Goal: Task Accomplishment & Management: Use online tool/utility

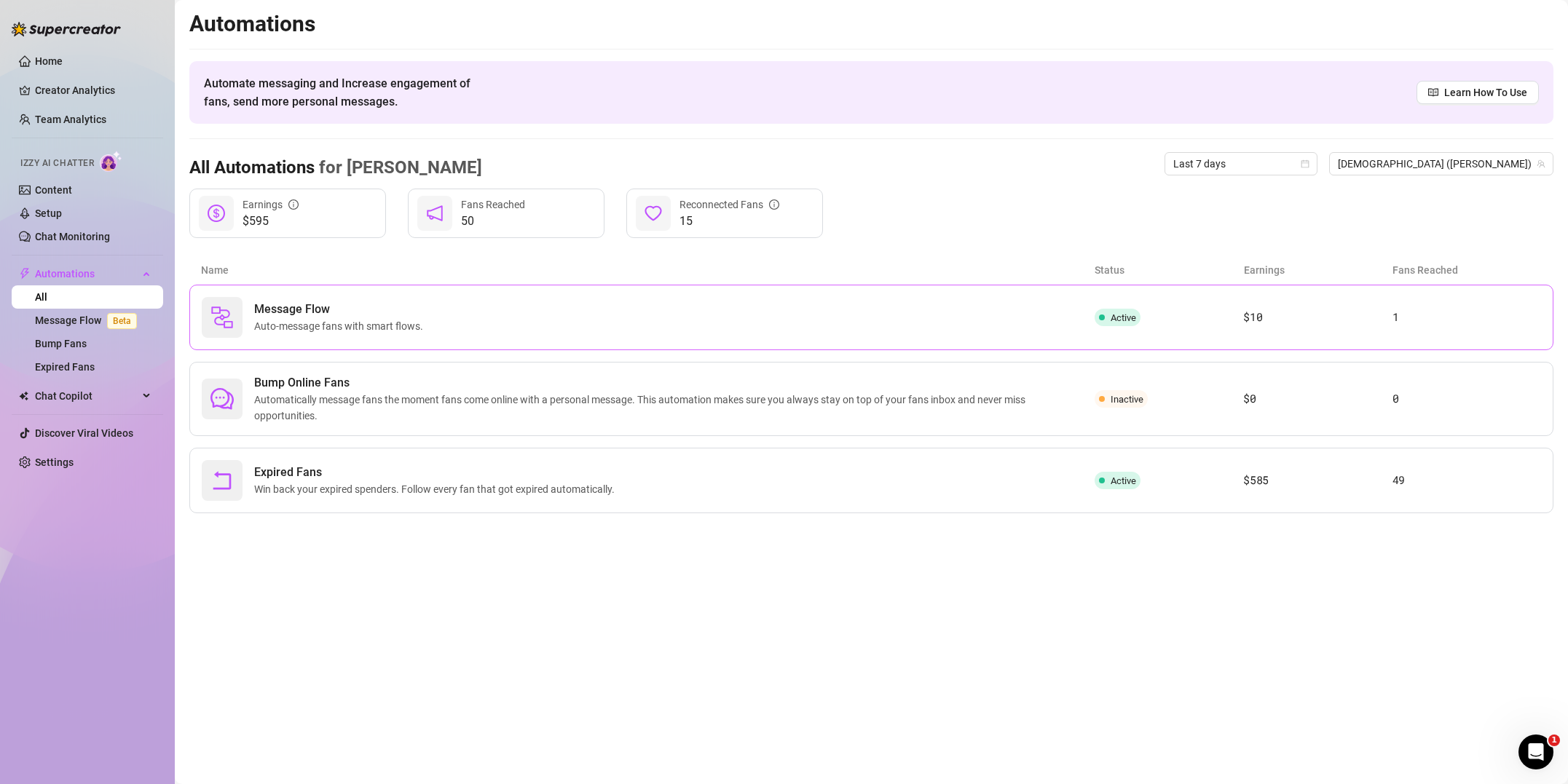
click at [380, 333] on span "Auto-message fans with smart flows." at bounding box center [341, 325] width 175 height 16
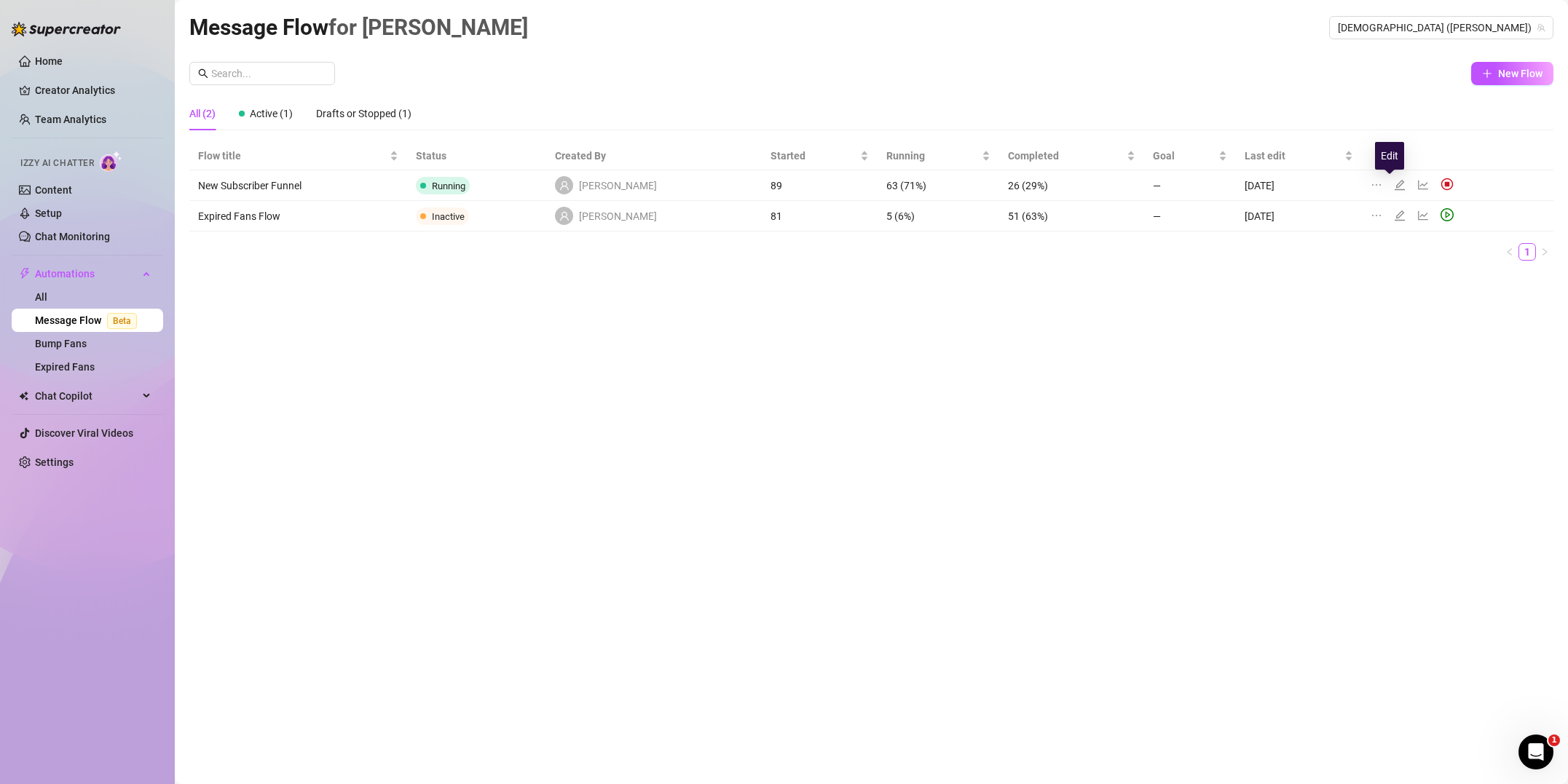
click at [1393, 186] on icon "edit" at bounding box center [1399, 185] width 12 height 12
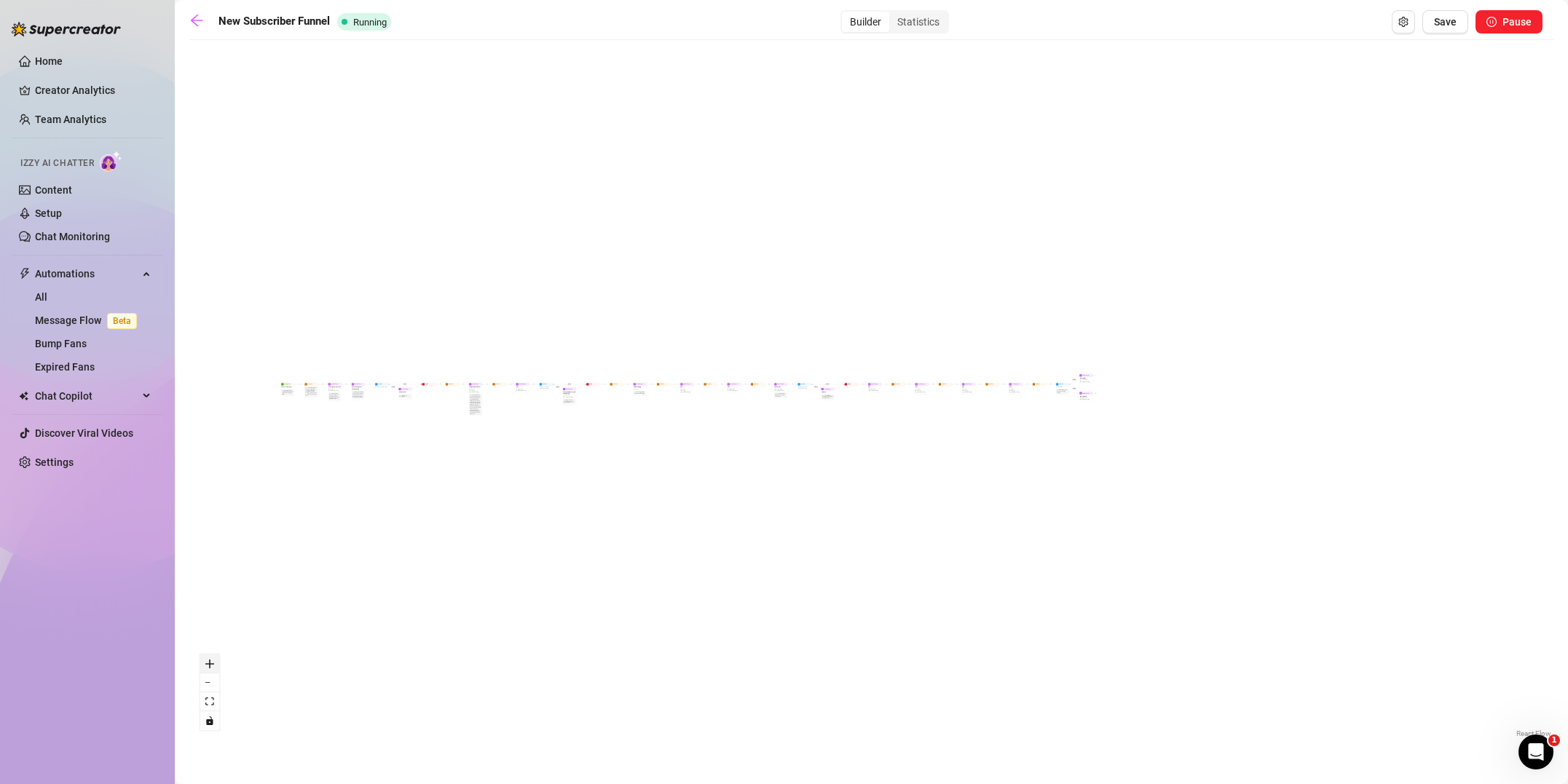
click at [214, 664] on button "zoom in" at bounding box center [210, 664] width 19 height 19
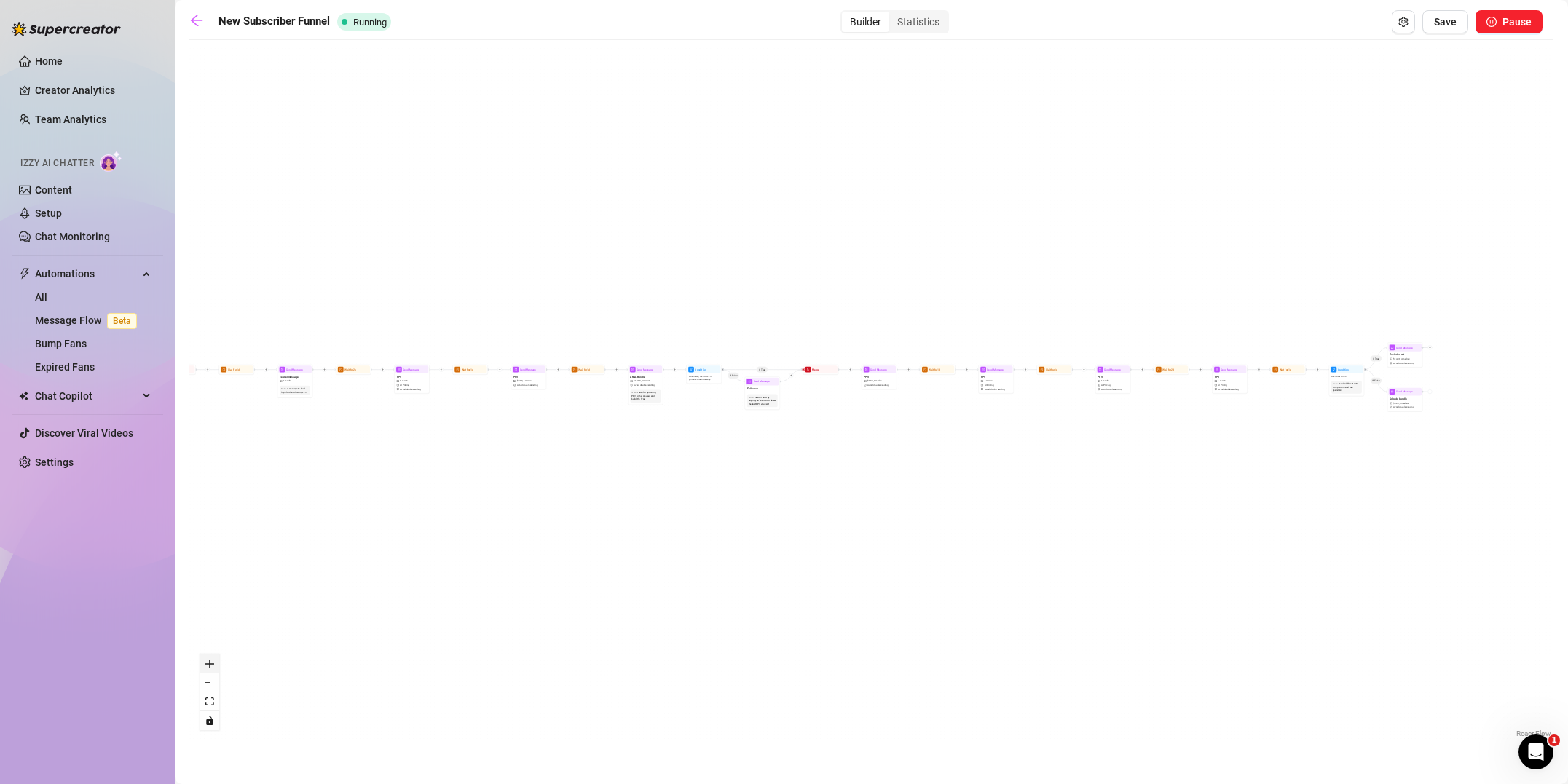
click at [213, 664] on button "zoom in" at bounding box center [210, 664] width 19 height 19
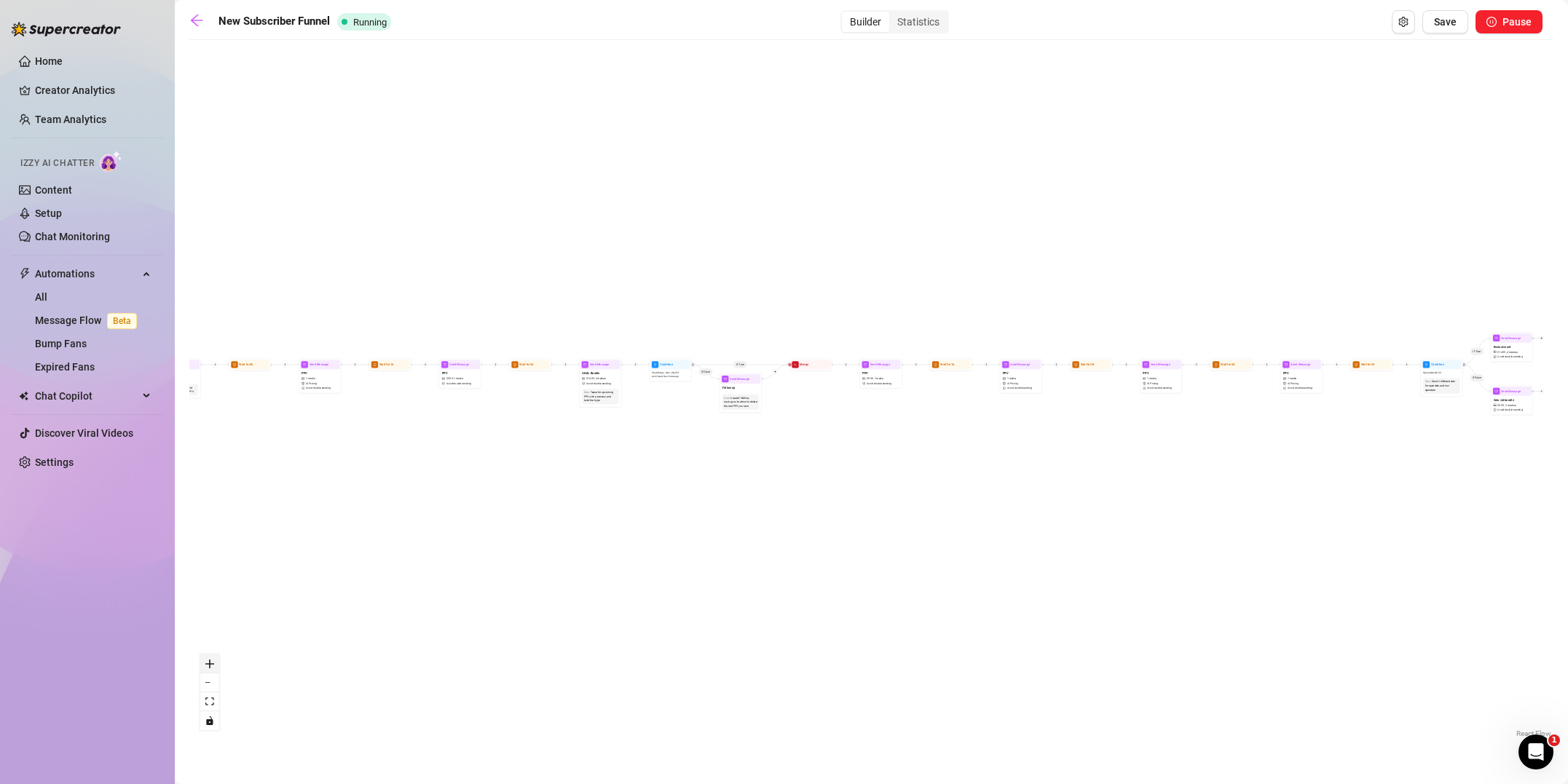
click at [213, 664] on icon "zoom in" at bounding box center [209, 664] width 9 height 9
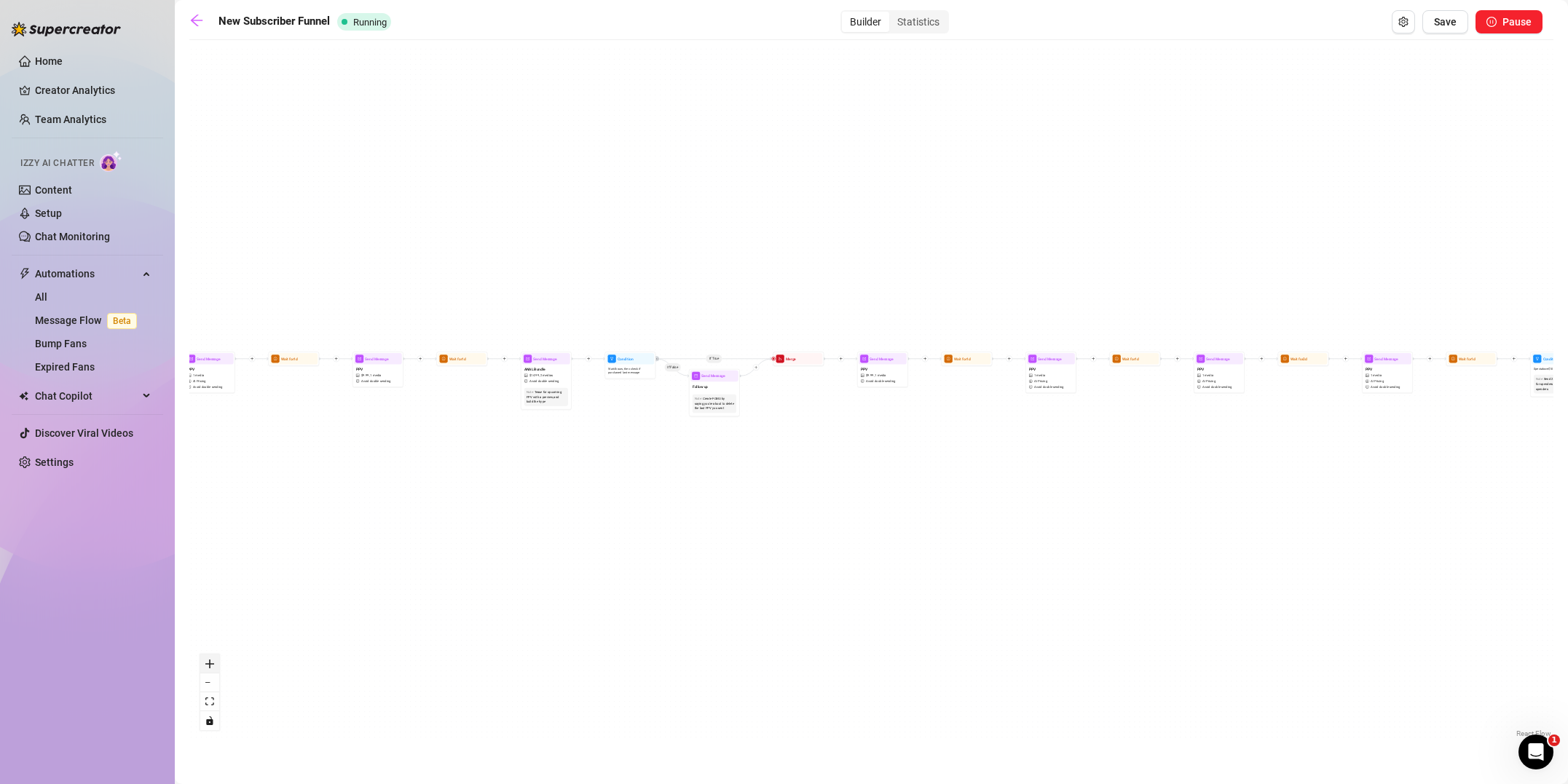
click at [211, 664] on icon "zoom in" at bounding box center [209, 664] width 9 height 9
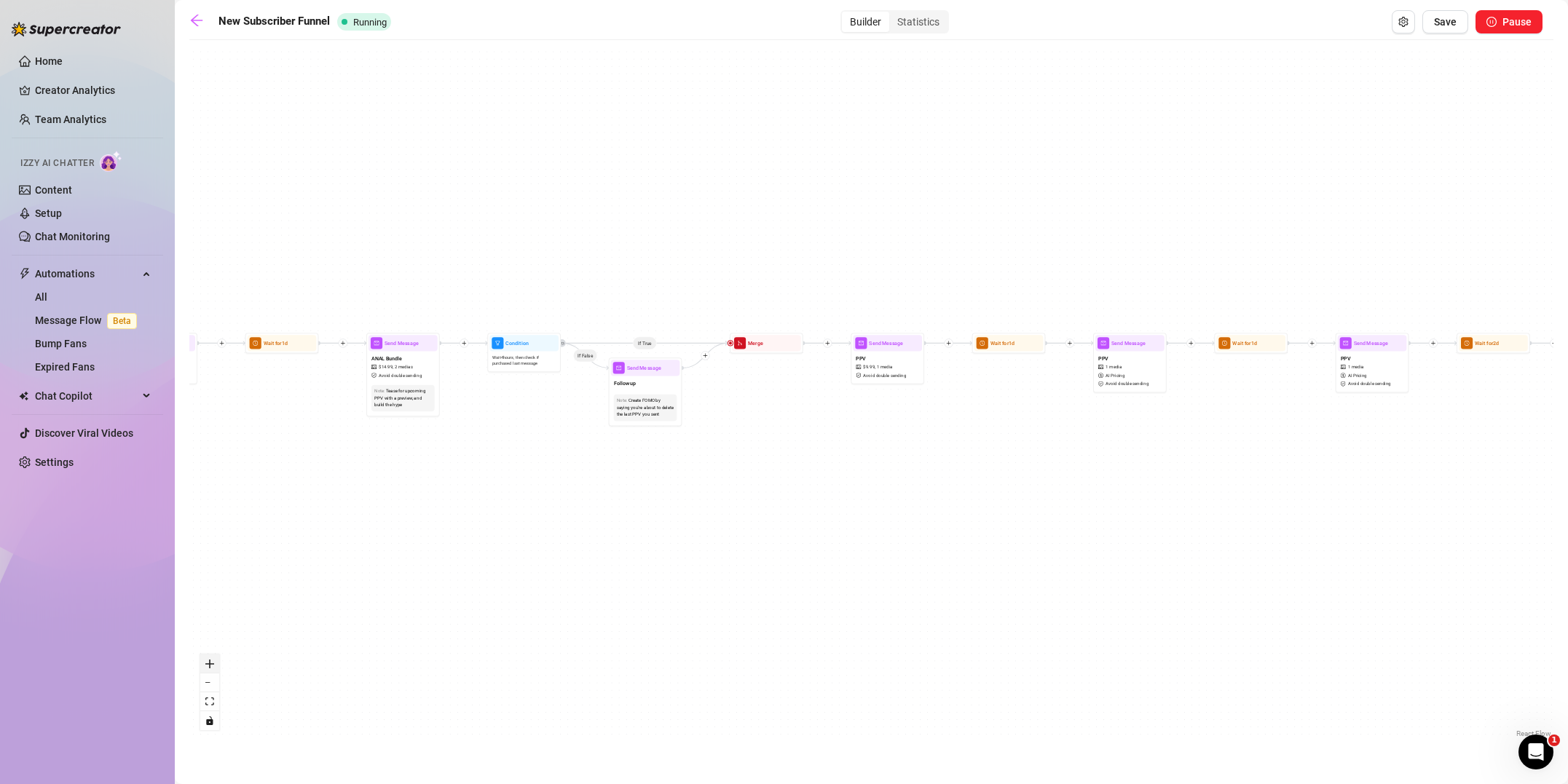
click at [211, 664] on icon "zoom in" at bounding box center [209, 664] width 9 height 9
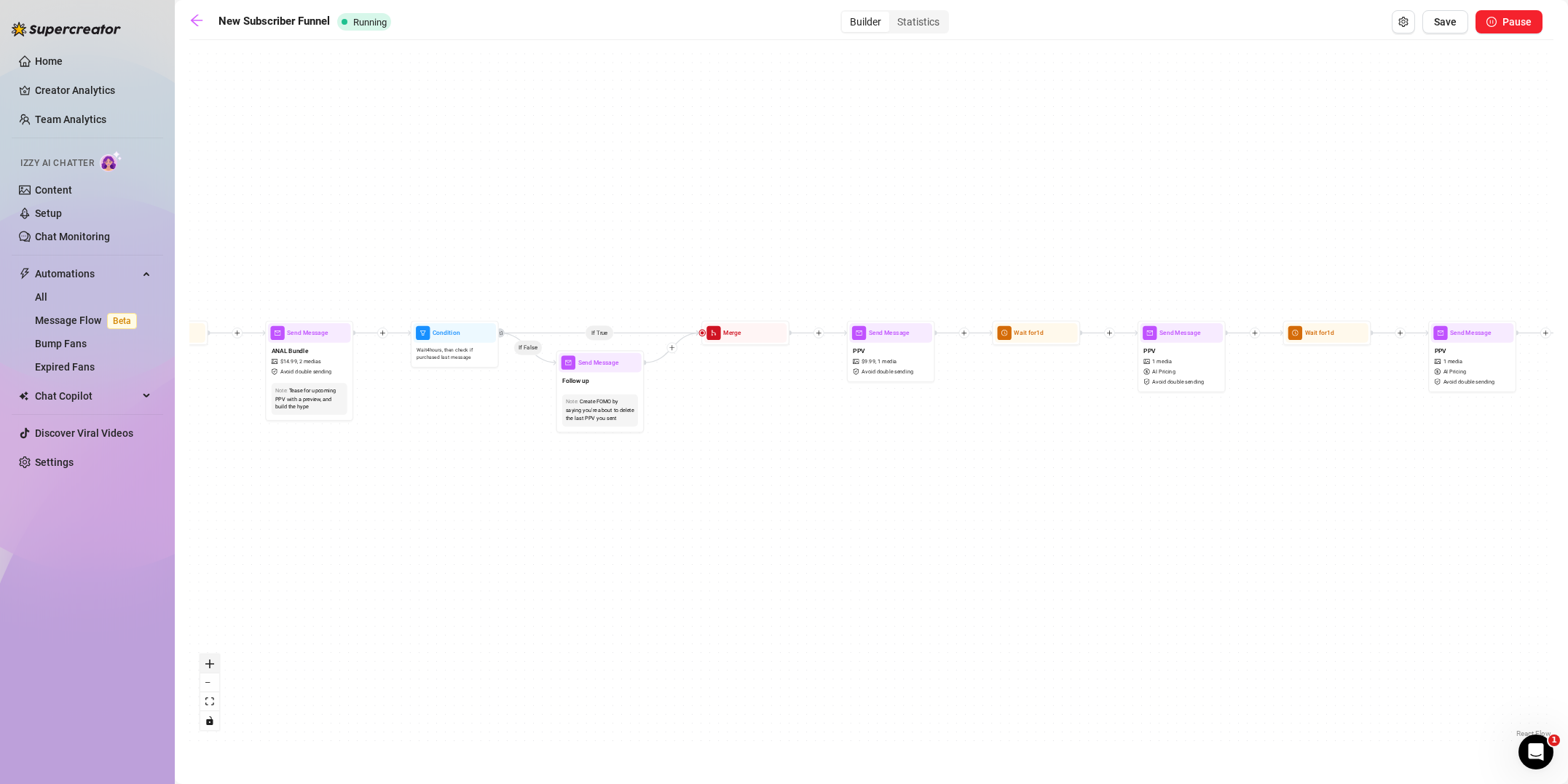
click at [211, 664] on icon "zoom in" at bounding box center [209, 664] width 9 height 9
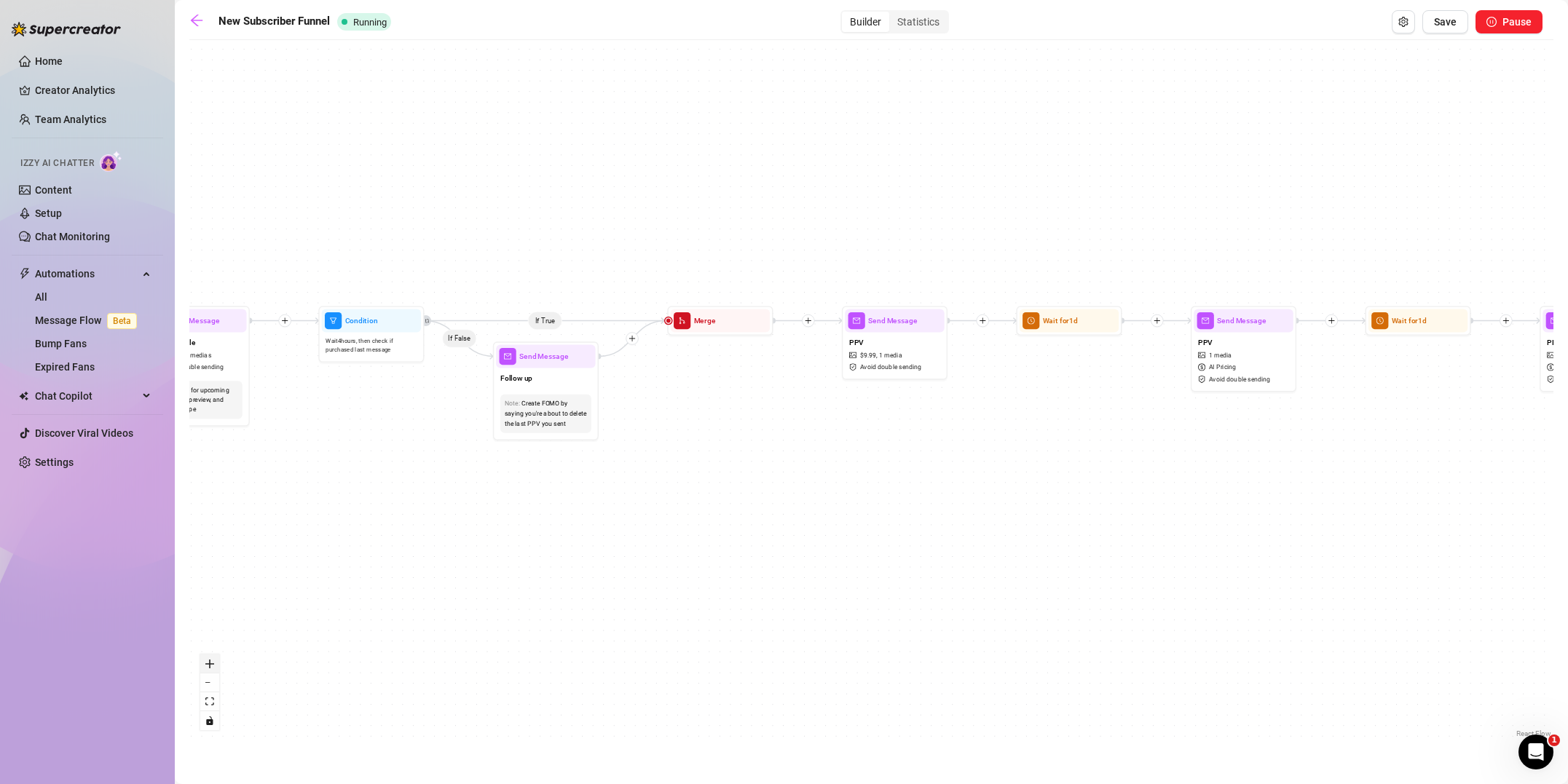
click at [211, 664] on icon "zoom in" at bounding box center [209, 664] width 9 height 9
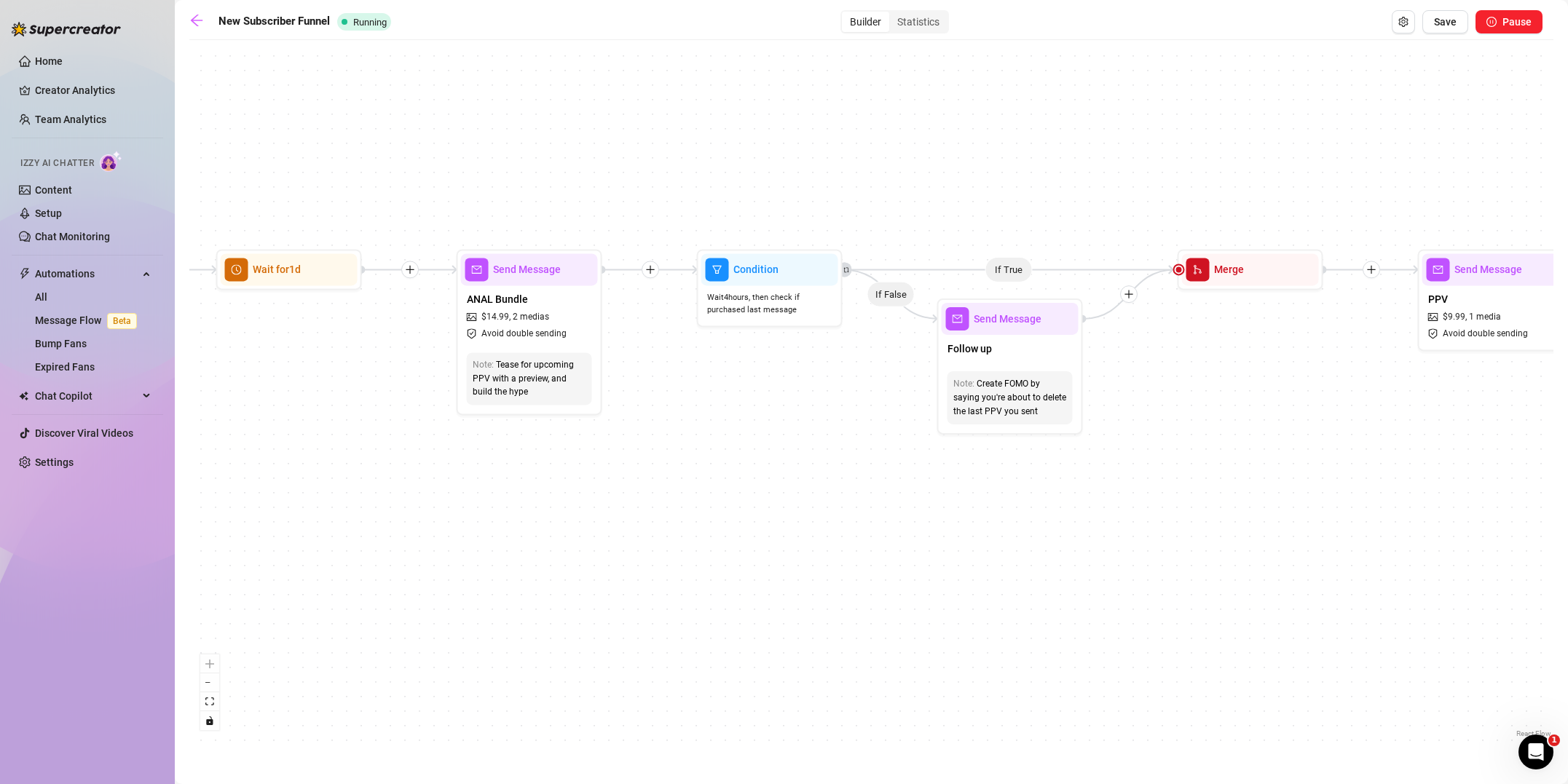
drag, startPoint x: 290, startPoint y: 524, endPoint x: 946, endPoint y: 494, distance: 656.7
click at [959, 492] on div "If True If True If True If False If False If False If True If False Merge Merge…" at bounding box center [871, 394] width 1364 height 693
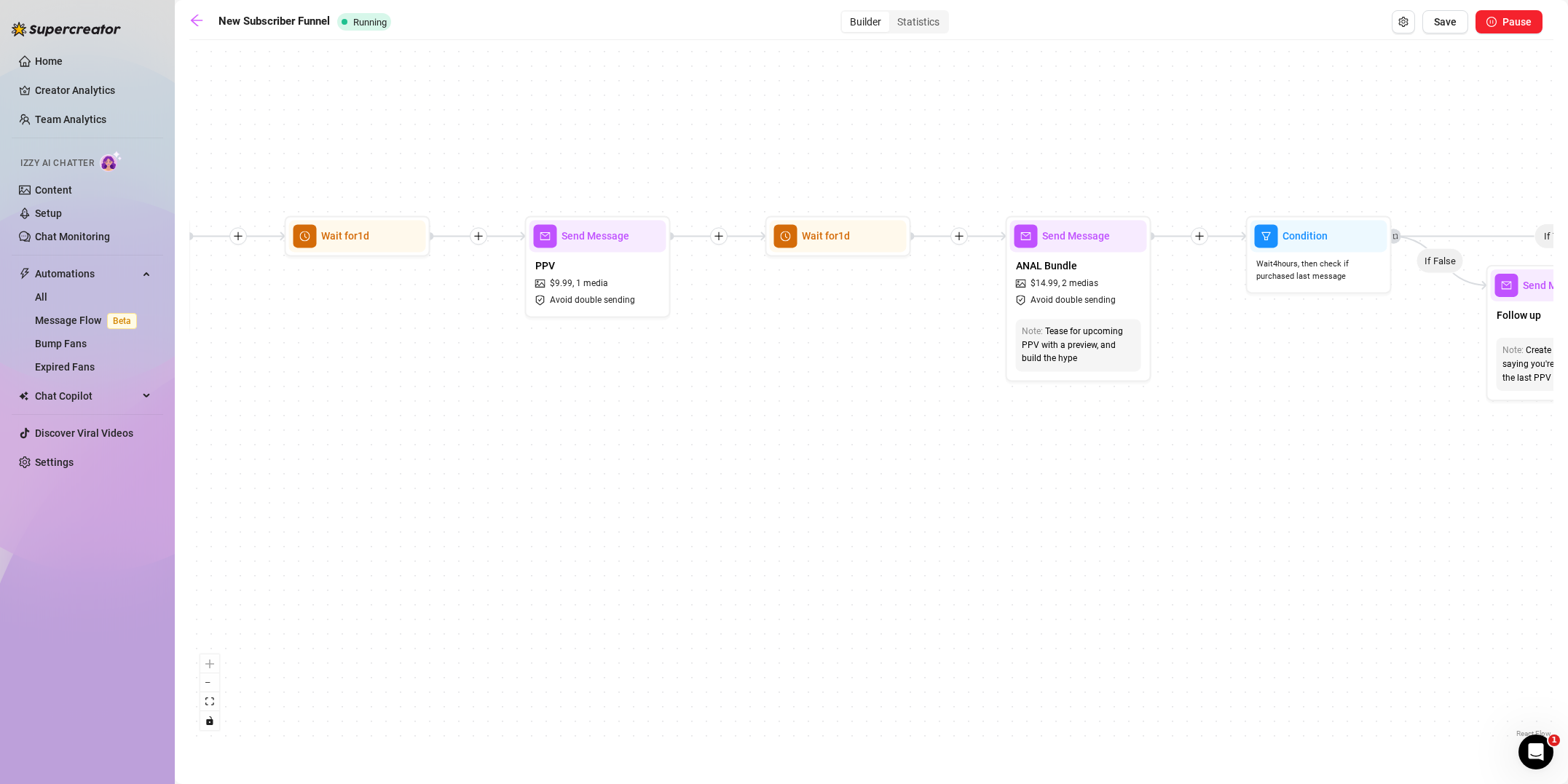
drag, startPoint x: 559, startPoint y: 540, endPoint x: 1154, endPoint y: 498, distance: 596.5
click at [1170, 496] on div "If True If True If True If False If False If False If True If False Merge Merge…" at bounding box center [871, 394] width 1364 height 693
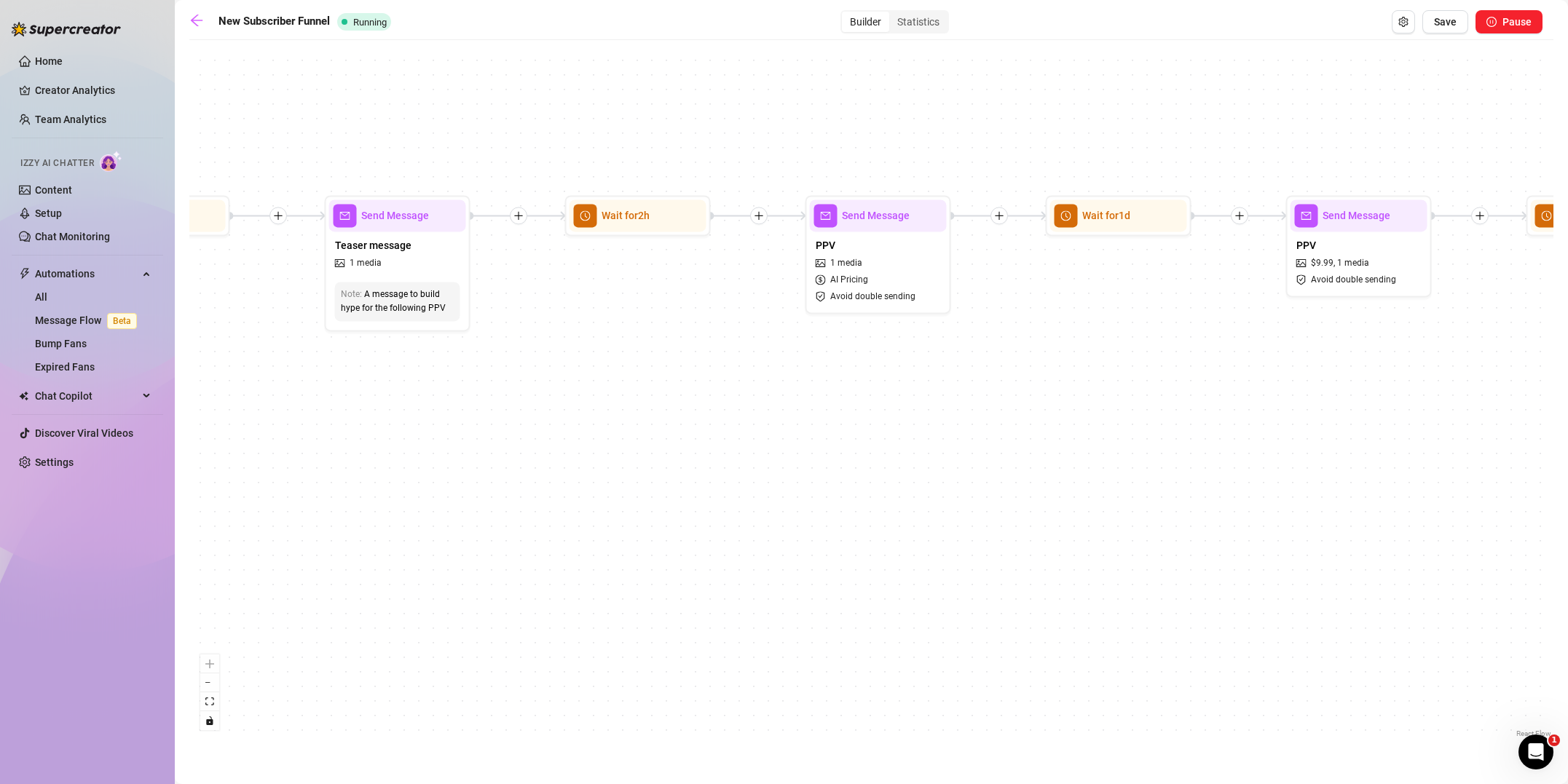
drag, startPoint x: 479, startPoint y: 506, endPoint x: 828, endPoint y: 507, distance: 349.0
click at [993, 506] on div "If True If True If True If False If False If False If True If False Merge Merge…" at bounding box center [871, 394] width 1364 height 693
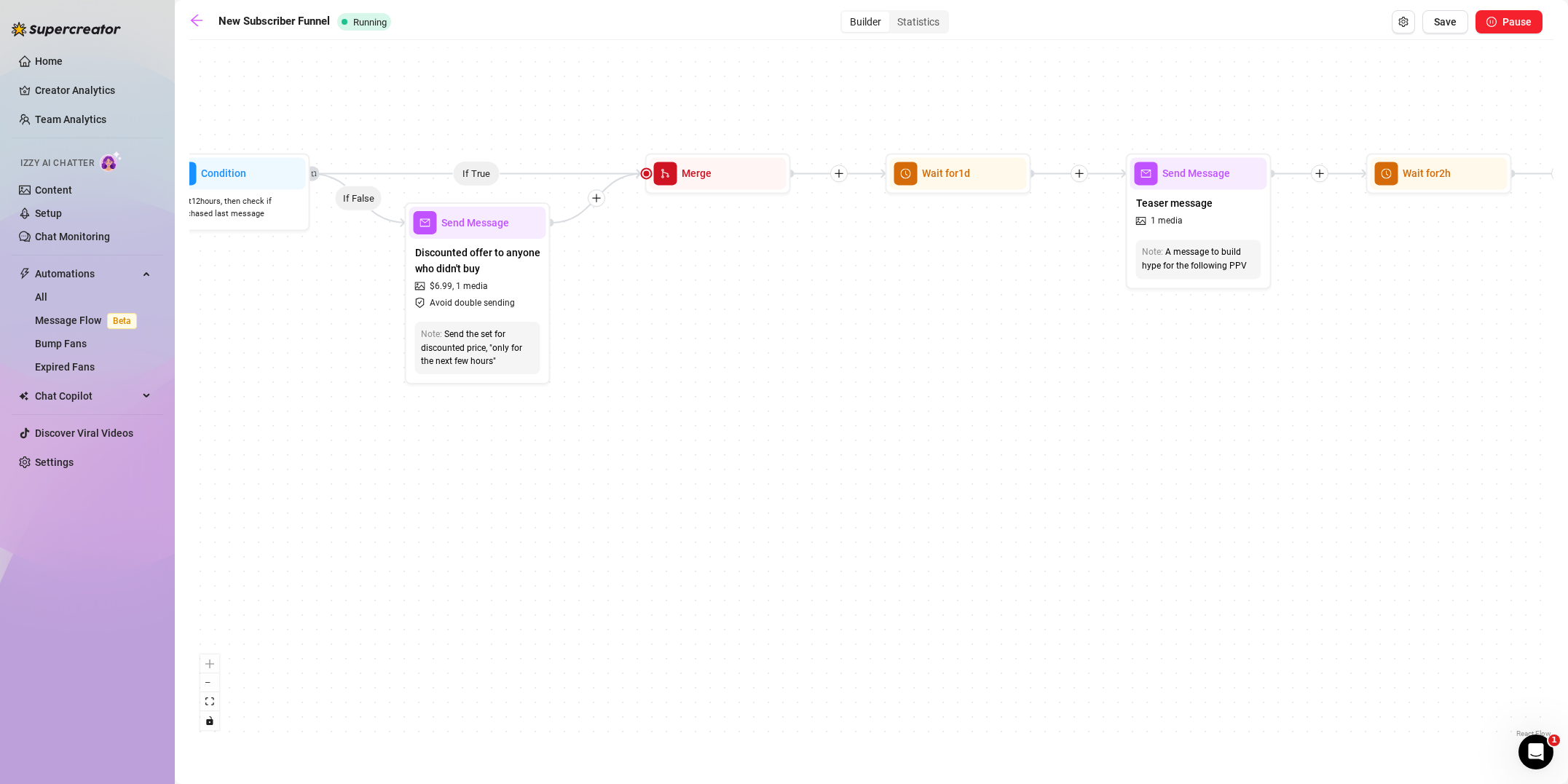
drag, startPoint x: 776, startPoint y: 505, endPoint x: 1560, endPoint y: 474, distance: 784.6
click at [1567, 465] on html "Home Creator Analytics Team Analytics Izzy AI Chatter Content Setup Chat Monito…" at bounding box center [784, 392] width 1568 height 784
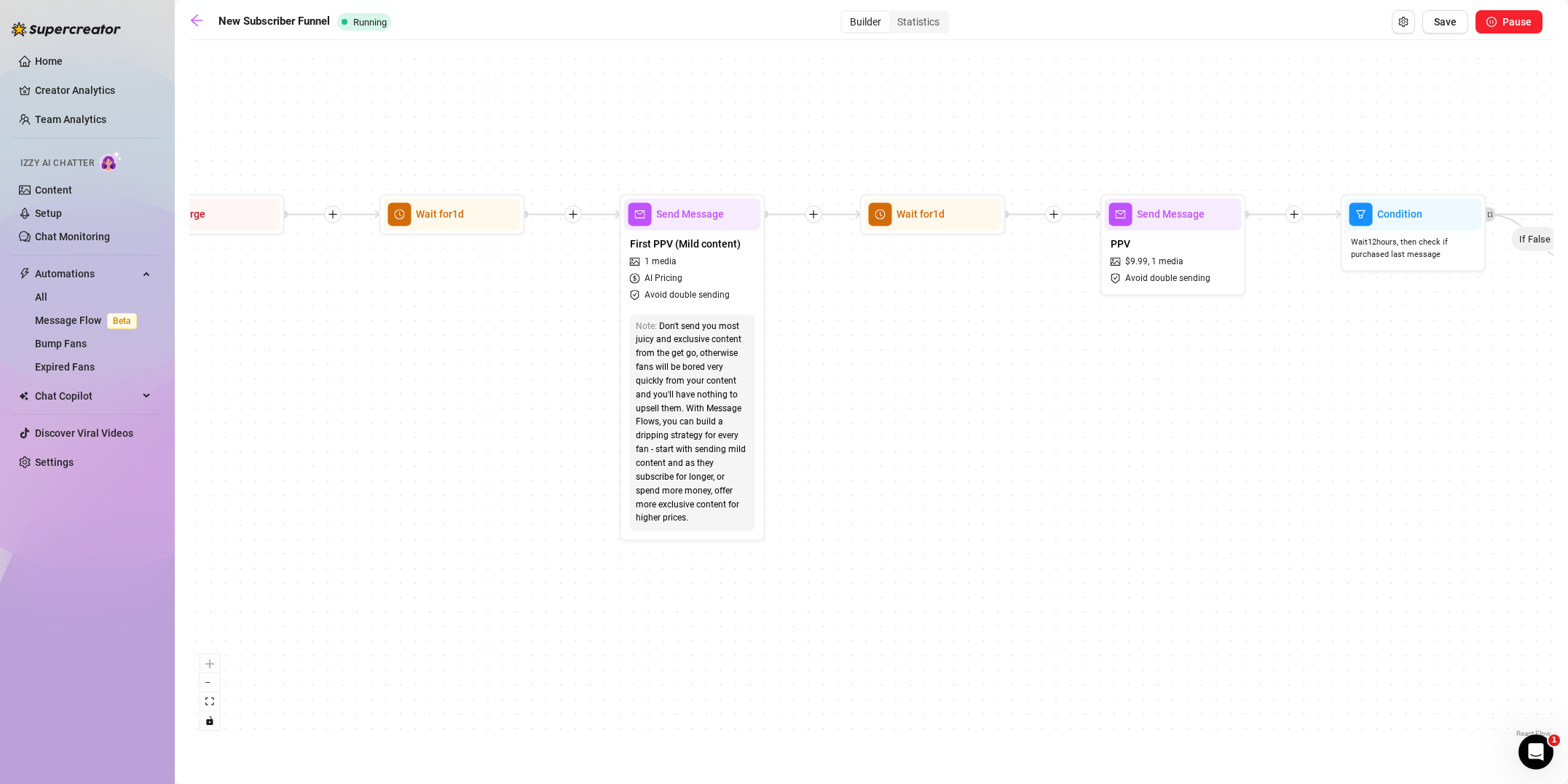
drag, startPoint x: 370, startPoint y: 519, endPoint x: 1558, endPoint y: 555, distance: 1188.5
click at [1567, 553] on html "Home Creator Analytics Team Analytics Izzy AI Chatter Content Setup Chat Monito…" at bounding box center [784, 392] width 1568 height 784
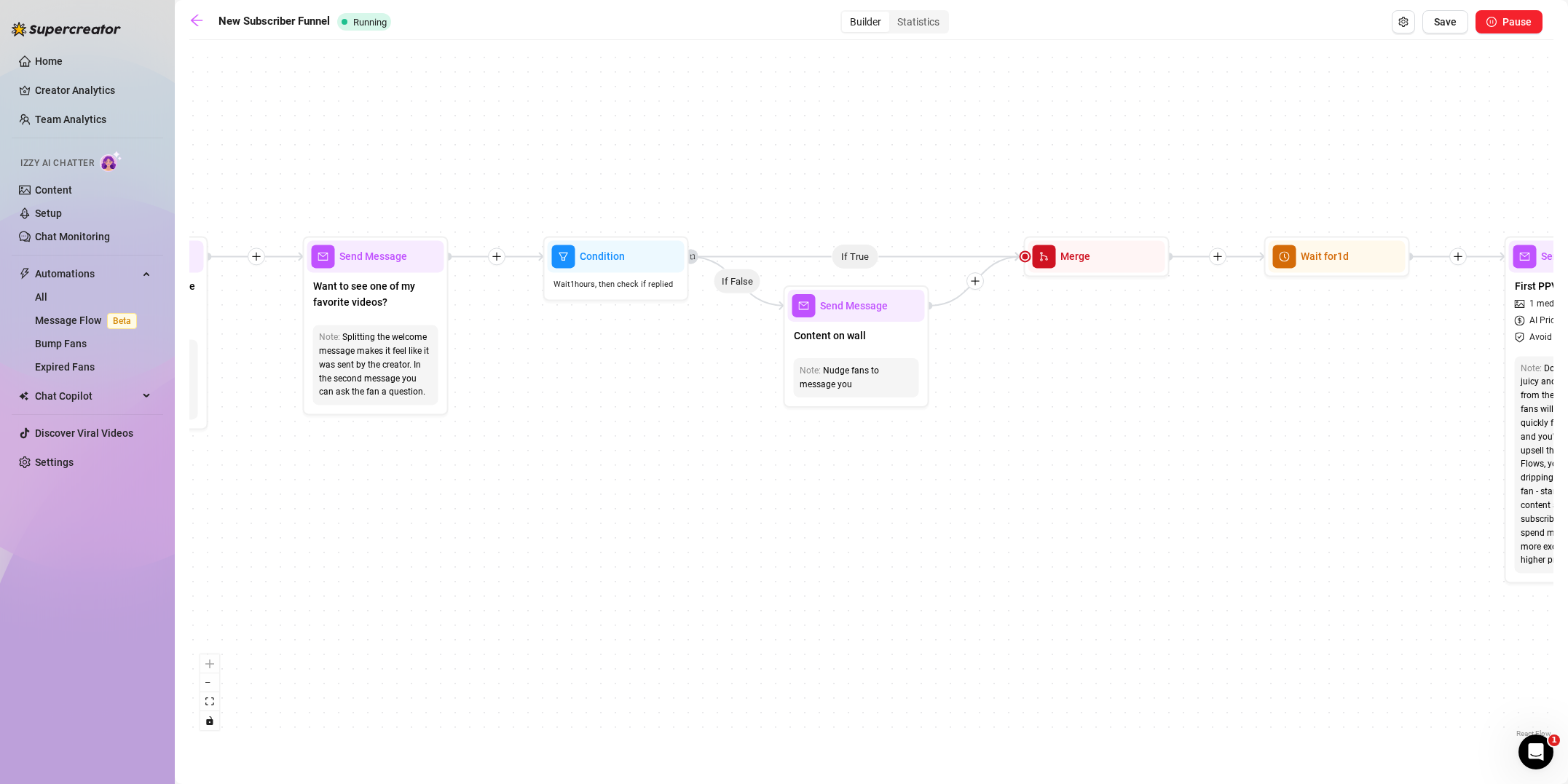
drag, startPoint x: 463, startPoint y: 484, endPoint x: 1152, endPoint y: 539, distance: 691.2
click at [1306, 530] on div "If True If True If True If False If False If False If True If False Merge Merge…" at bounding box center [871, 394] width 1364 height 693
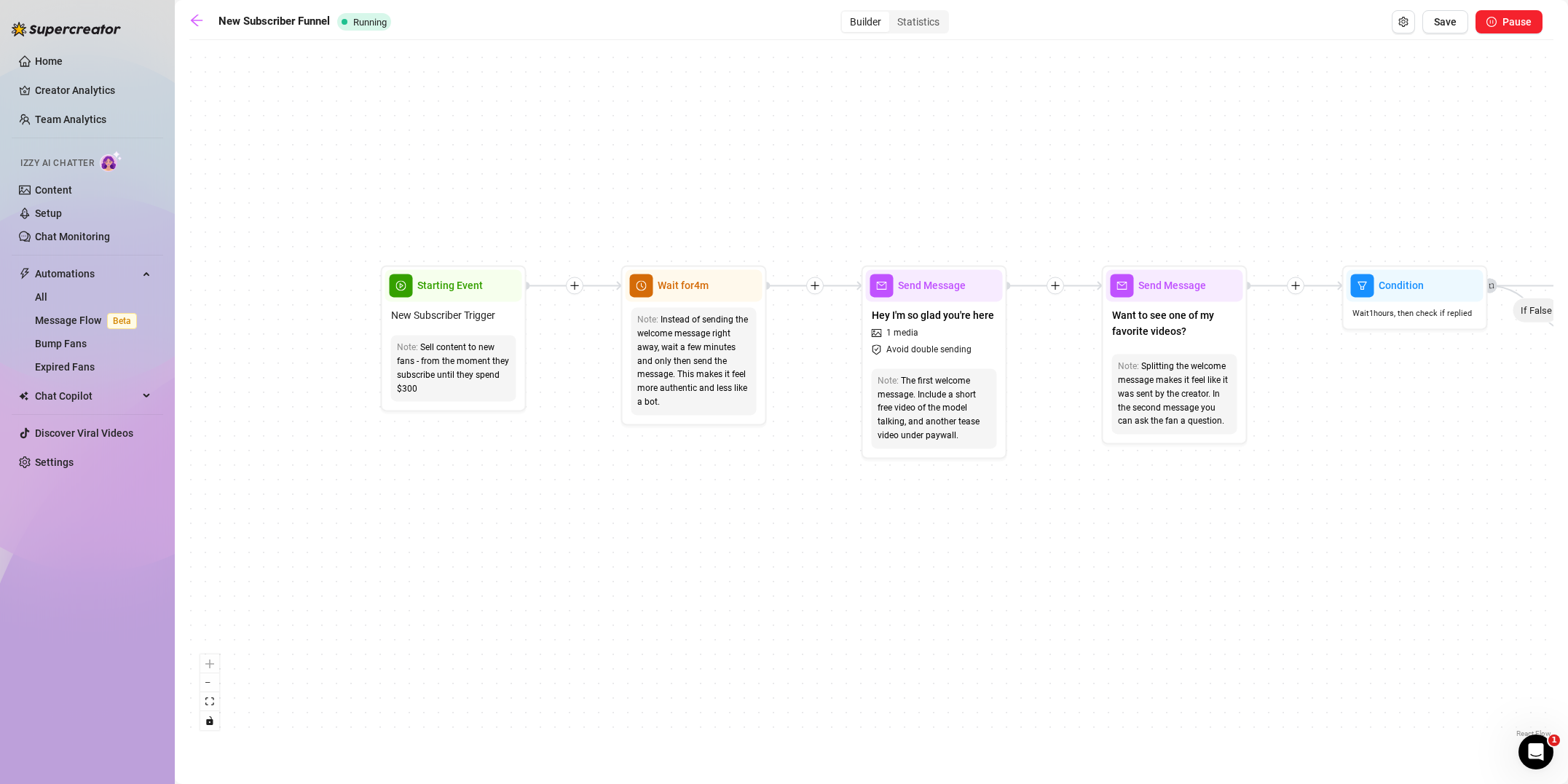
drag, startPoint x: 492, startPoint y: 516, endPoint x: 1361, endPoint y: 542, distance: 869.4
click at [1361, 542] on div "If True If True If True If False If False If False If True If False Merge Merge…" at bounding box center [871, 394] width 1364 height 693
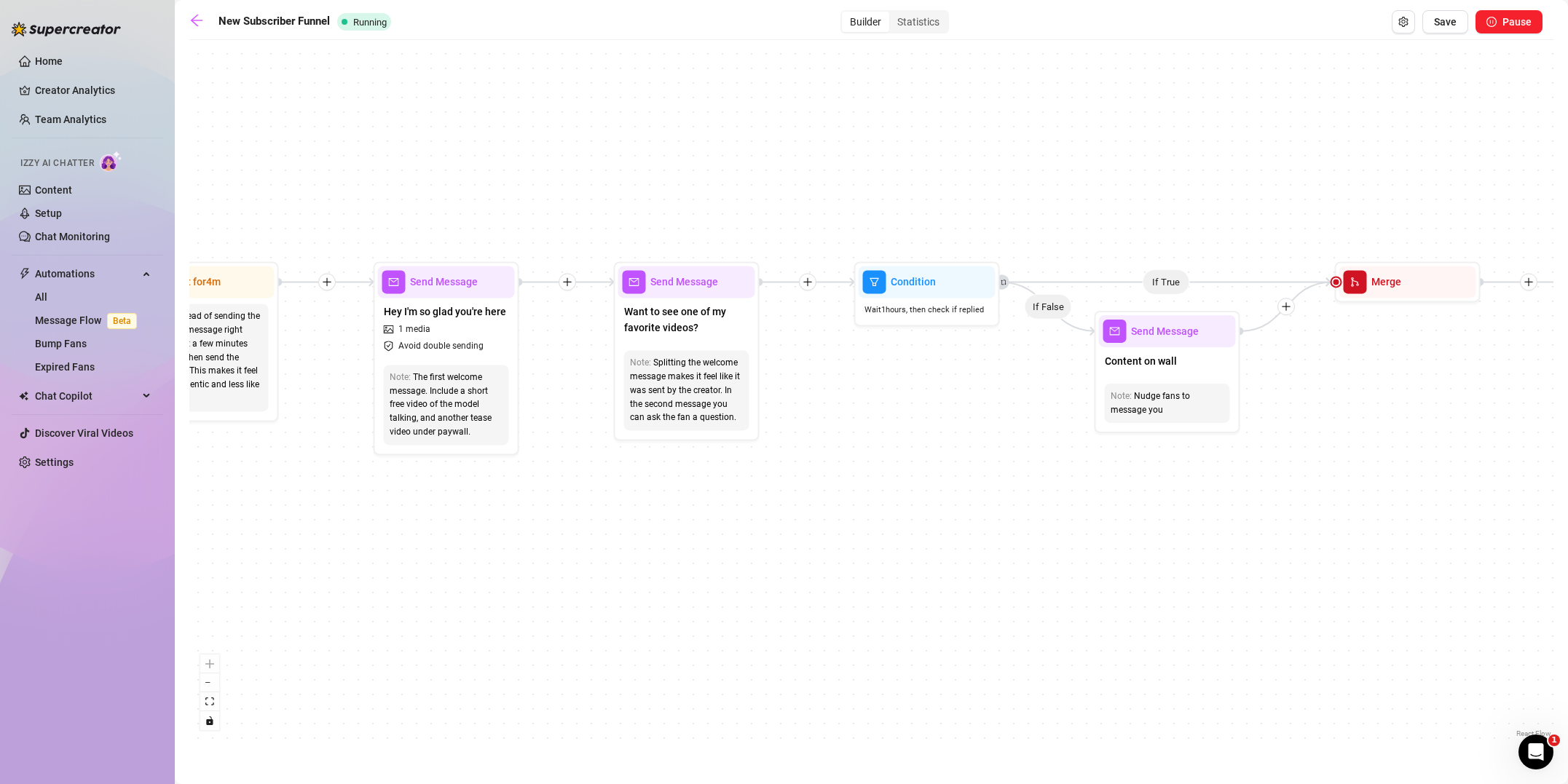
drag, startPoint x: 1193, startPoint y: 507, endPoint x: 626, endPoint y: 508, distance: 567.0
click at [626, 508] on div "If True If True If True If False If False If False If True If False Merge Merge…" at bounding box center [871, 394] width 1364 height 693
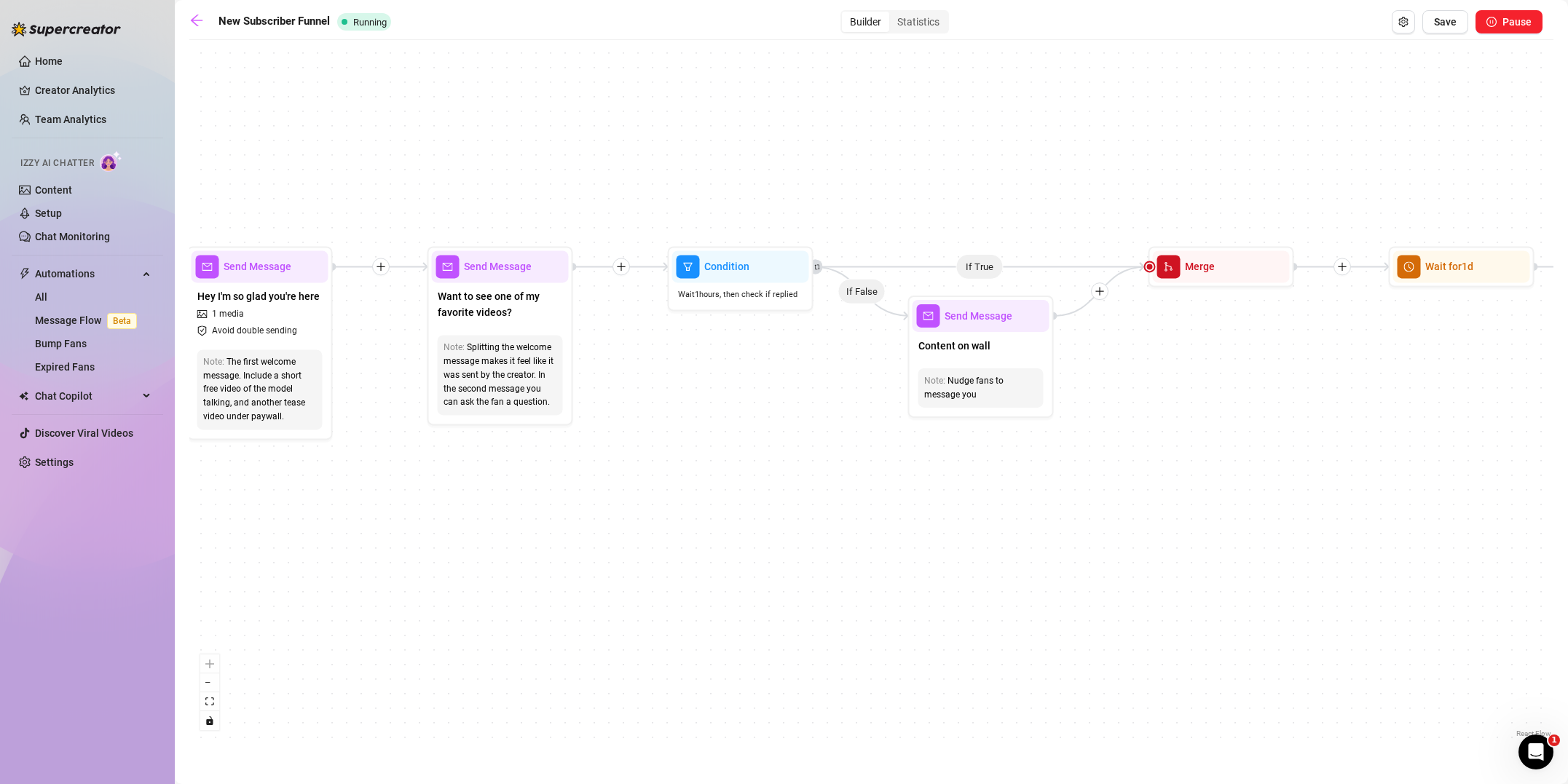
drag, startPoint x: 891, startPoint y: 502, endPoint x: 701, endPoint y: 487, distance: 190.6
click at [704, 486] on div "If True If True If True If False If False If False If True If False Merge Merge…" at bounding box center [871, 394] width 1364 height 693
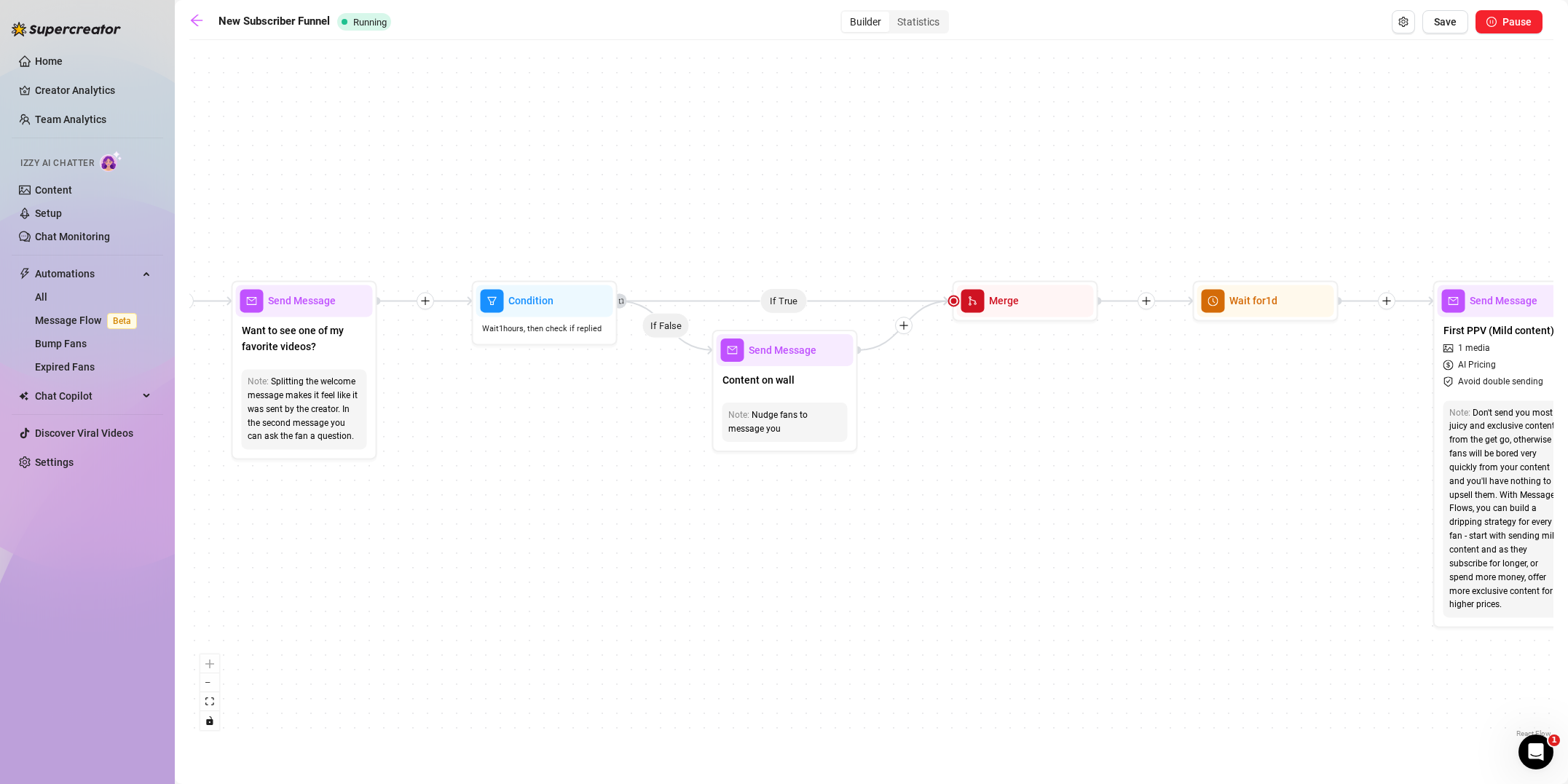
drag, startPoint x: 927, startPoint y: 486, endPoint x: 723, endPoint y: 520, distance: 206.8
click at [723, 520] on div "If True If True If True If False If False If False If True If False Merge Merge…" at bounding box center [871, 394] width 1364 height 693
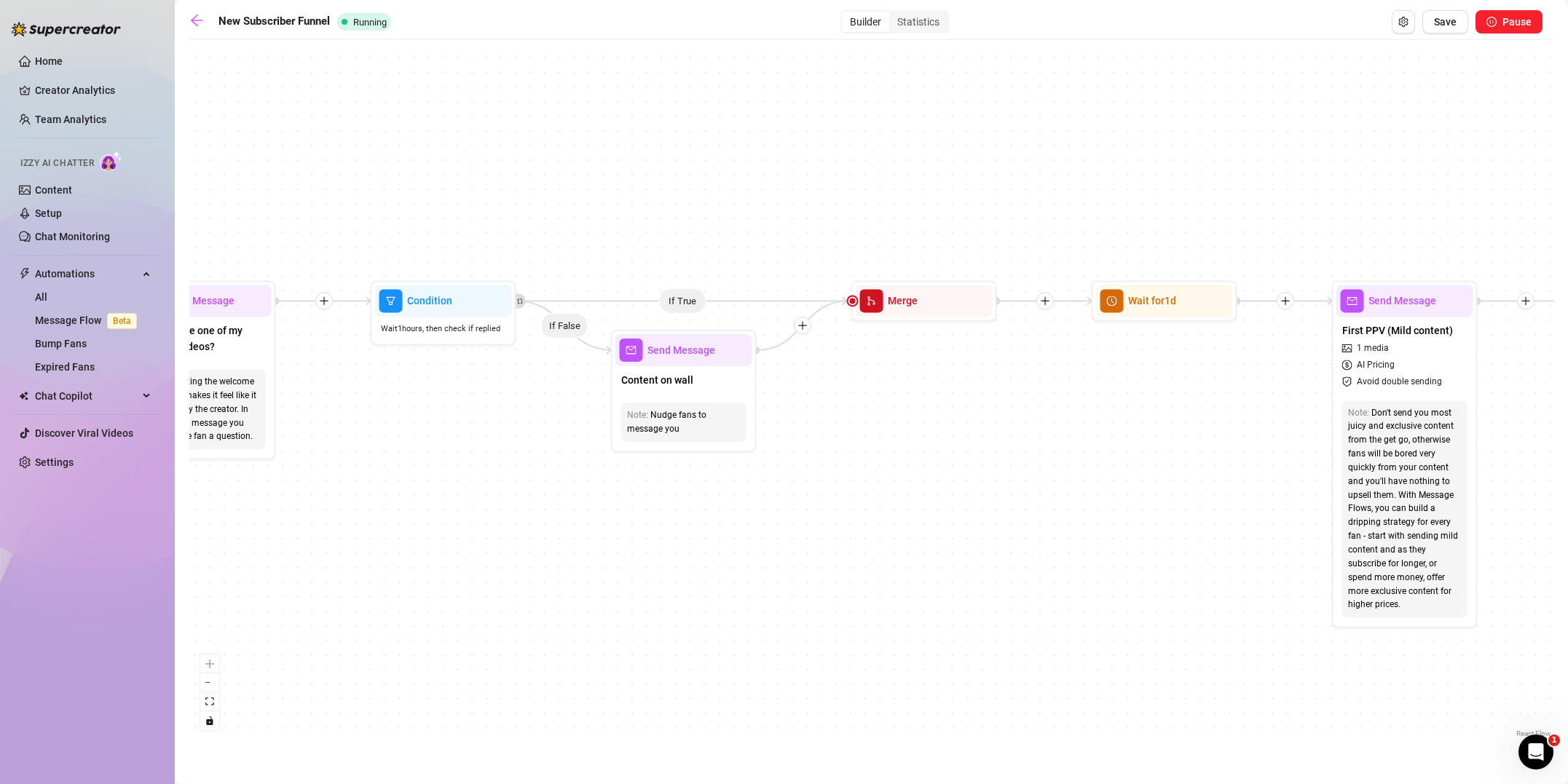
drag, startPoint x: 924, startPoint y: 514, endPoint x: 854, endPoint y: 516, distance: 70.0
click at [854, 516] on div "If True If True If True If False If False If False If True If False Merge Merge…" at bounding box center [871, 394] width 1364 height 693
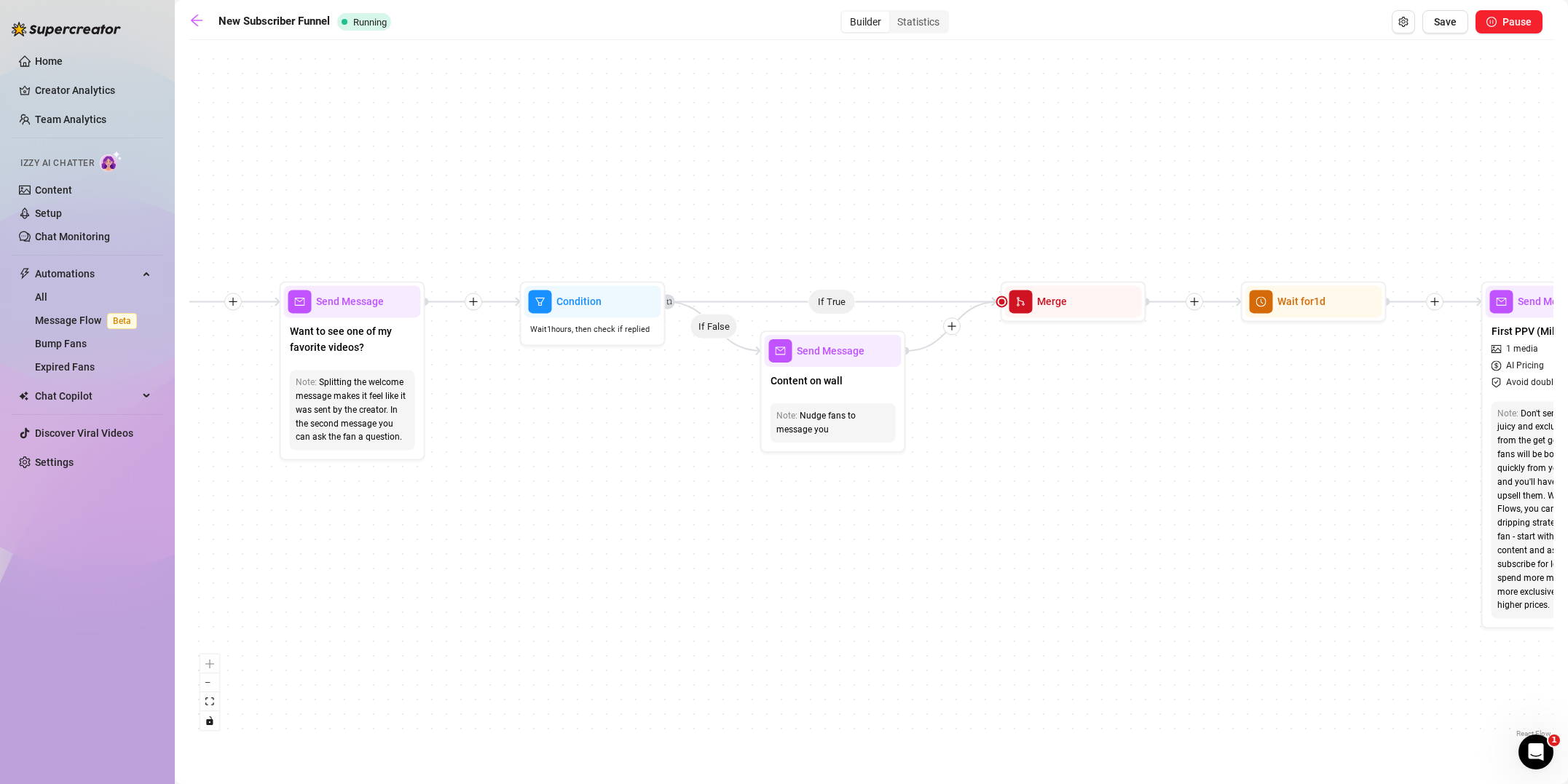
drag, startPoint x: 380, startPoint y: 484, endPoint x: 518, endPoint y: 484, distance: 138.0
click at [518, 484] on div "If True If True If True If False If False If False If True If False Merge Merge…" at bounding box center [871, 394] width 1364 height 693
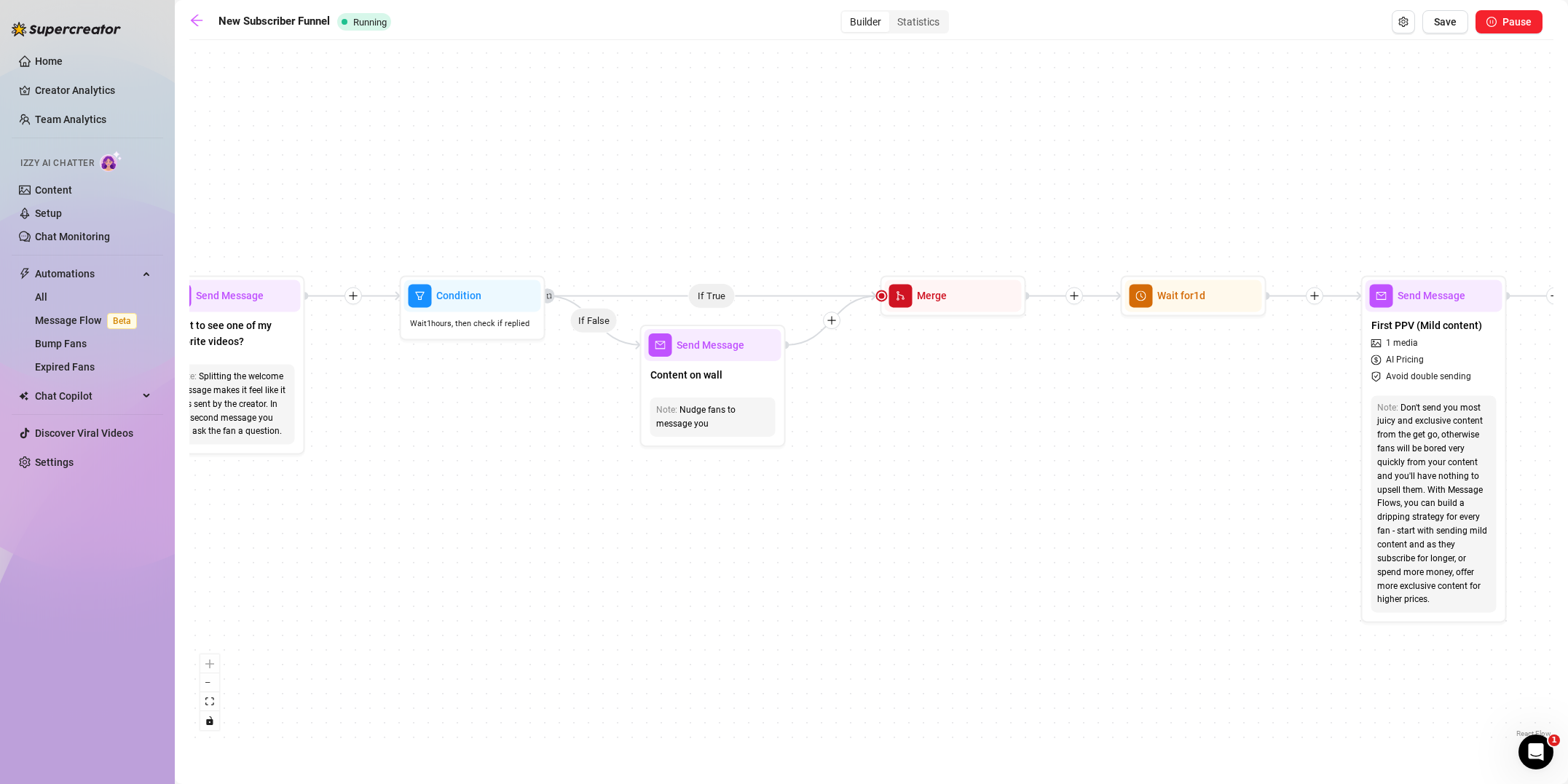
drag, startPoint x: 659, startPoint y: 522, endPoint x: 495, endPoint y: 513, distance: 164.2
click at [495, 513] on div "If True If True If True If False If False If False If True If False Merge Merge…" at bounding box center [871, 394] width 1364 height 693
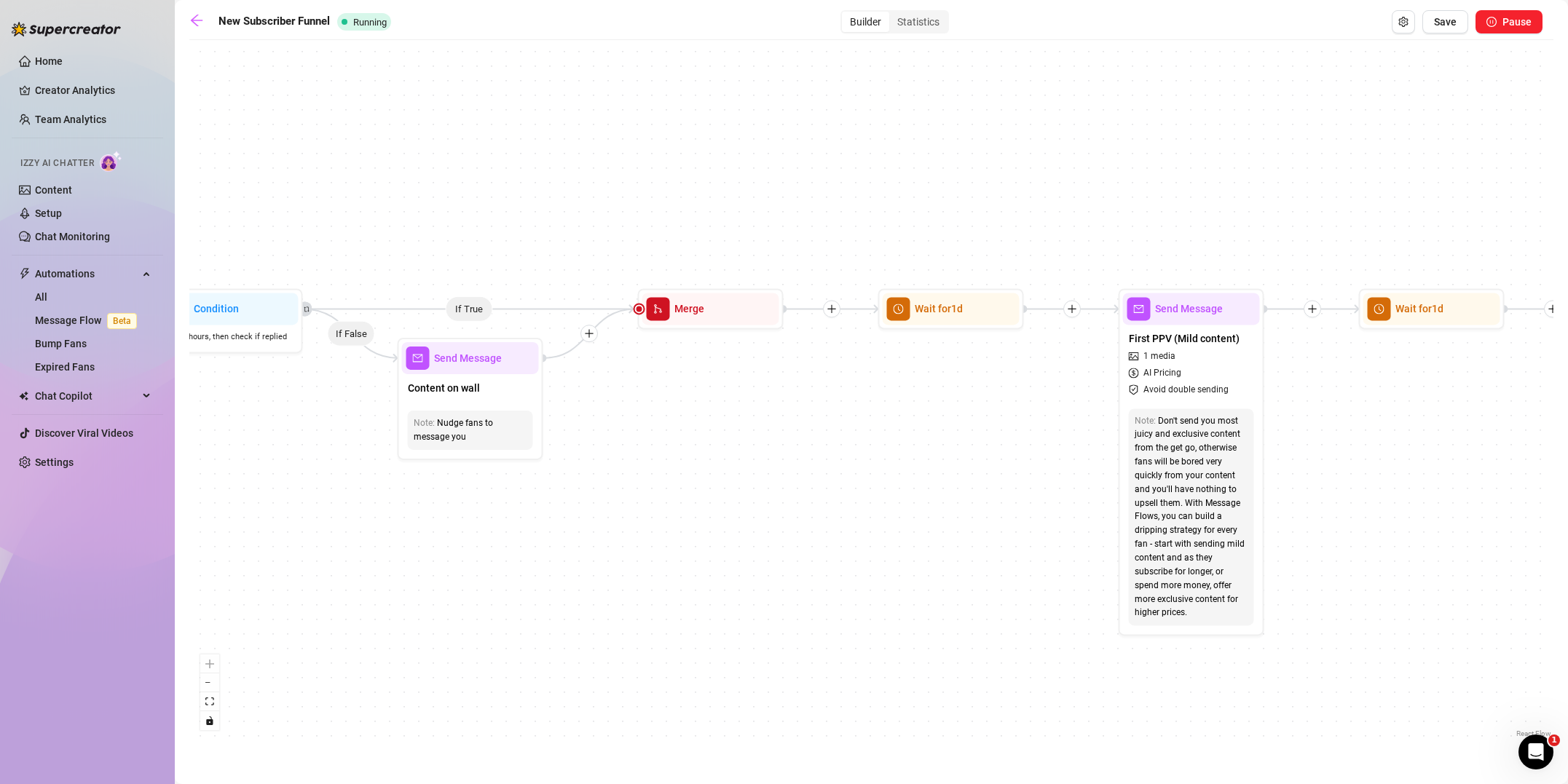
drag, startPoint x: 849, startPoint y: 525, endPoint x: 651, endPoint y: 541, distance: 198.6
click at [651, 541] on div "If True If True If True If False If False If False If True If False Merge Merge…" at bounding box center [871, 394] width 1364 height 693
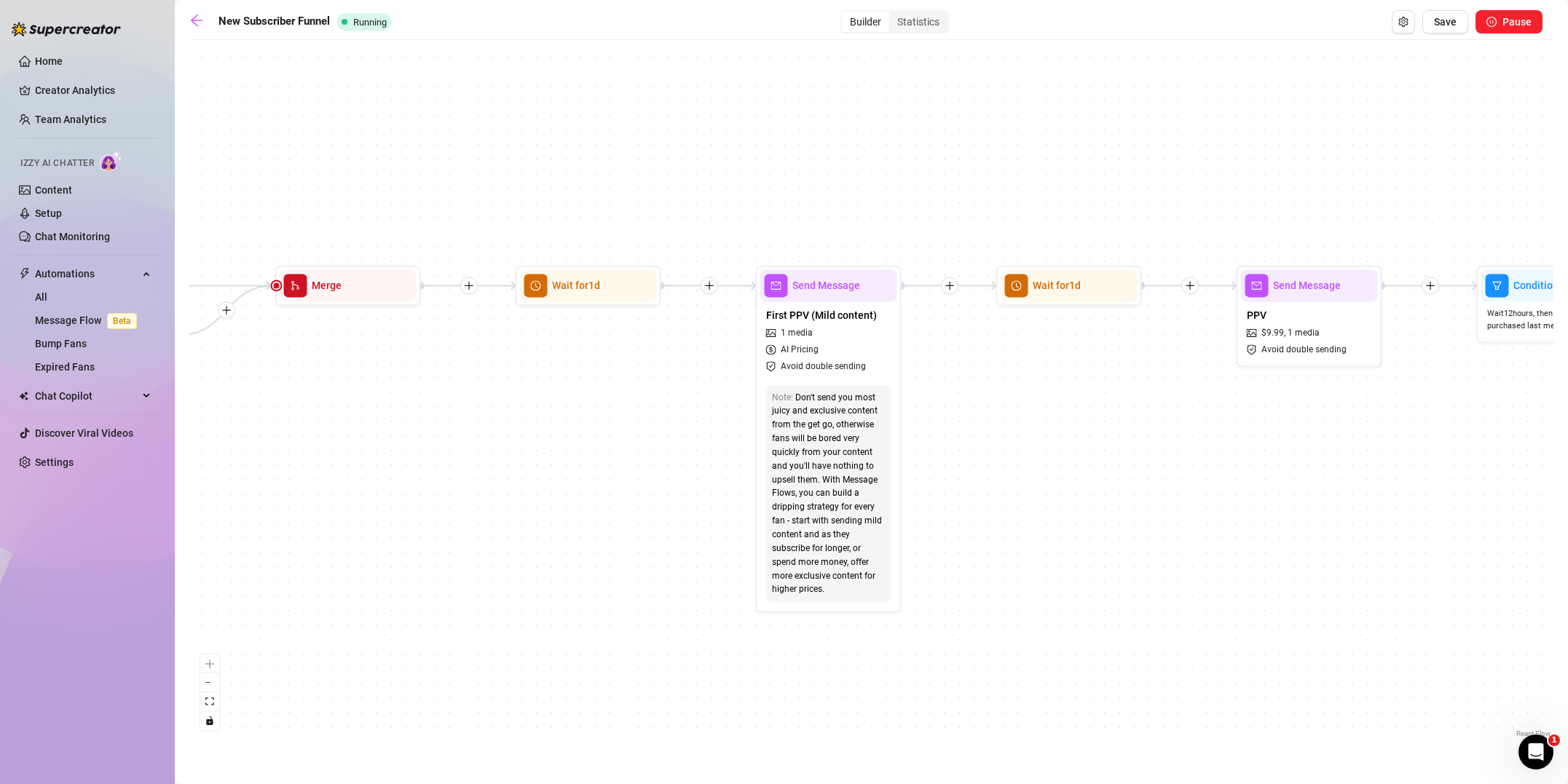
drag, startPoint x: 845, startPoint y: 523, endPoint x: 449, endPoint y: 505, distance: 396.4
click at [449, 505] on div "If True If True If True If False If False If False If True If False Merge Merge…" at bounding box center [871, 394] width 1364 height 693
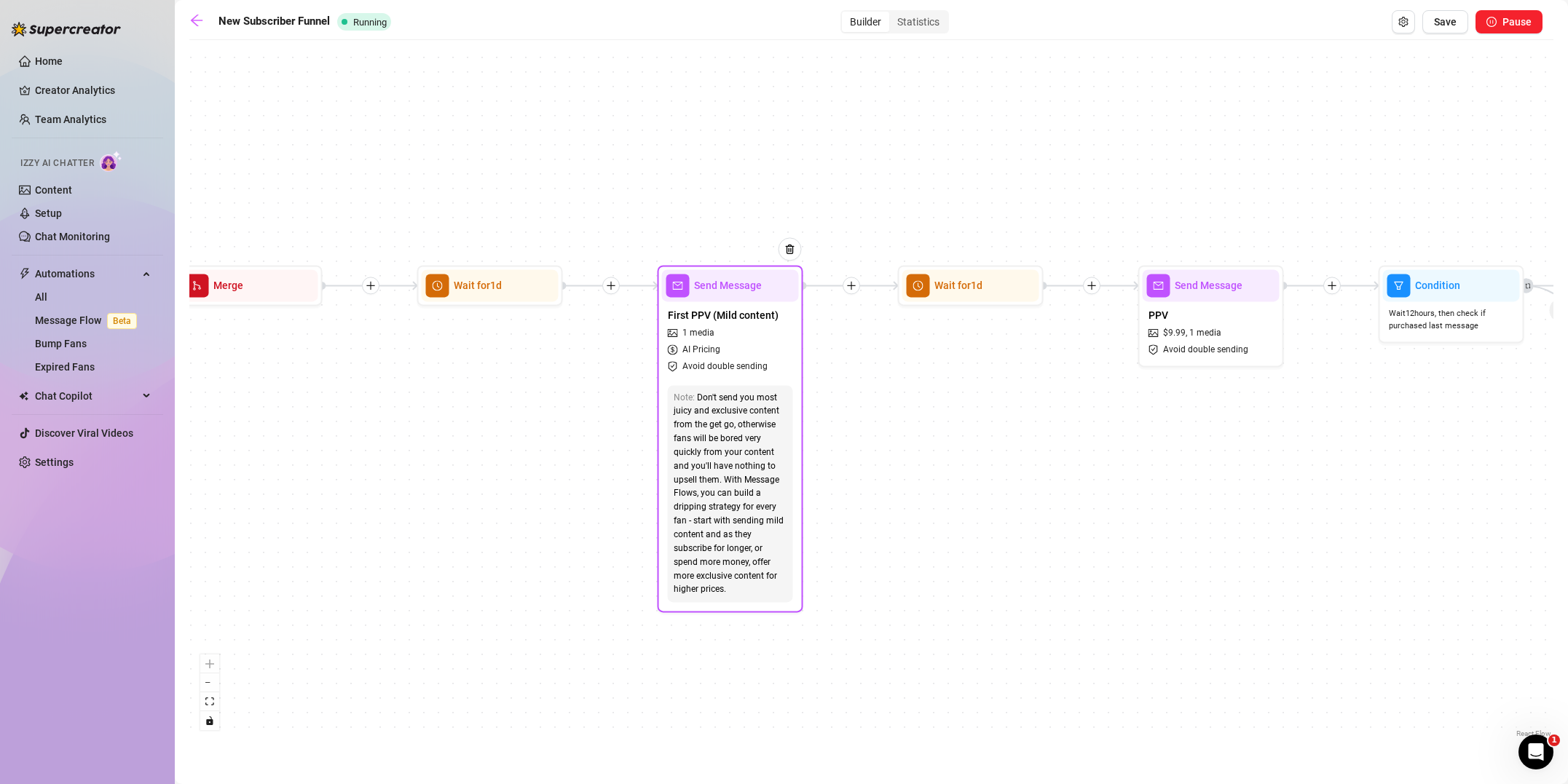
click at [727, 361] on span "Avoid double sending" at bounding box center [725, 366] width 85 height 14
type textarea "{name} watch me play with my pussy while you [PERSON_NAME] off for me? I'm a sq…"
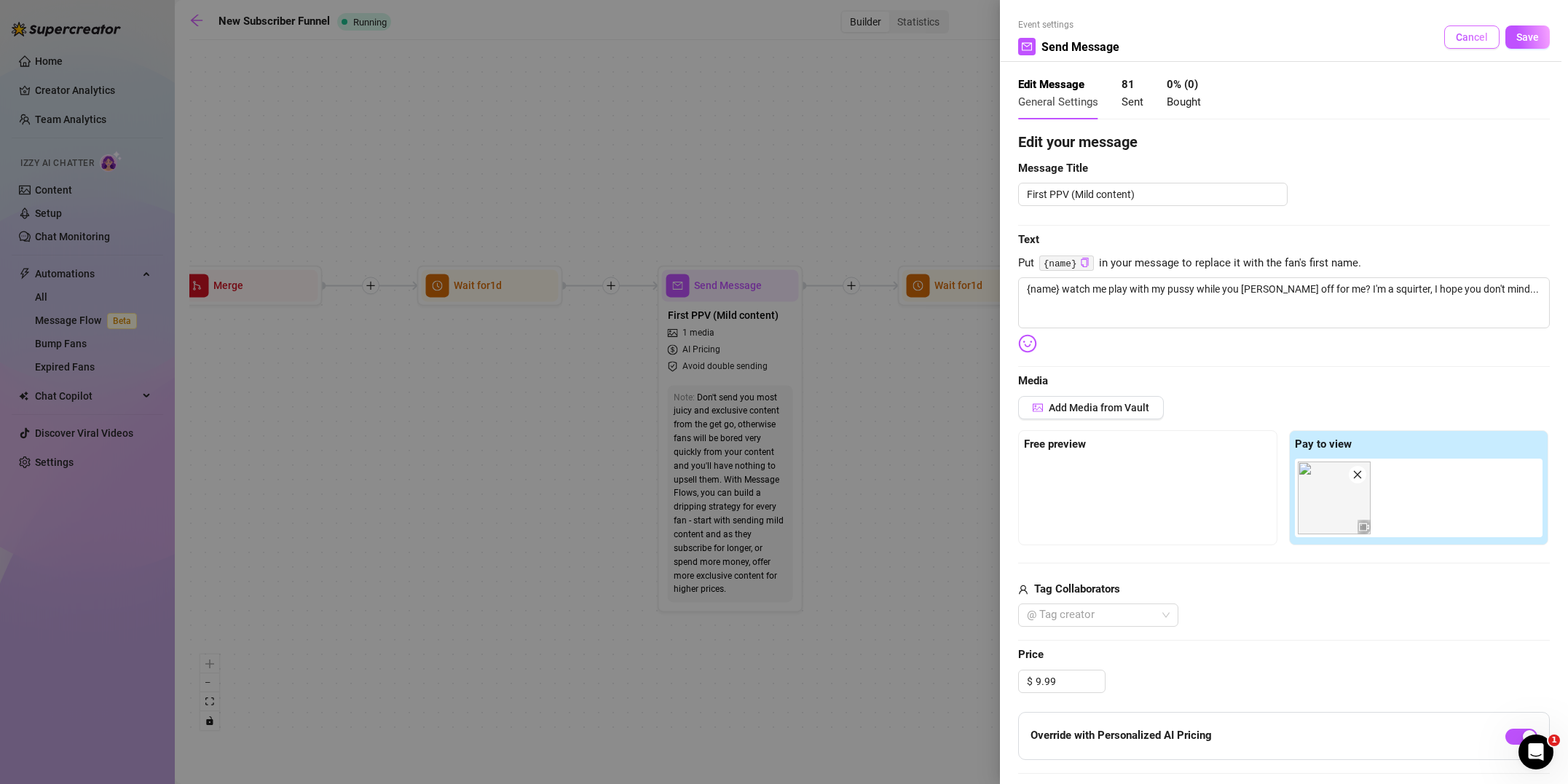
click at [1474, 37] on span "Cancel" at bounding box center [1471, 37] width 32 height 12
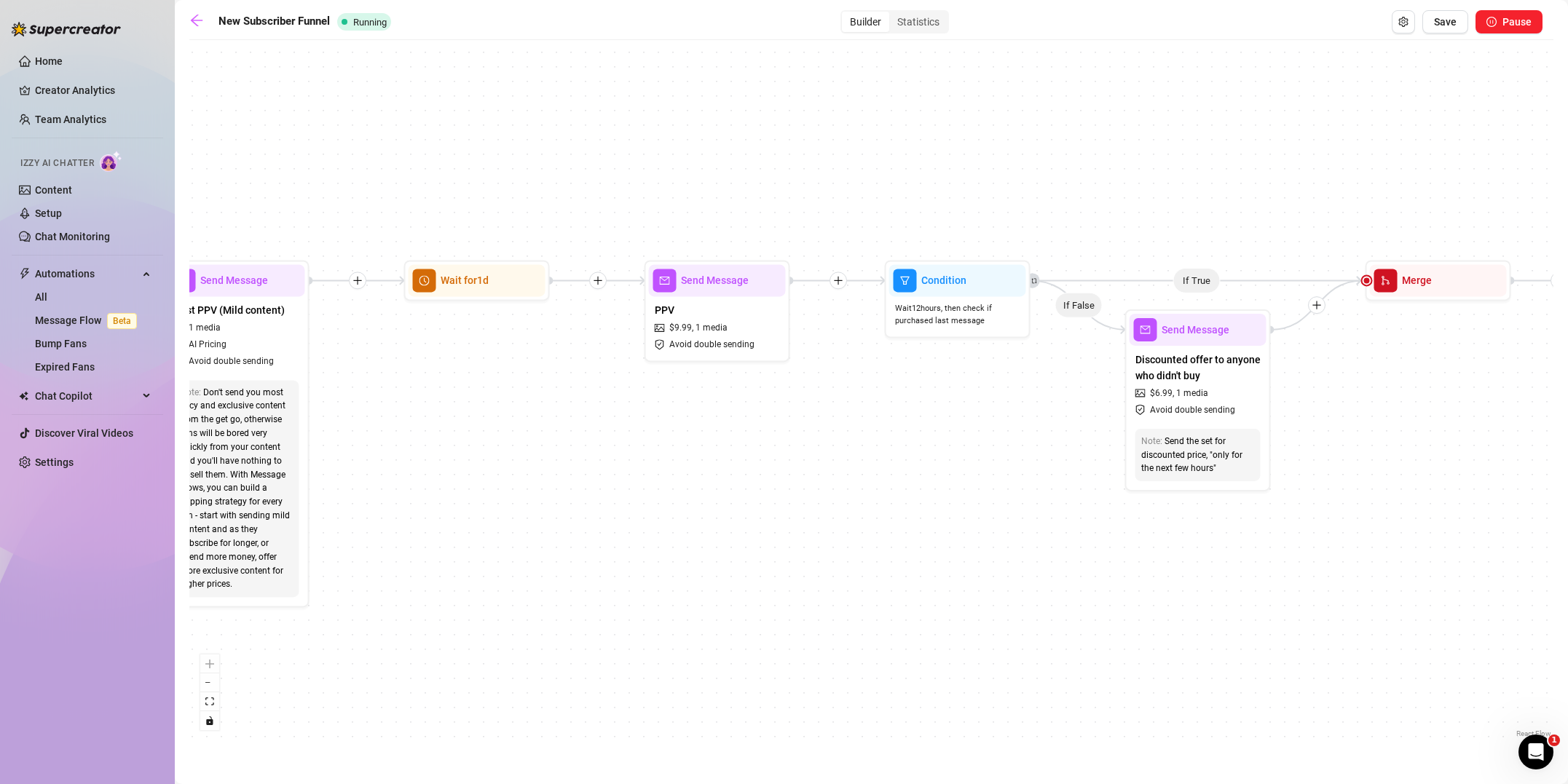
drag, startPoint x: 1094, startPoint y: 539, endPoint x: 580, endPoint y: 443, distance: 522.9
click at [600, 534] on div "If True If True If True If False If False If False If True If False Merge Merge…" at bounding box center [871, 394] width 1364 height 693
click at [748, 345] on span "Avoid double sending" at bounding box center [711, 344] width 85 height 14
type textarea "{name} want to see me get fucked? (: I looove creampies."
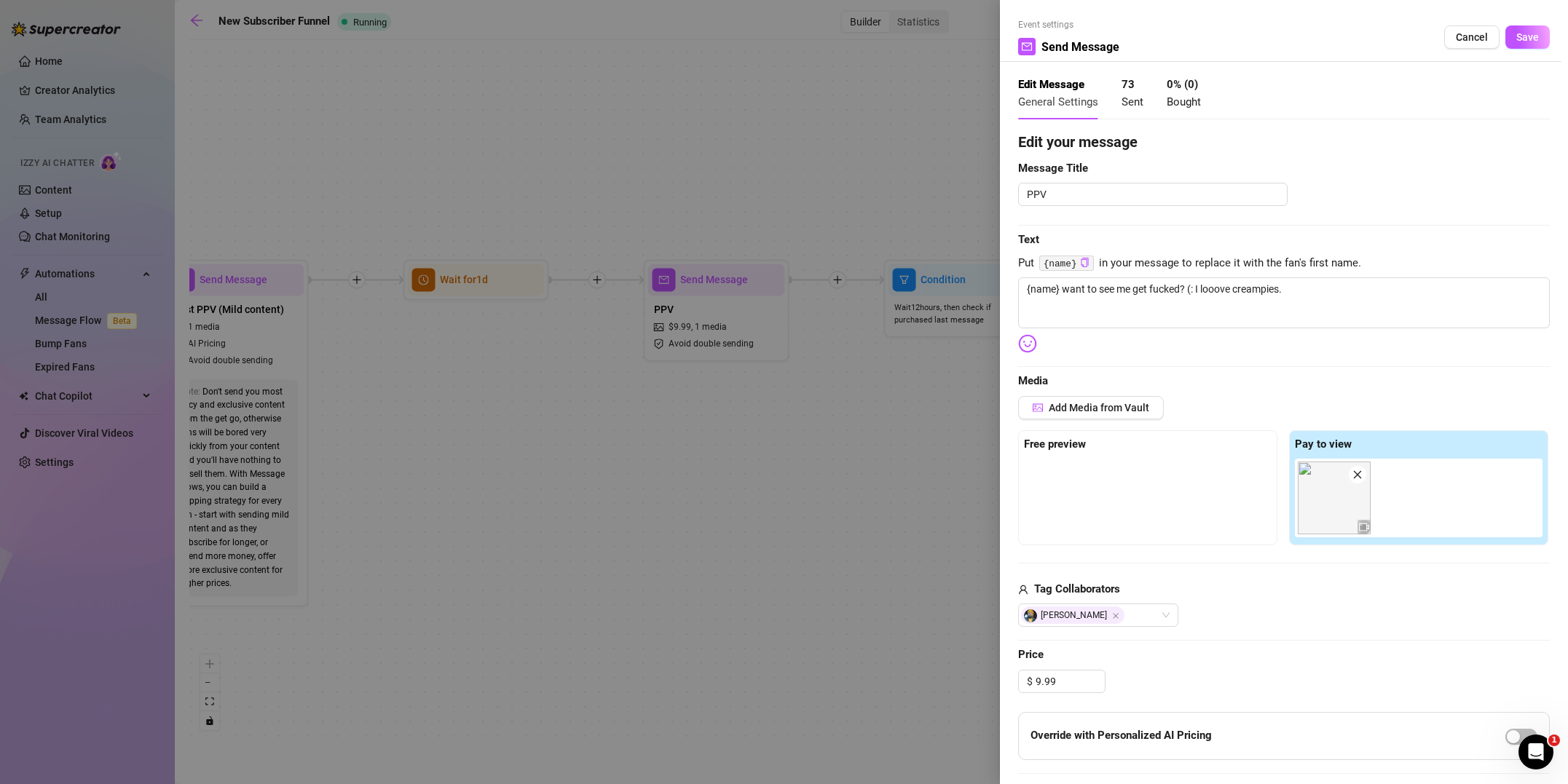
click at [753, 547] on div at bounding box center [784, 392] width 1568 height 784
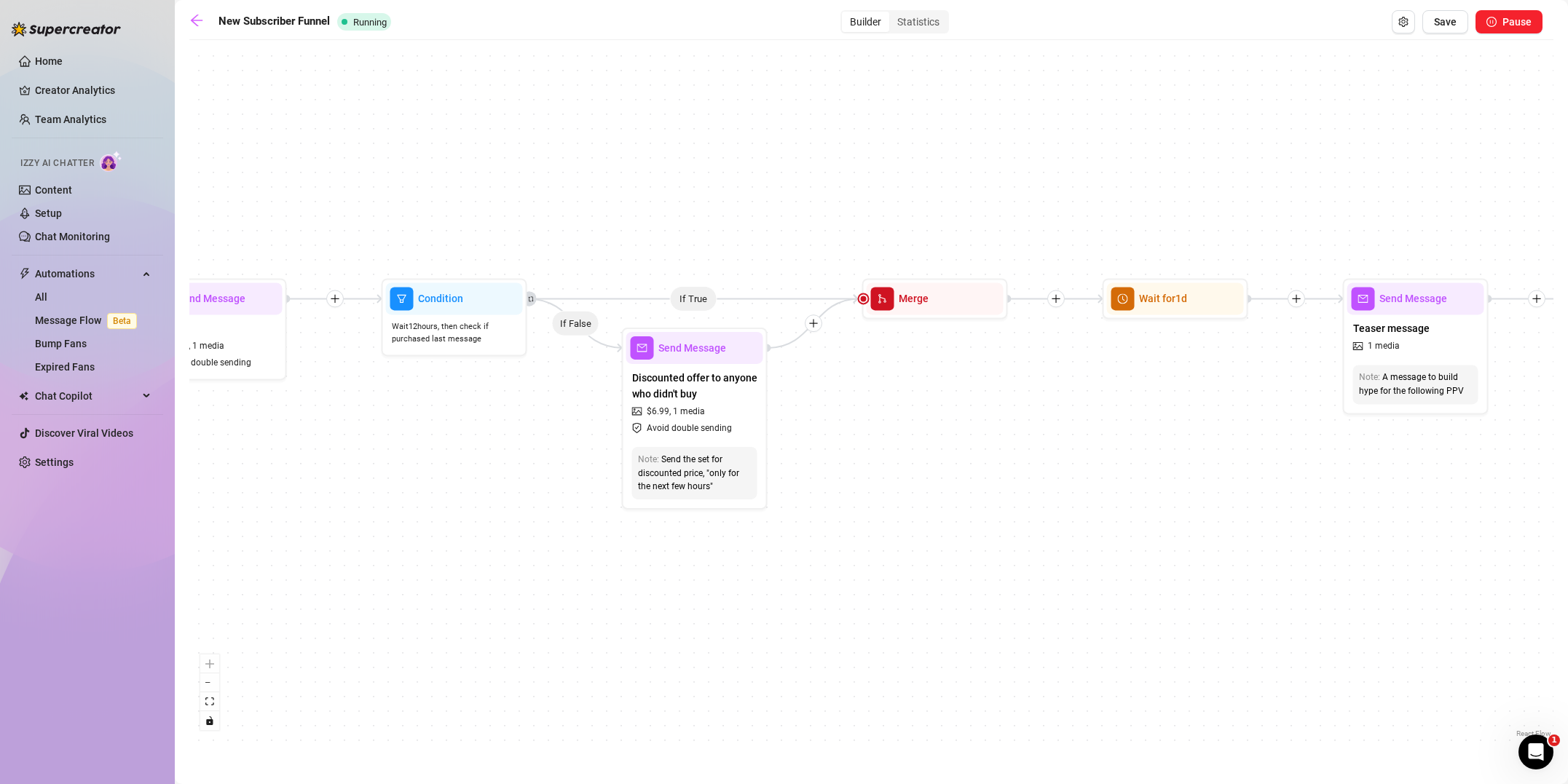
drag, startPoint x: 892, startPoint y: 480, endPoint x: 422, endPoint y: 509, distance: 470.9
click at [427, 509] on div "If True If True If True If False If False If False If True If False Merge Merge…" at bounding box center [871, 394] width 1364 height 693
click at [731, 405] on div "Discounted offer to anyone who didn't buy $ 6.99 , 1 media Avoid double sending" at bounding box center [694, 402] width 137 height 77
type textarea "Hey, I was wondering if you'd want to see me get fucked and cream-pied for a di…"
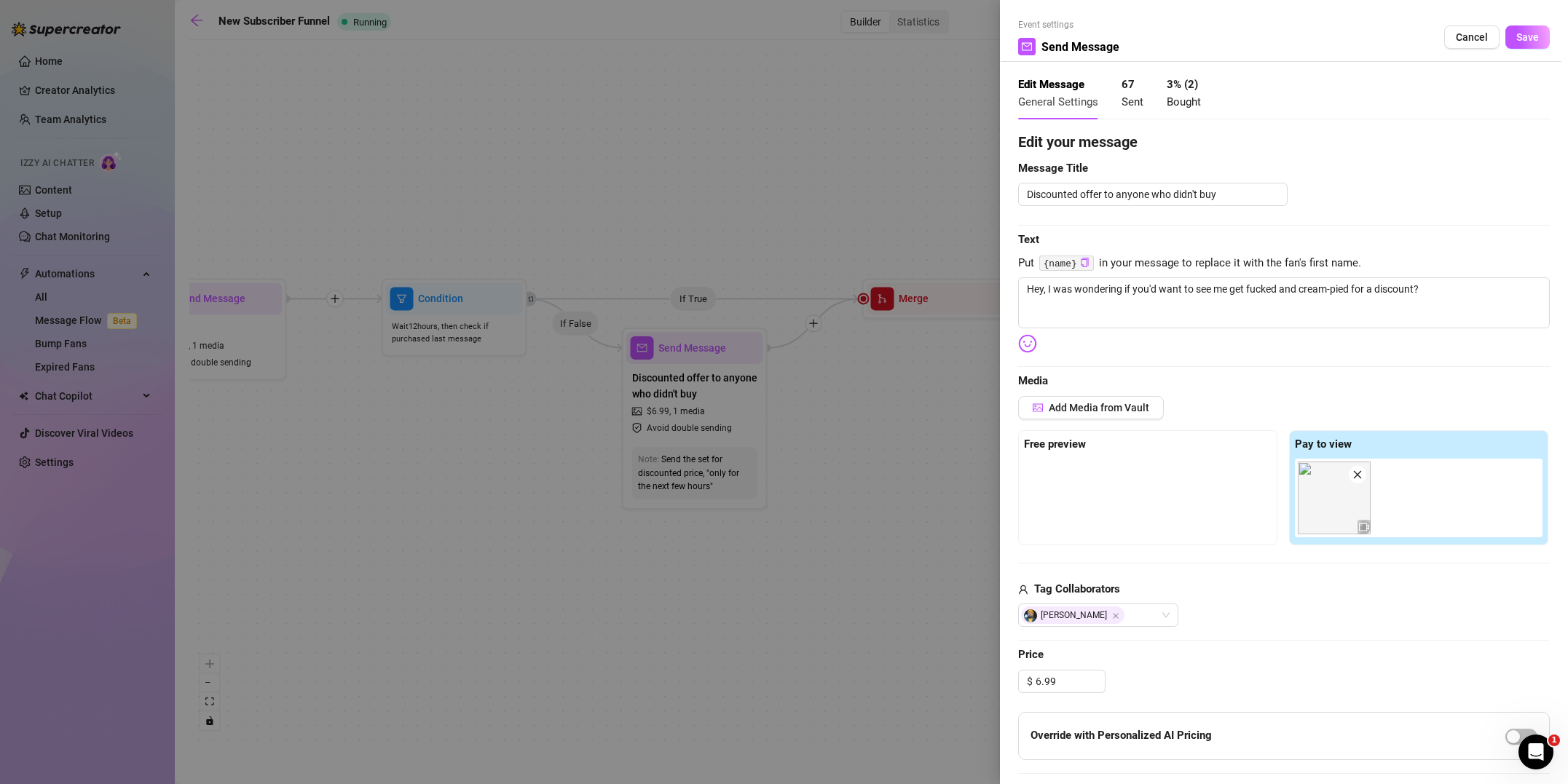
click at [844, 556] on div at bounding box center [784, 392] width 1568 height 784
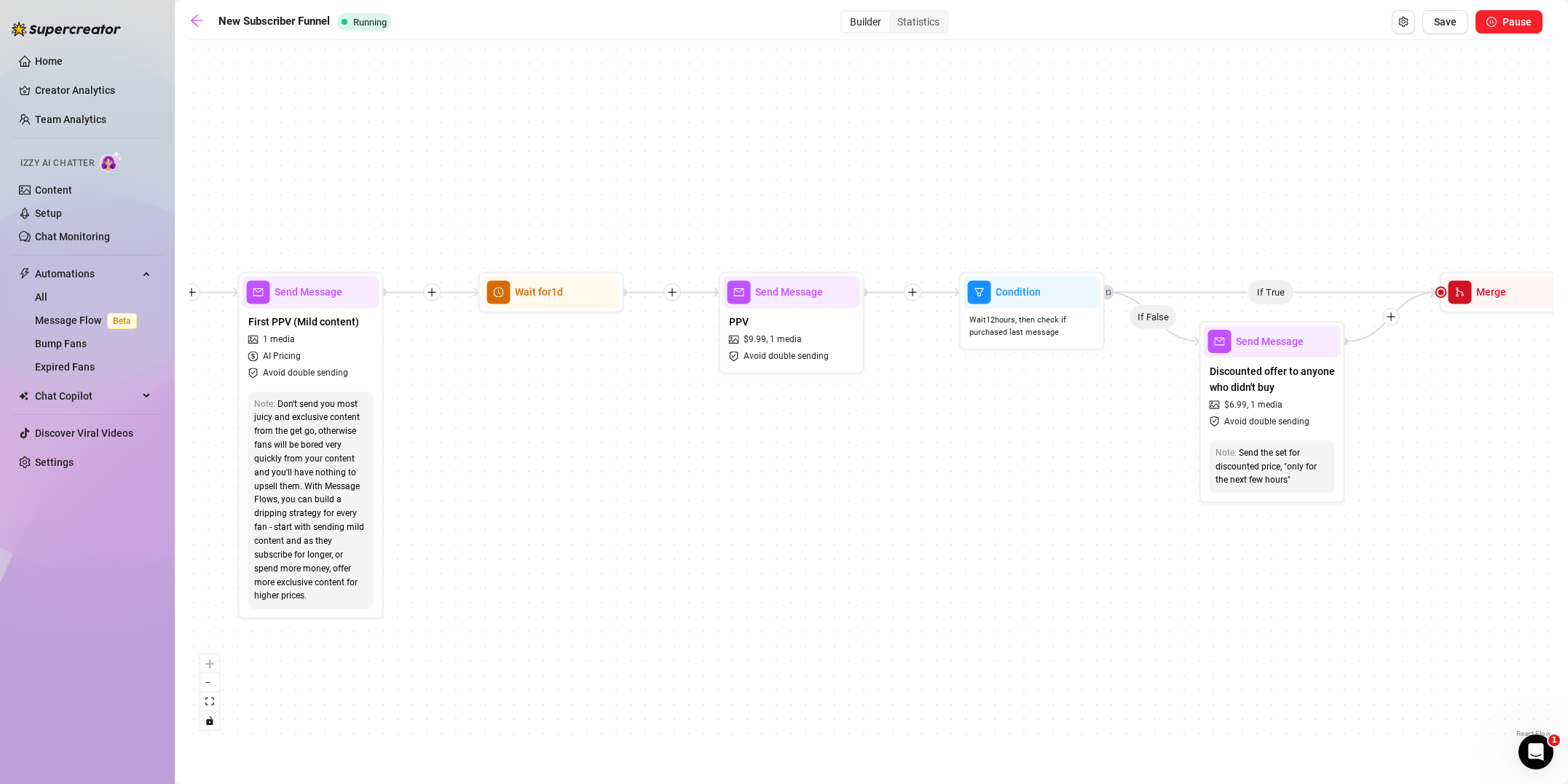
drag, startPoint x: 521, startPoint y: 566, endPoint x: 1099, endPoint y: 559, distance: 578.0
click at [1099, 559] on div "If True If True If True If False If False If False If True If False Merge Merge…" at bounding box center [871, 394] width 1364 height 693
click at [826, 351] on div "PPV $ 9.99 , 1 media Avoid double sending" at bounding box center [791, 338] width 137 height 61
type textarea "{name} want to see me get fucked? (: I looove creampies."
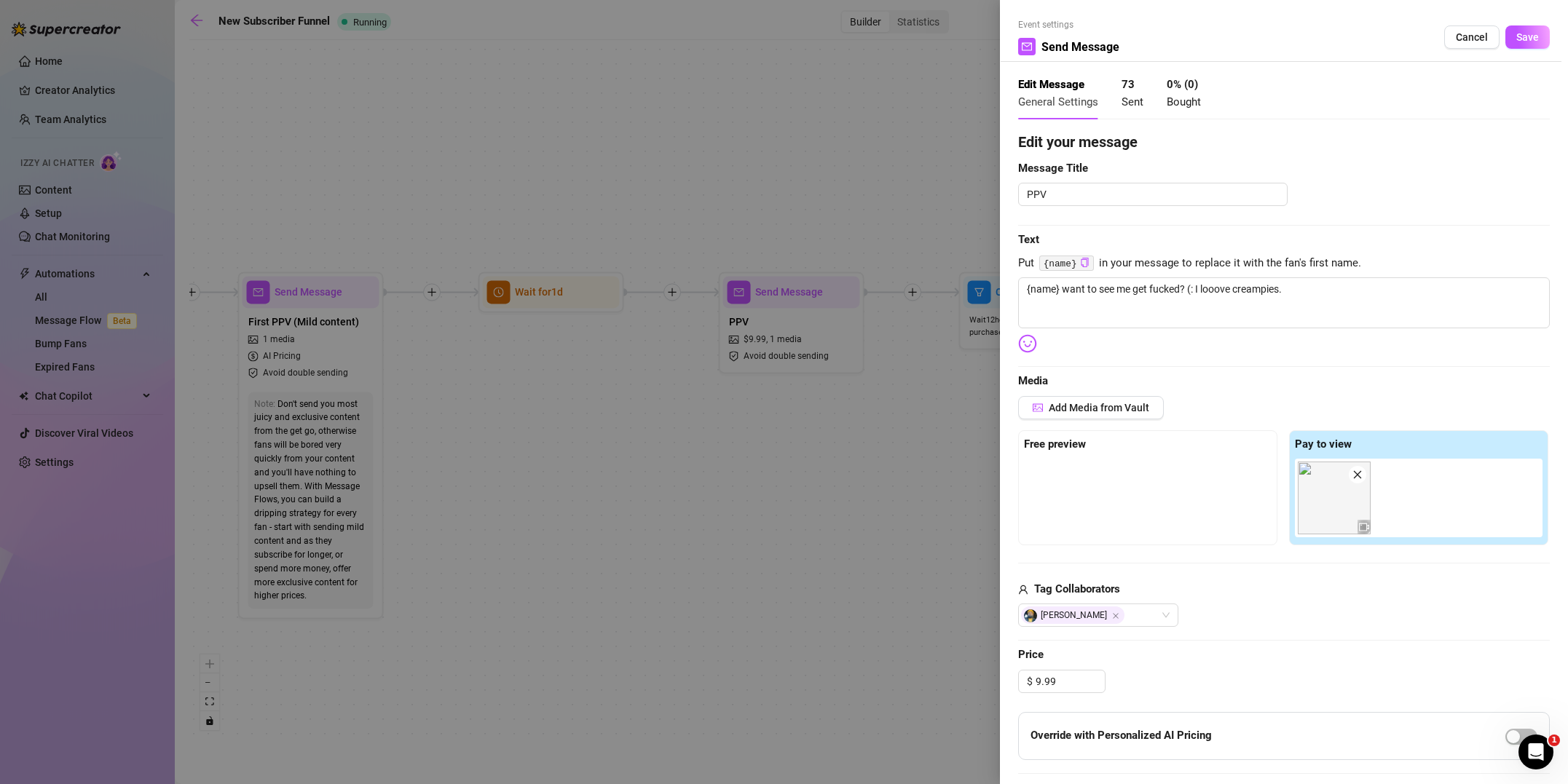
click at [758, 548] on div at bounding box center [784, 392] width 1568 height 784
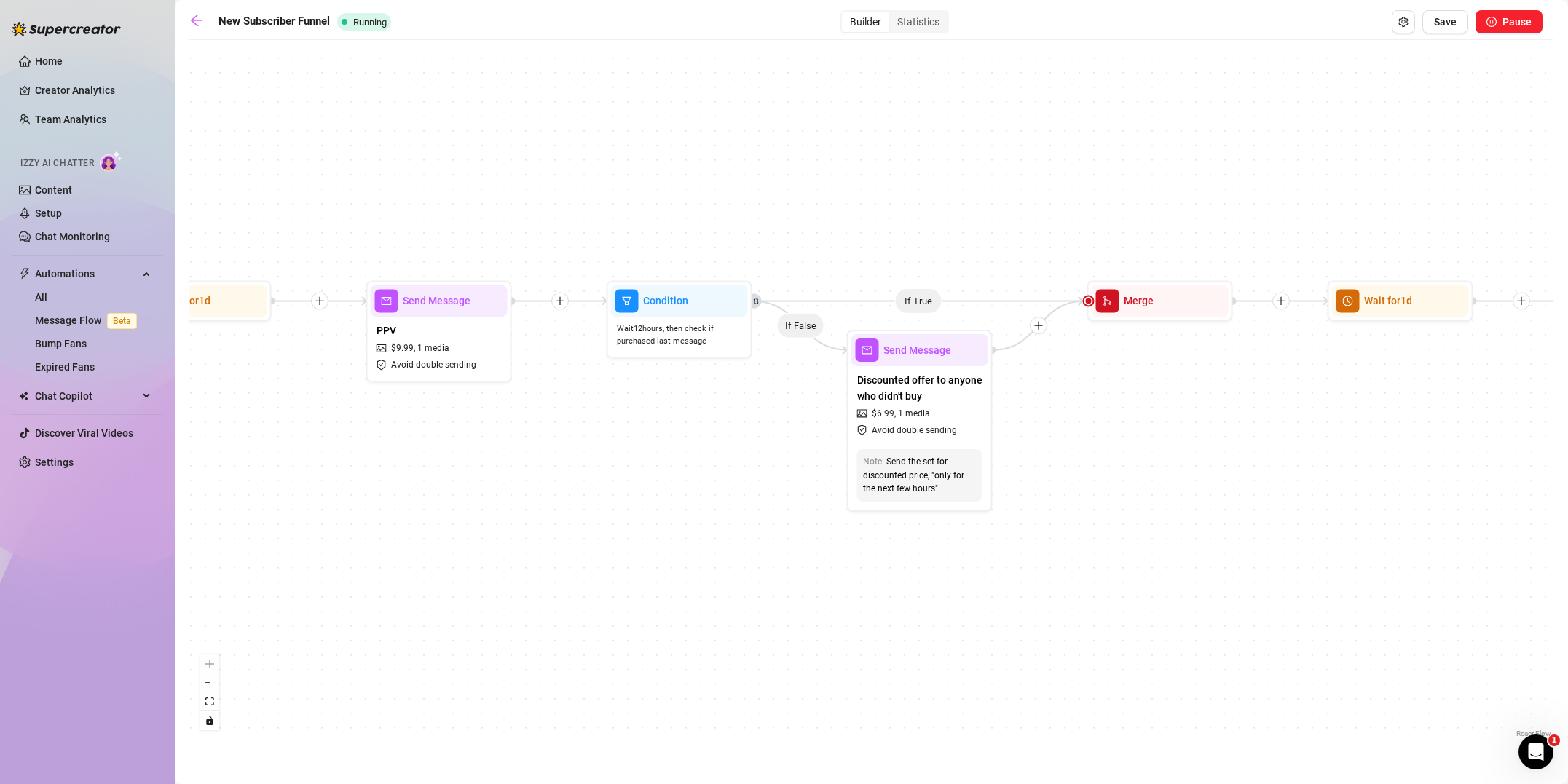
drag, startPoint x: 875, startPoint y: 532, endPoint x: 193, endPoint y: 549, distance: 682.2
click at [193, 549] on div "If True If True If True If False If False If False If True If False Merge Merge…" at bounding box center [871, 394] width 1364 height 693
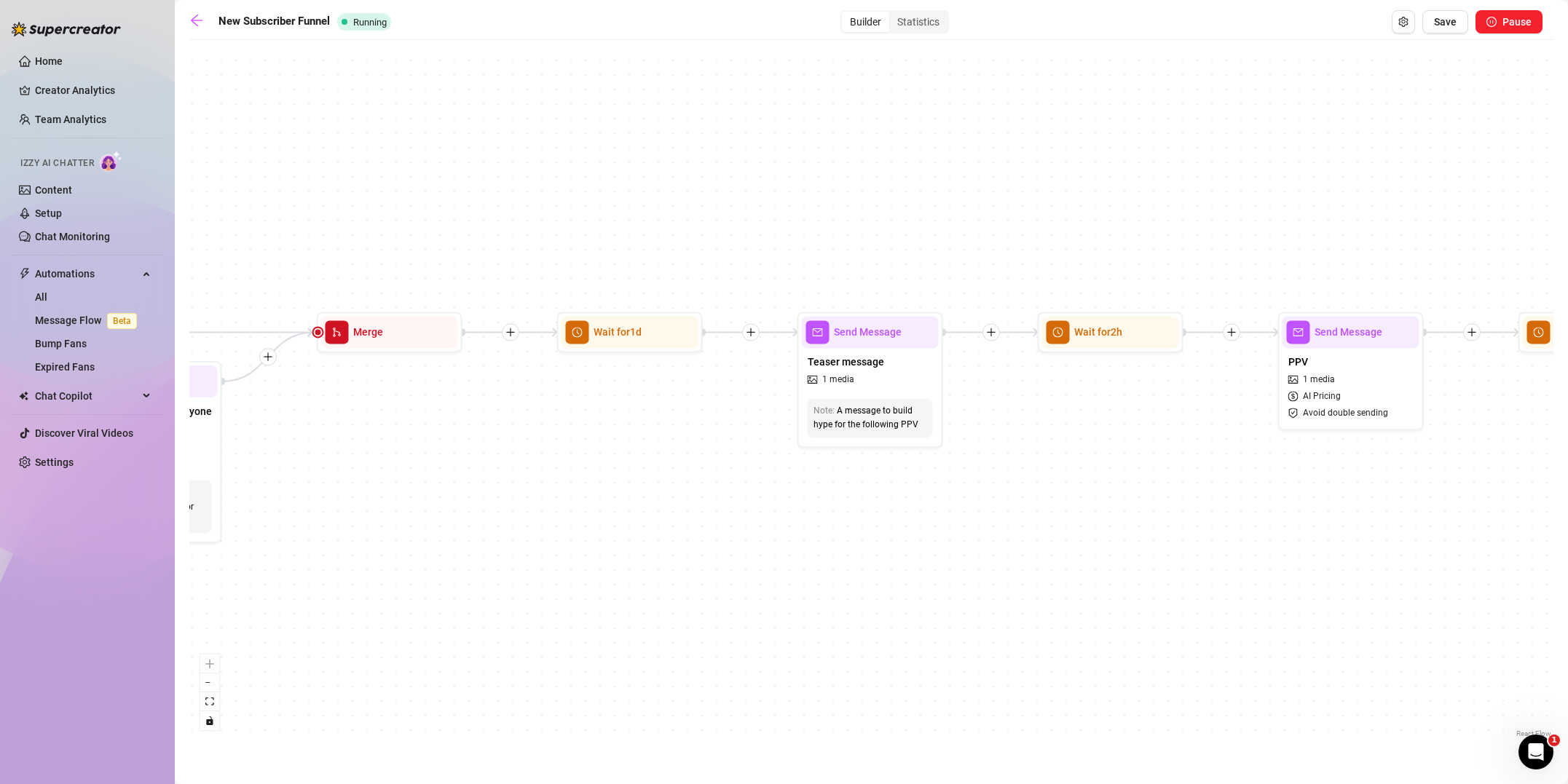
drag, startPoint x: 923, startPoint y: 537, endPoint x: 384, endPoint y: 559, distance: 539.4
click at [384, 559] on div "If True If True If True If False If False If False If True If False Merge Merge…" at bounding box center [871, 394] width 1364 height 693
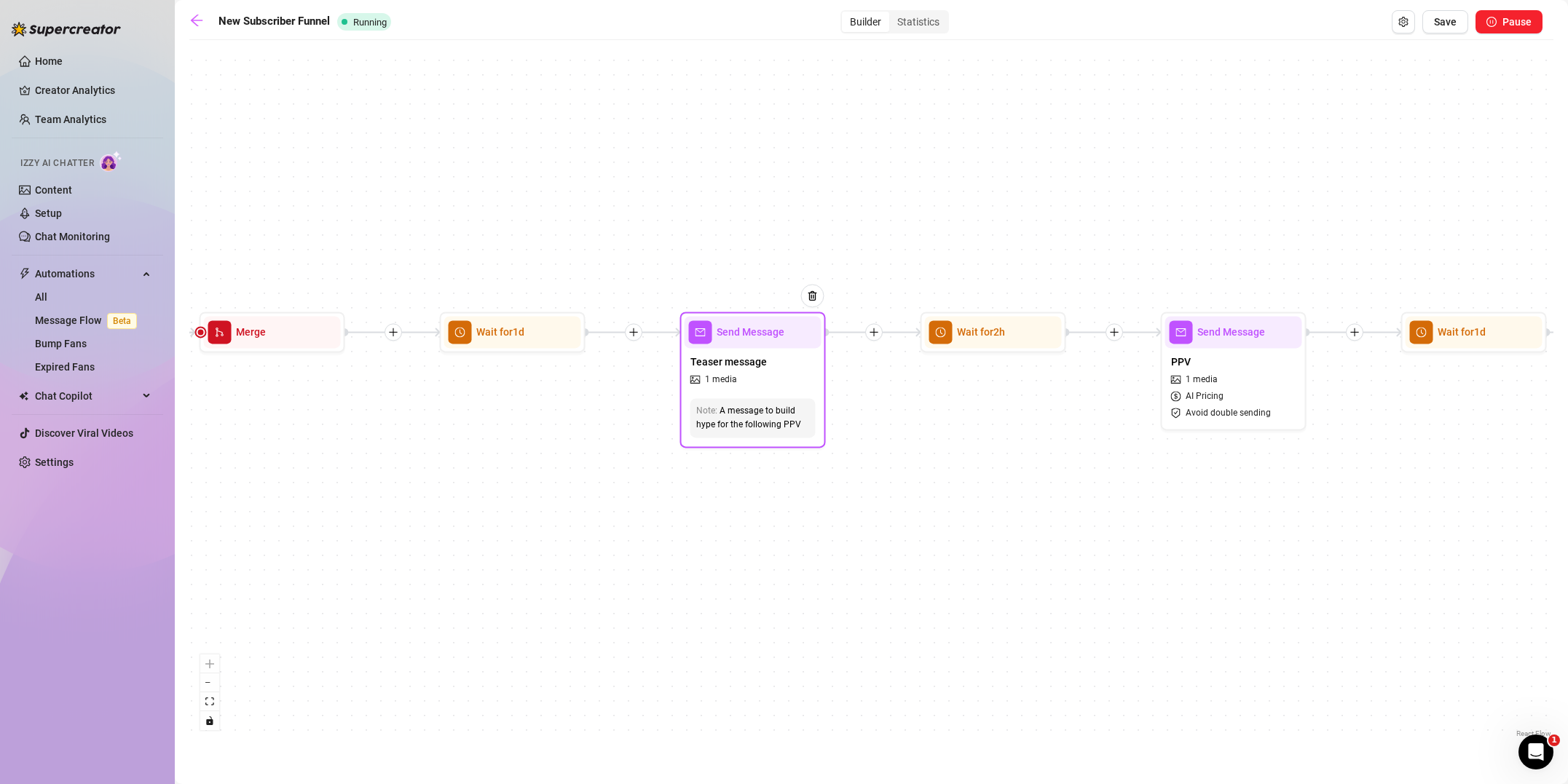
click at [788, 385] on div "Teaser message 1 media" at bounding box center [752, 370] width 137 height 45
type textarea "I have [PERSON_NAME] much hot girl girl content. I love fucking my friends..."
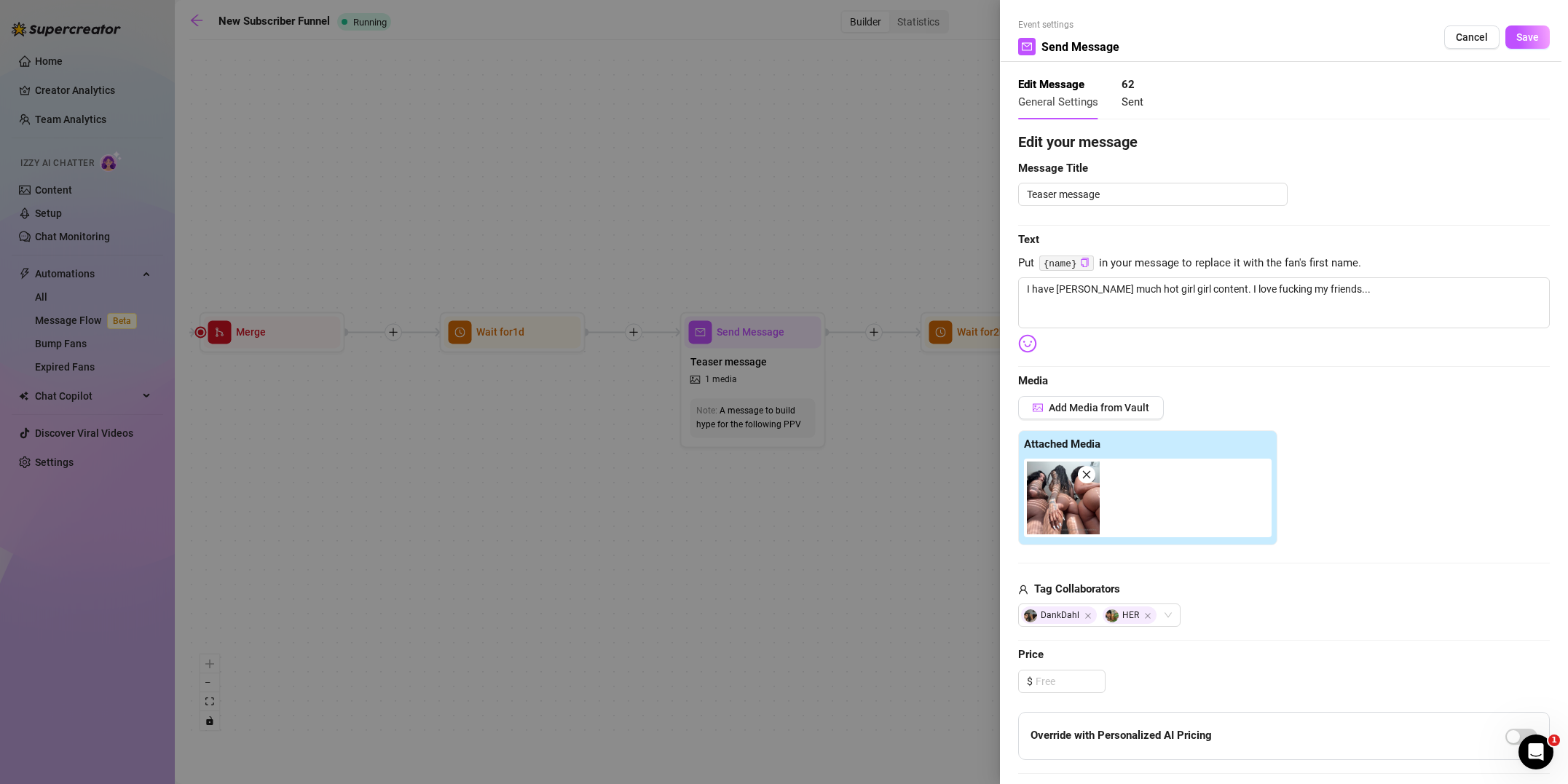
click at [865, 509] on div at bounding box center [784, 392] width 1568 height 784
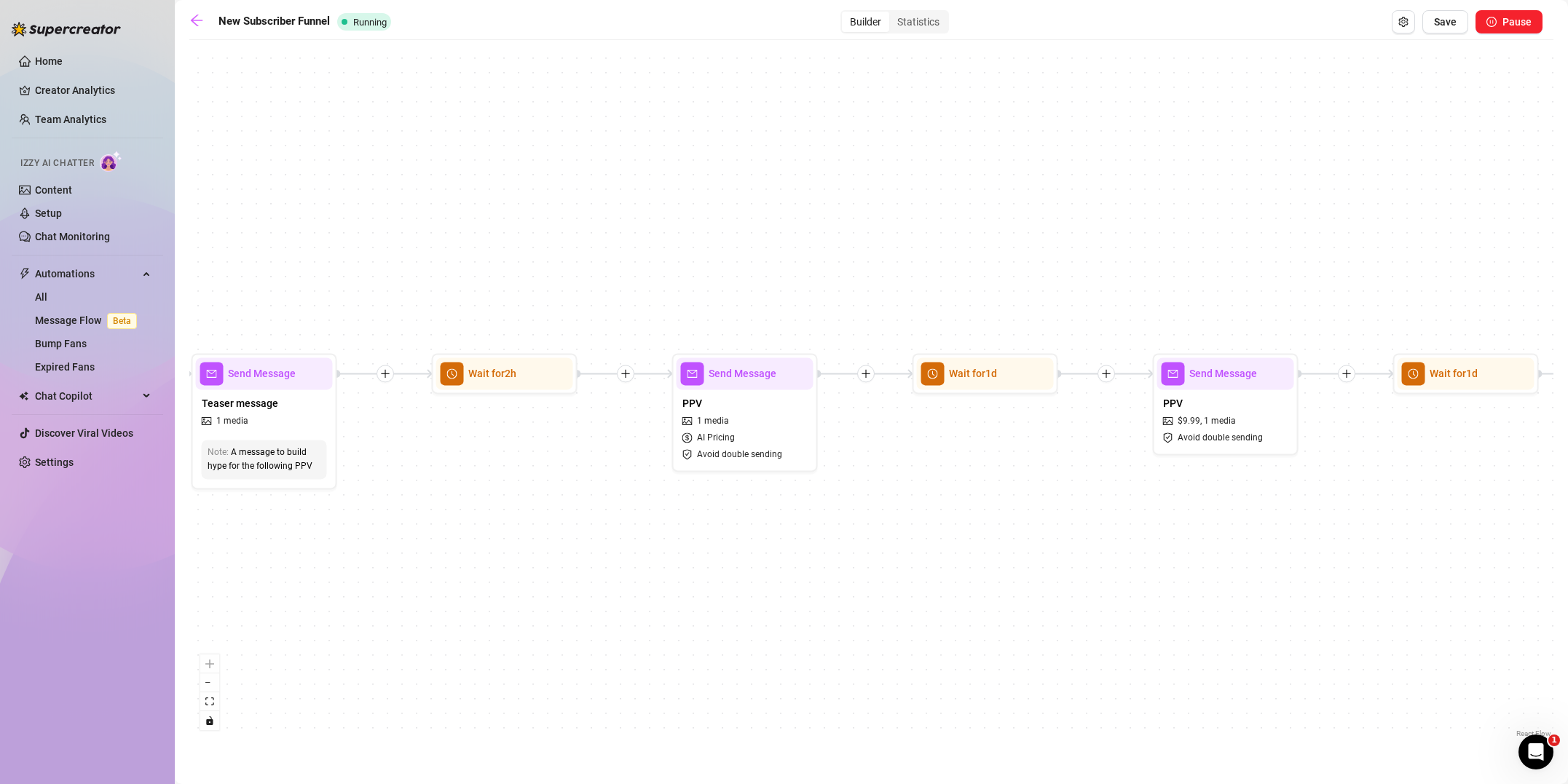
drag, startPoint x: 729, startPoint y: 539, endPoint x: 314, endPoint y: 567, distance: 415.9
click at [314, 567] on div "If True If True If True If False If False If False If True If False Merge Merge…" at bounding box center [871, 394] width 1364 height 693
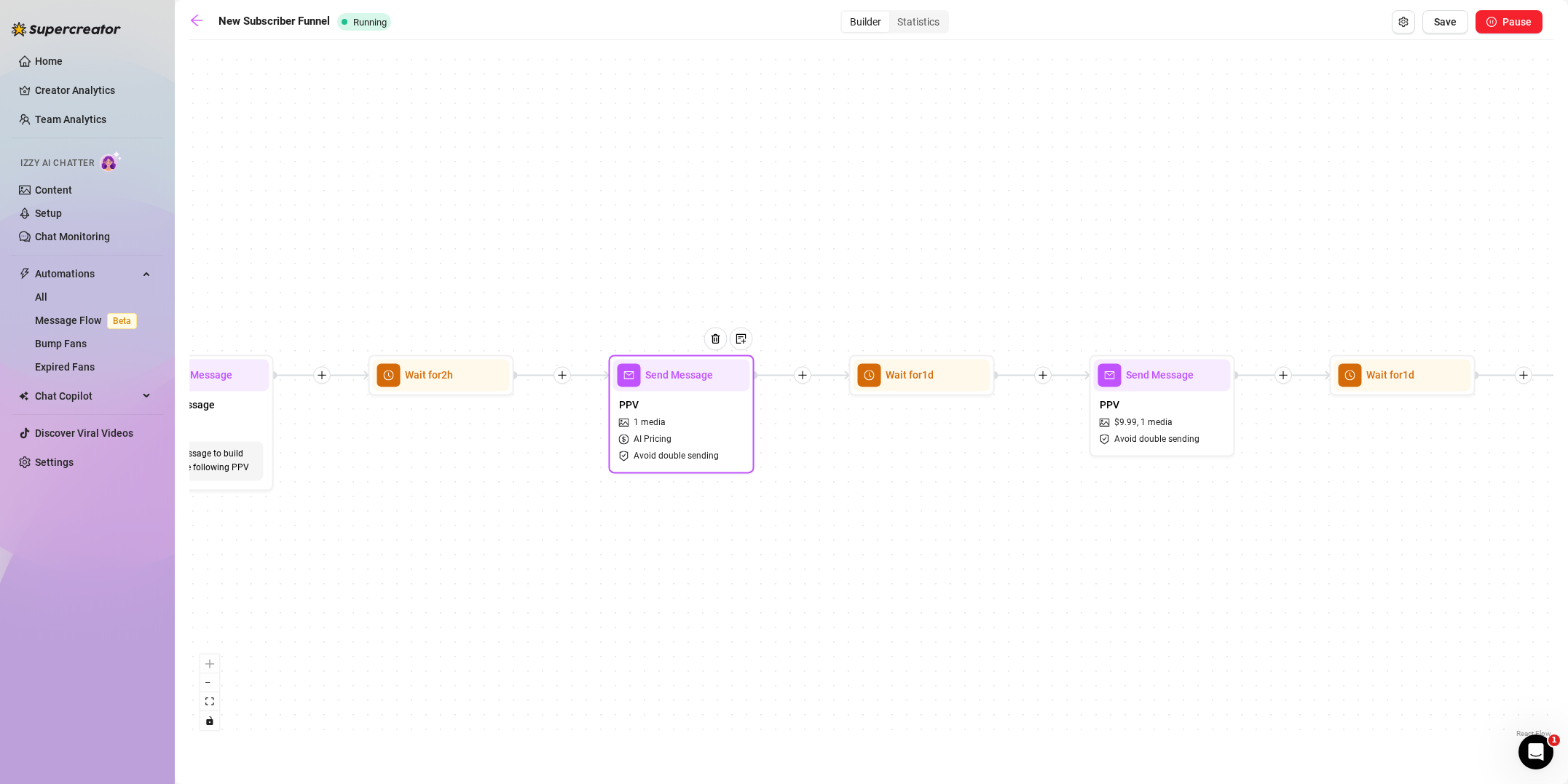
click at [715, 415] on div "PPV 1 media AI Pricing Avoid double sending" at bounding box center [681, 430] width 137 height 78
type textarea "This is one of my favorite girl girl videos. I think you'll love it."
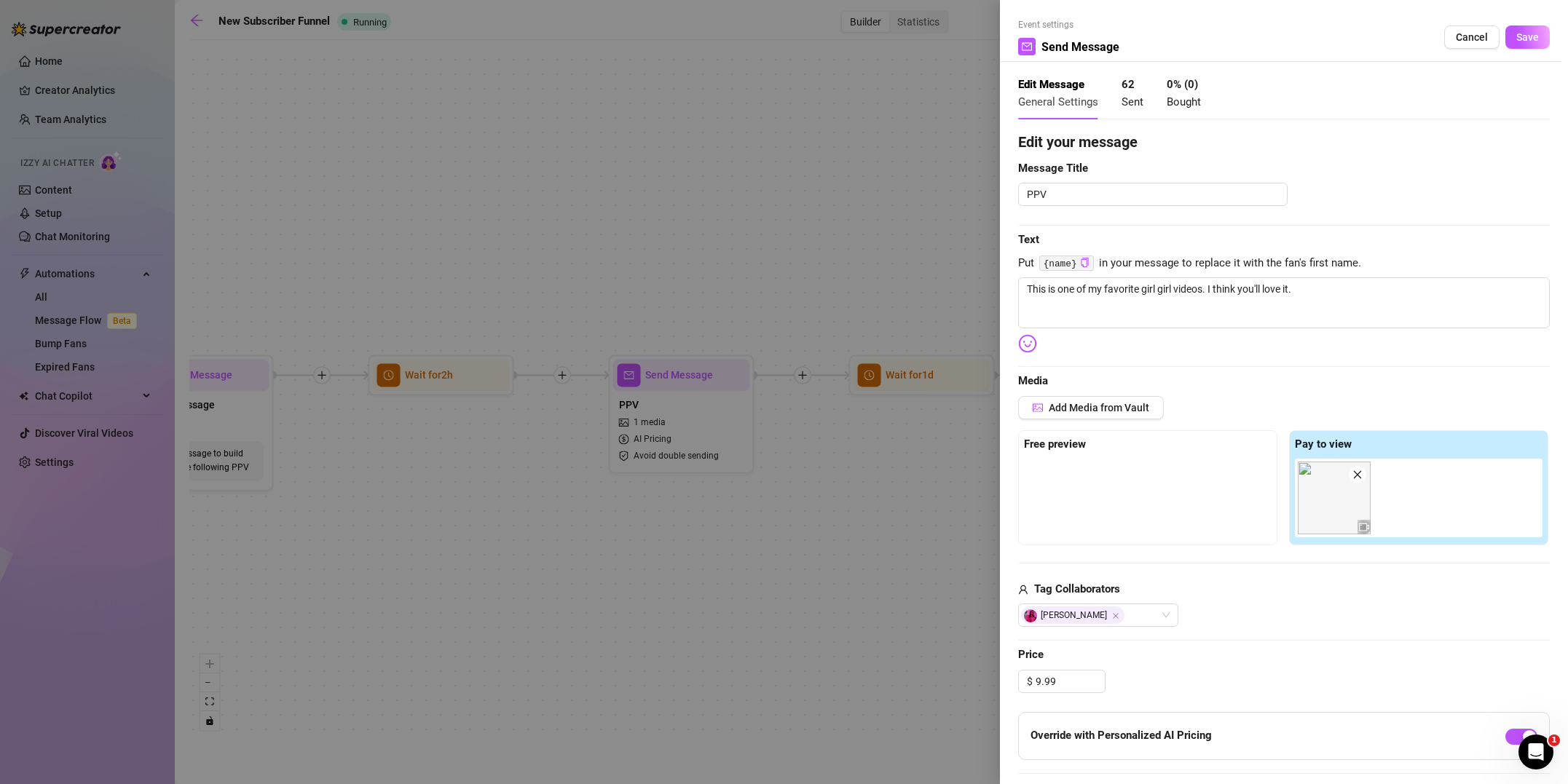
click at [779, 588] on div at bounding box center [784, 392] width 1568 height 784
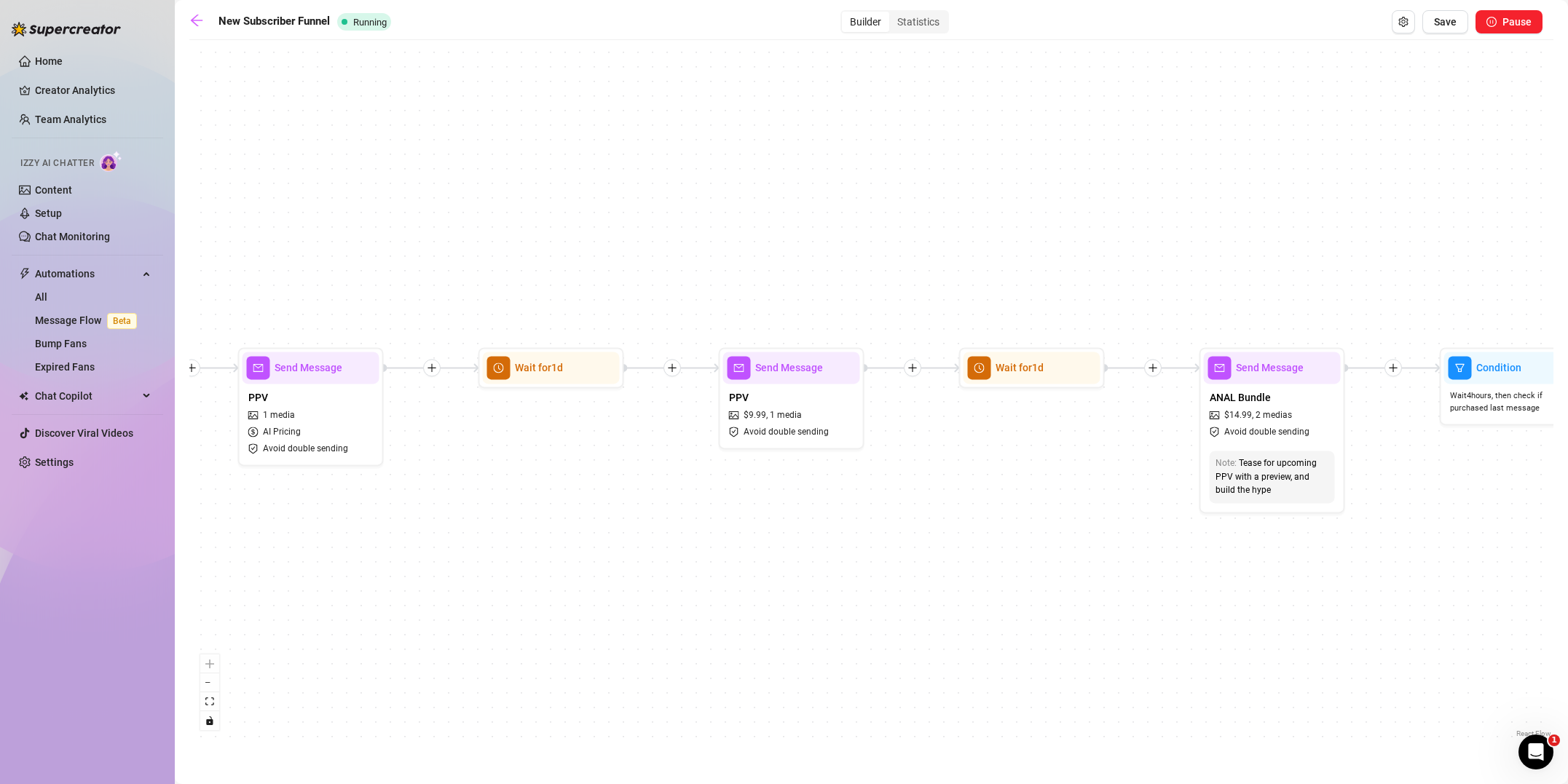
drag, startPoint x: 842, startPoint y: 550, endPoint x: 176, endPoint y: 549, distance: 666.0
click at [172, 551] on div "Home Creator Analytics Team Analytics Izzy AI Chatter Content Setup Chat Monito…" at bounding box center [784, 392] width 1568 height 784
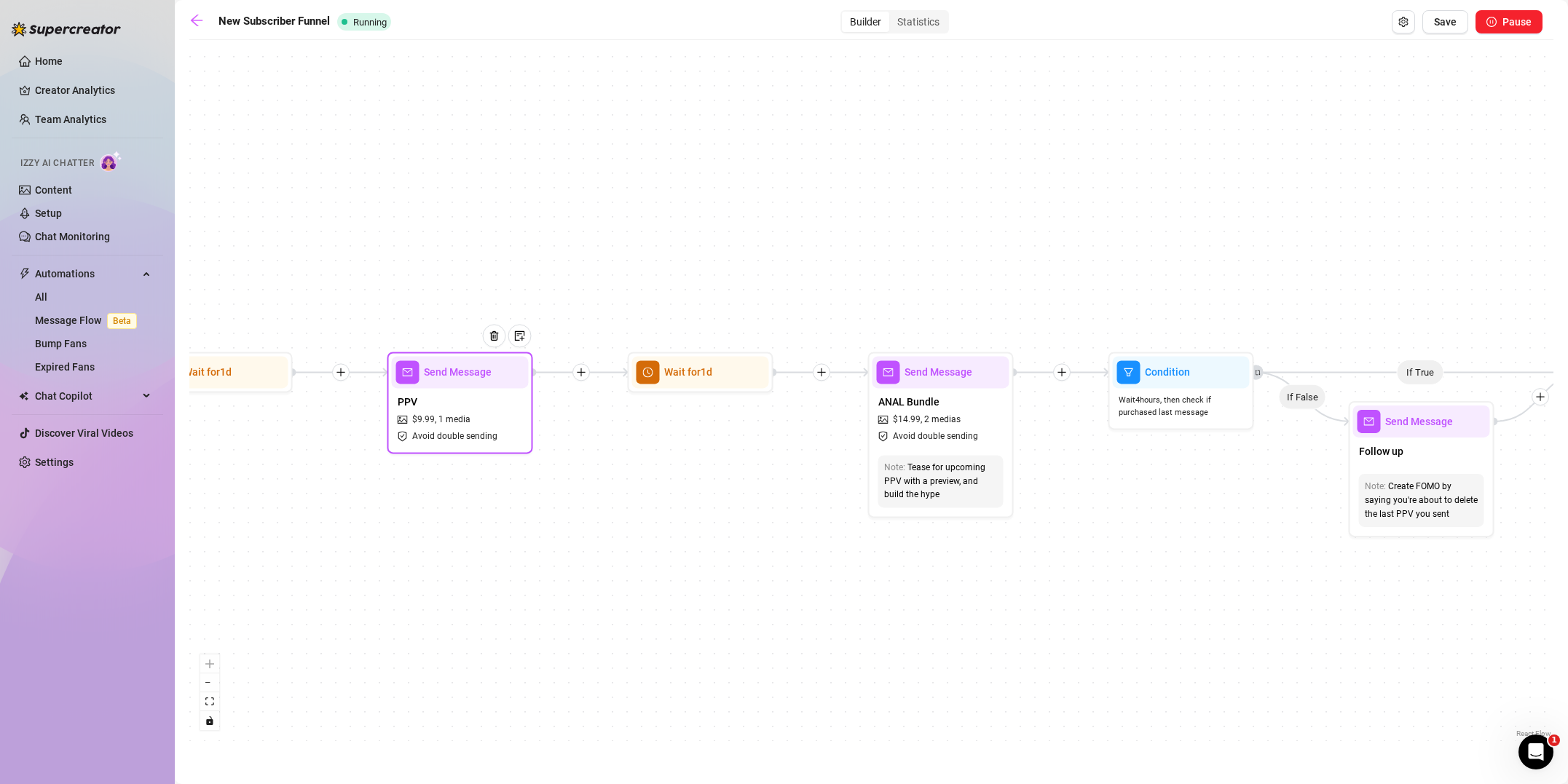
click at [501, 423] on div "PPV $ 9.99 , 1 media Avoid double sending" at bounding box center [460, 419] width 137 height 61
type textarea "Have you seen my viral car 69 video? Here's your chance to get it on sale (:"
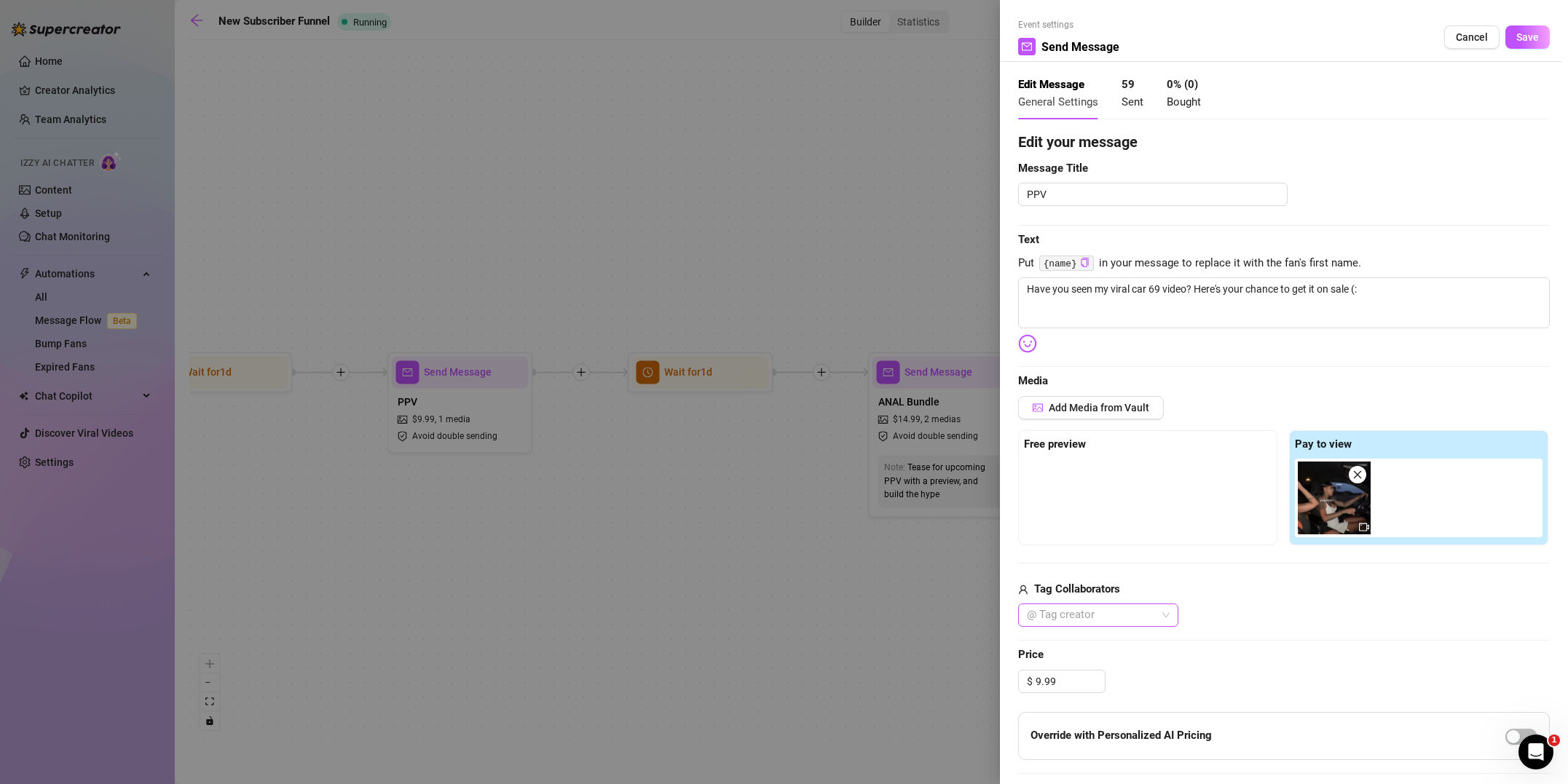
click at [1072, 620] on div at bounding box center [1090, 615] width 139 height 20
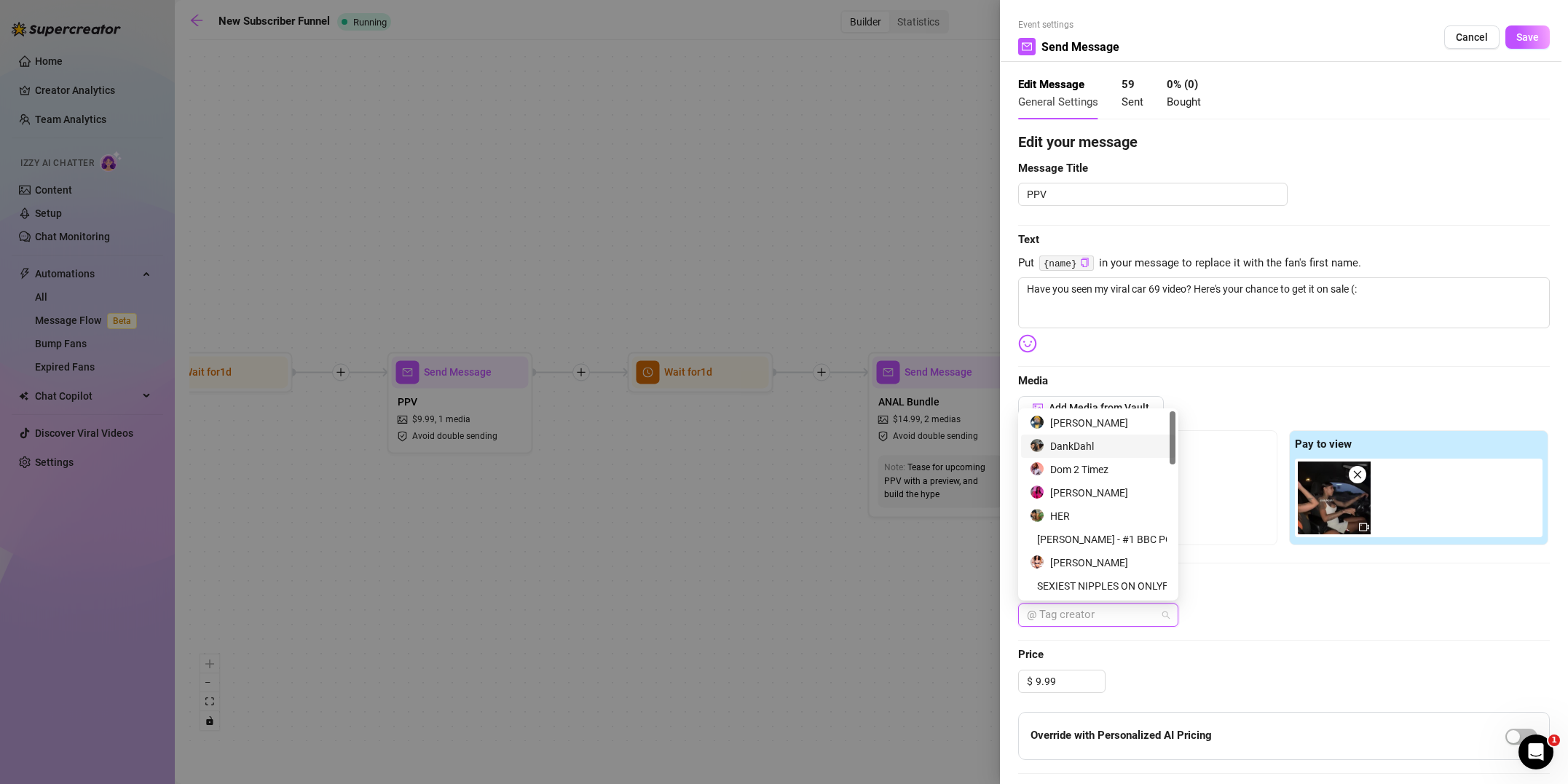
click at [1065, 451] on div "DankDahl" at bounding box center [1098, 446] width 137 height 16
click at [1235, 417] on div "Add Media from Vault" at bounding box center [1283, 413] width 532 height 34
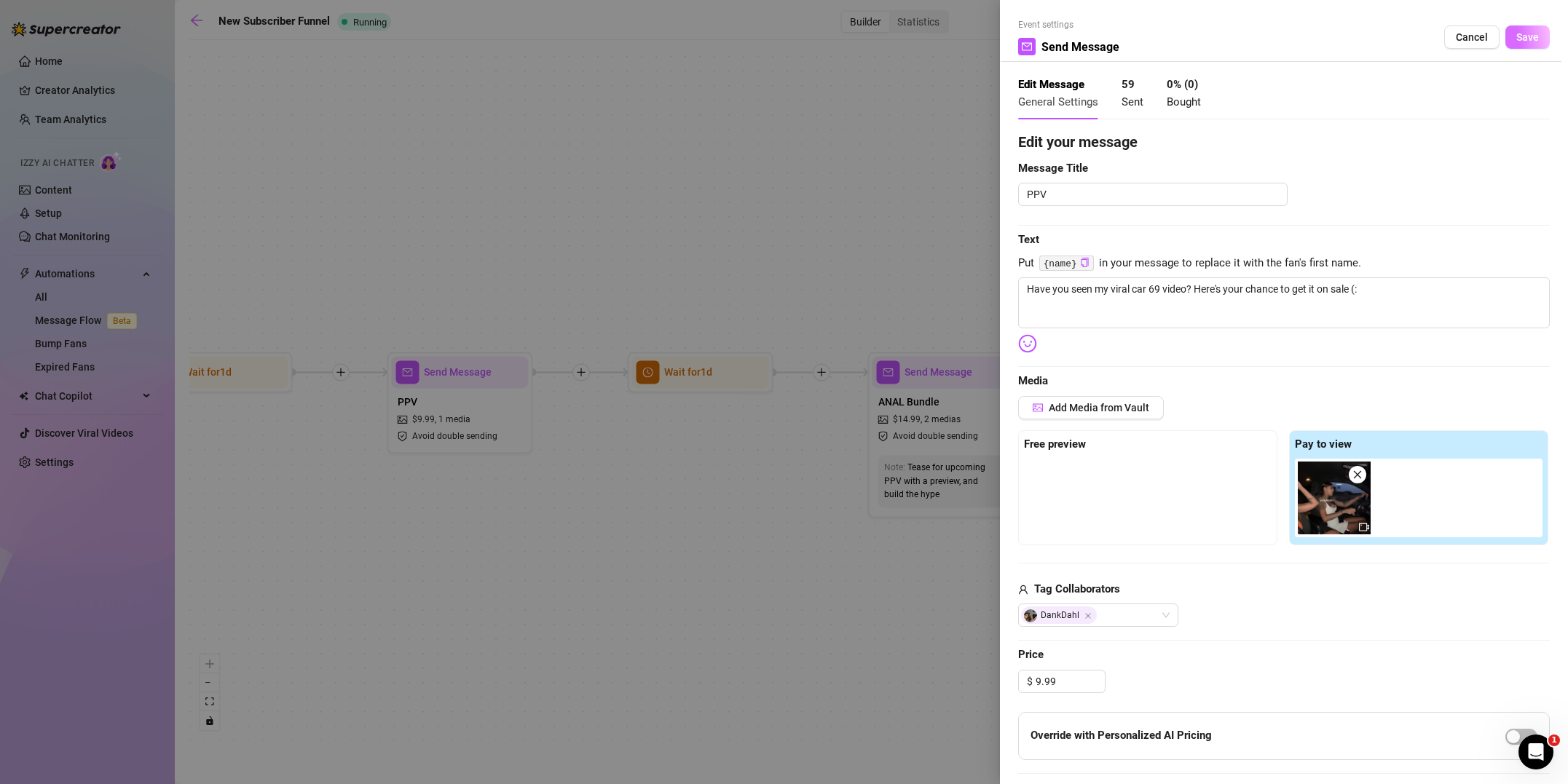
click at [1523, 40] on span "Save" at bounding box center [1527, 37] width 23 height 12
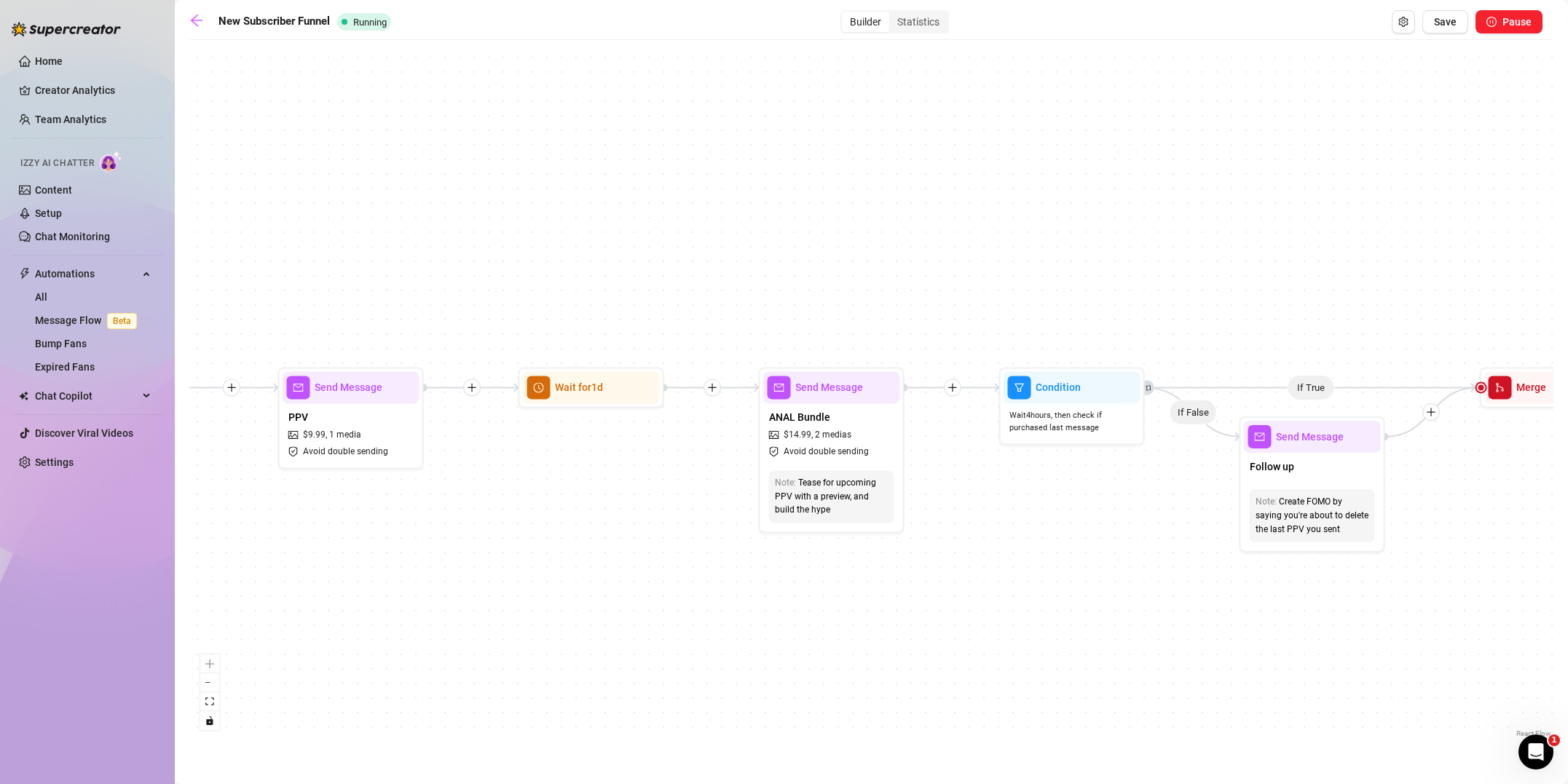
drag, startPoint x: 1022, startPoint y: 656, endPoint x: 909, endPoint y: 673, distance: 114.3
click at [910, 674] on div "If True If True If True If False If False If False If True If False Merge Merge…" at bounding box center [871, 394] width 1364 height 693
click at [871, 463] on div "ANAL Bundle $ 14.99 , 2 medias Avoid double sending" at bounding box center [829, 437] width 137 height 61
type textarea "{name} I want you to watch me get my ass fucked. Here's an anal sex tape bundle…"
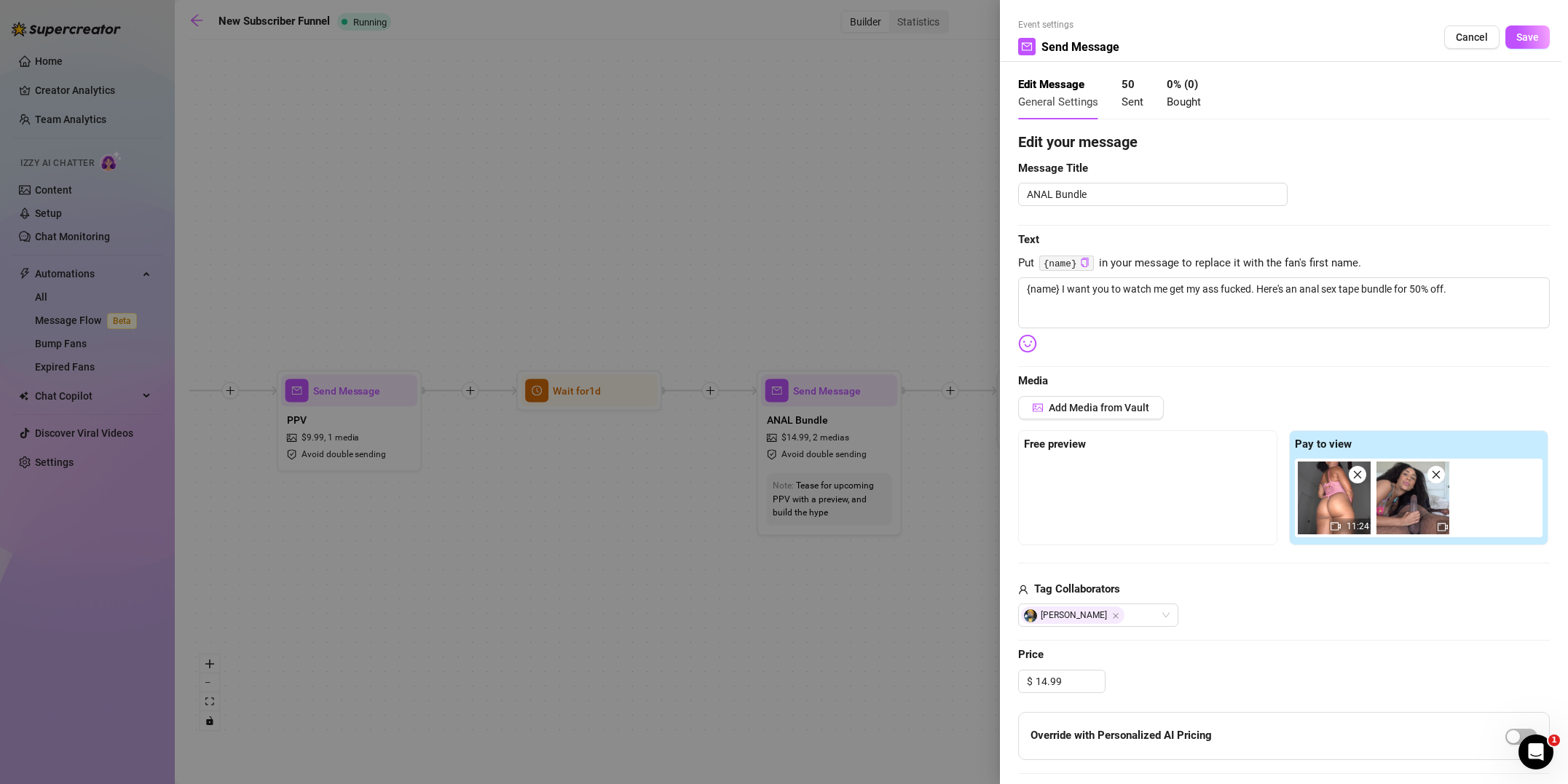
click at [802, 644] on div at bounding box center [784, 392] width 1568 height 784
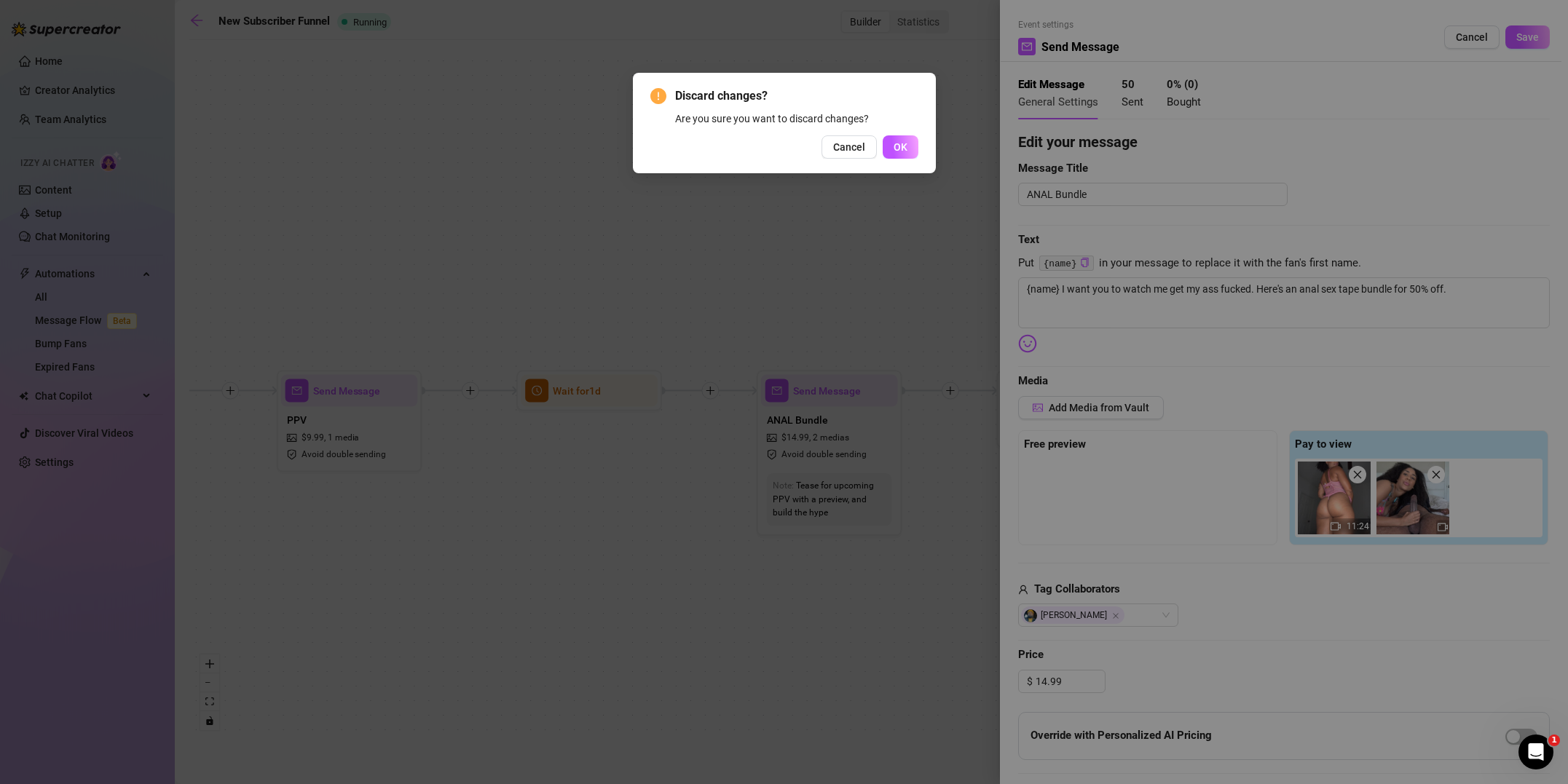
click at [860, 149] on span "Cancel" at bounding box center [849, 146] width 32 height 12
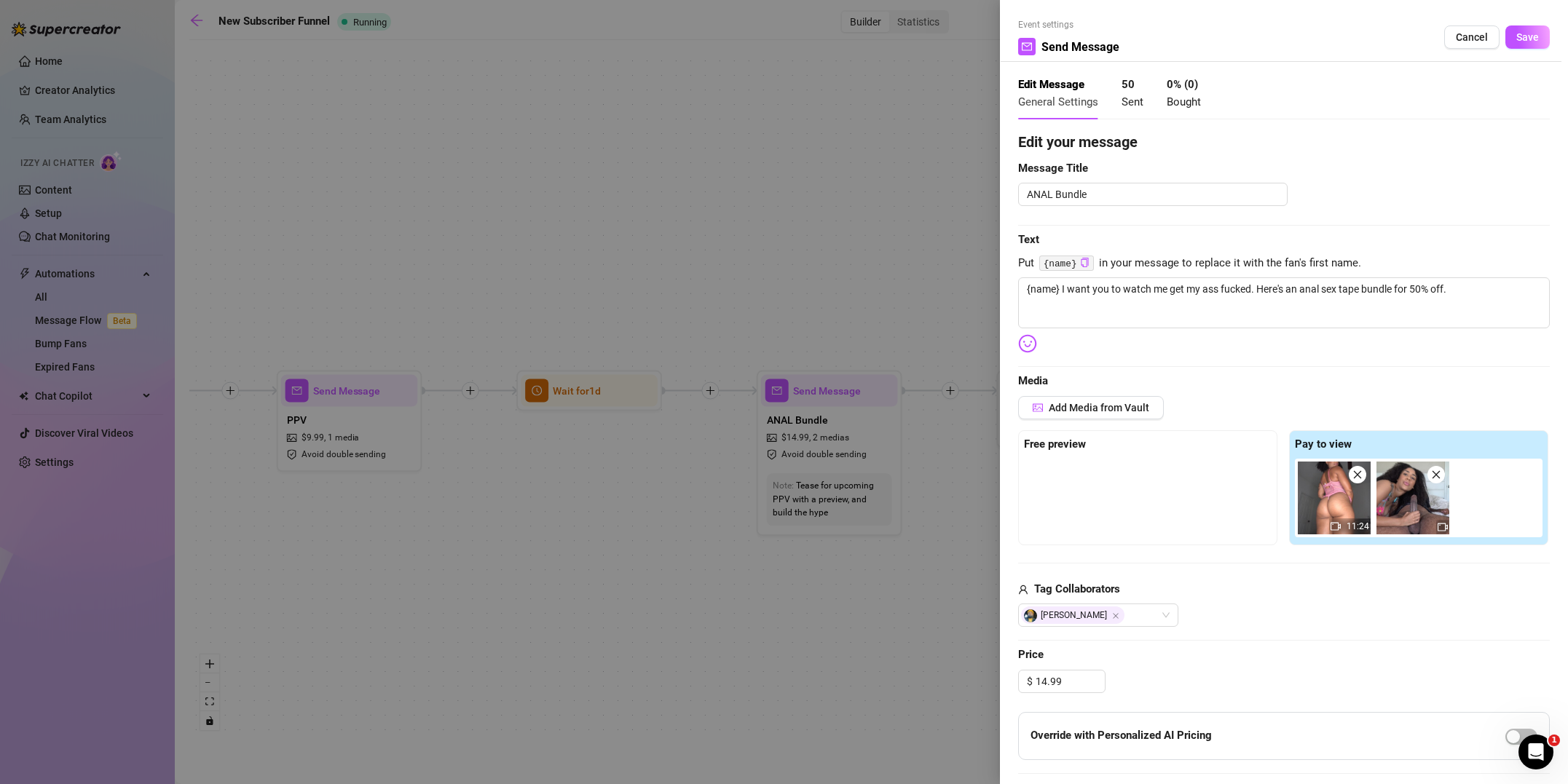
click at [1470, 45] on button "Cancel" at bounding box center [1471, 38] width 56 height 23
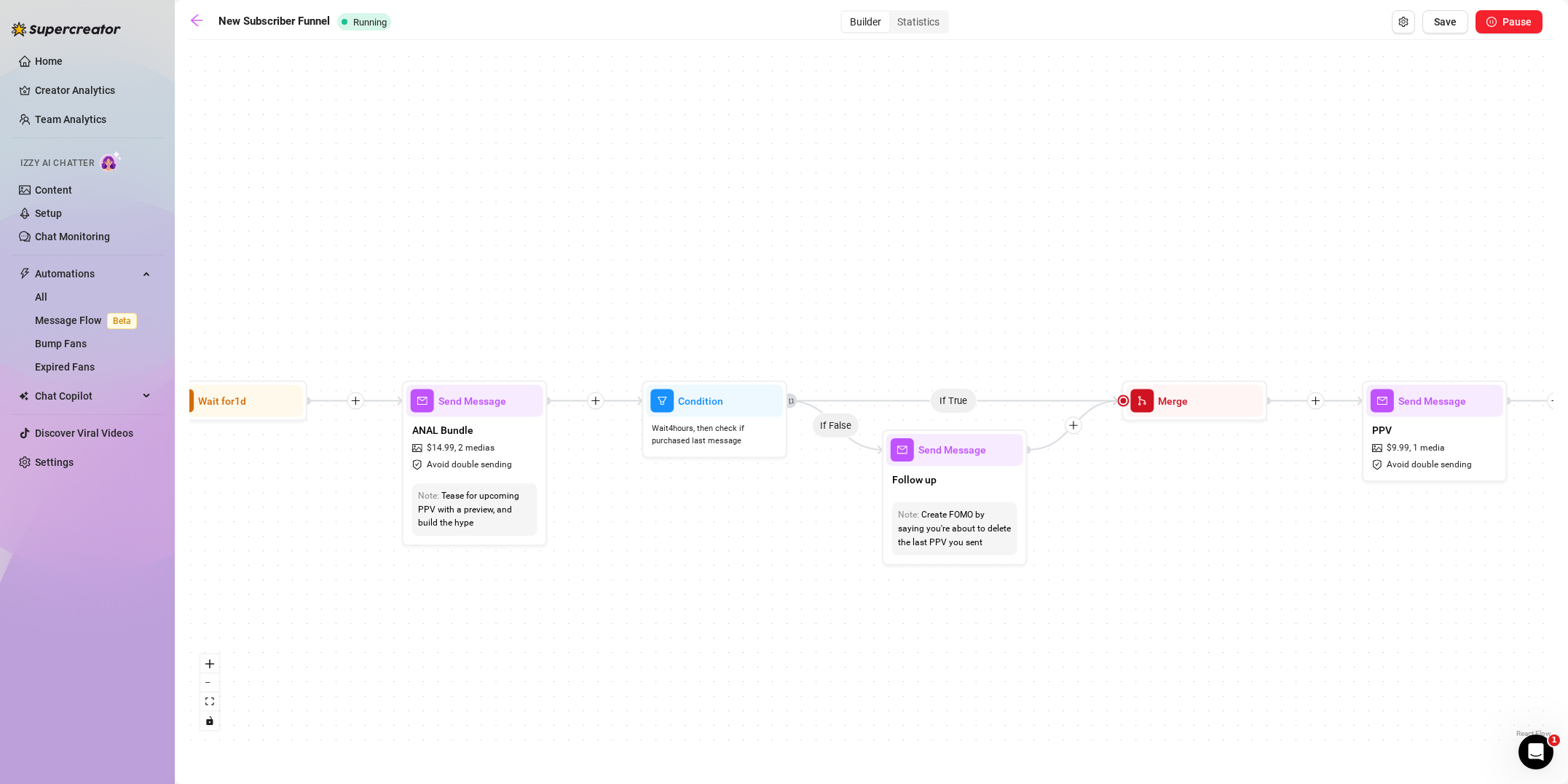
drag, startPoint x: 953, startPoint y: 625, endPoint x: 723, endPoint y: 624, distance: 230.0
click at [723, 628] on div "If True If True If True If False If False If False If True If False Merge Merge…" at bounding box center [871, 394] width 1364 height 693
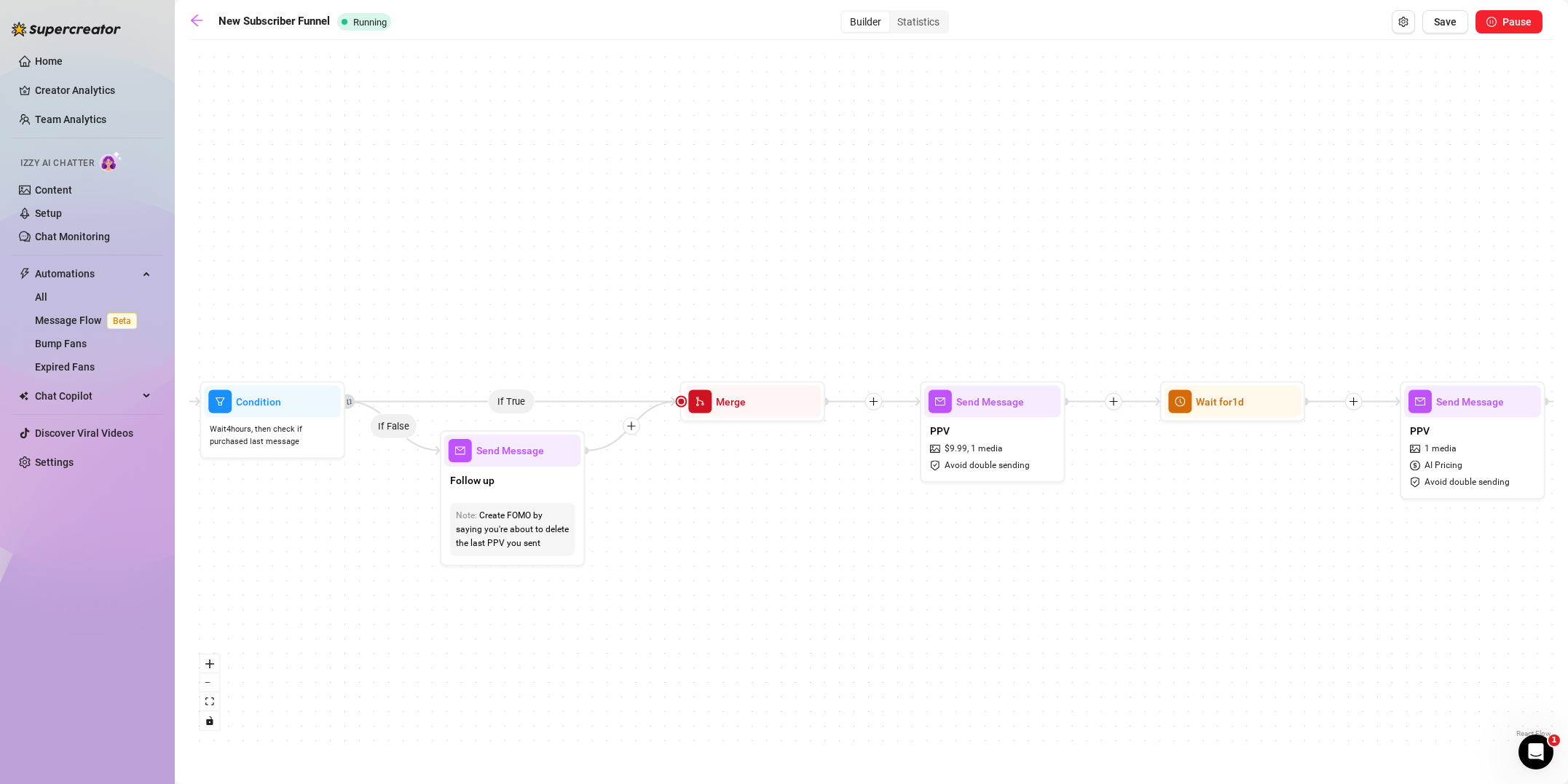
drag, startPoint x: 1146, startPoint y: 537, endPoint x: 823, endPoint y: 532, distance: 323.0
click at [741, 539] on div "If True If True If True If False If False If False If True If False Merge Merge…" at bounding box center [871, 394] width 1364 height 693
click at [1049, 449] on div "PPV $ 9.99 , 1 media Avoid double sending" at bounding box center [993, 448] width 137 height 61
type textarea "{name} Here's one of my favorite anal solos. I fuck my ass so good with a big d…"
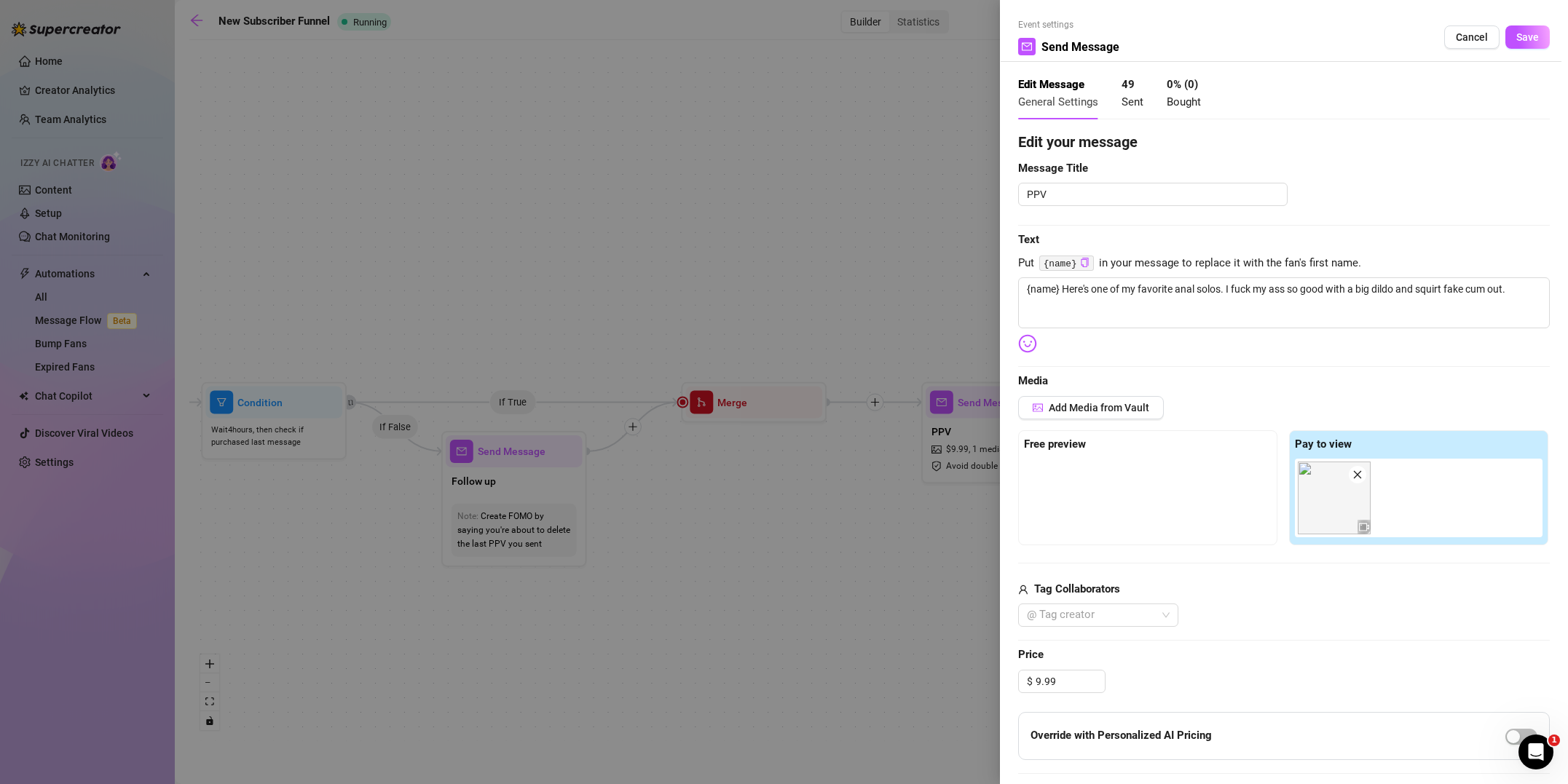
click at [910, 543] on div at bounding box center [784, 392] width 1568 height 784
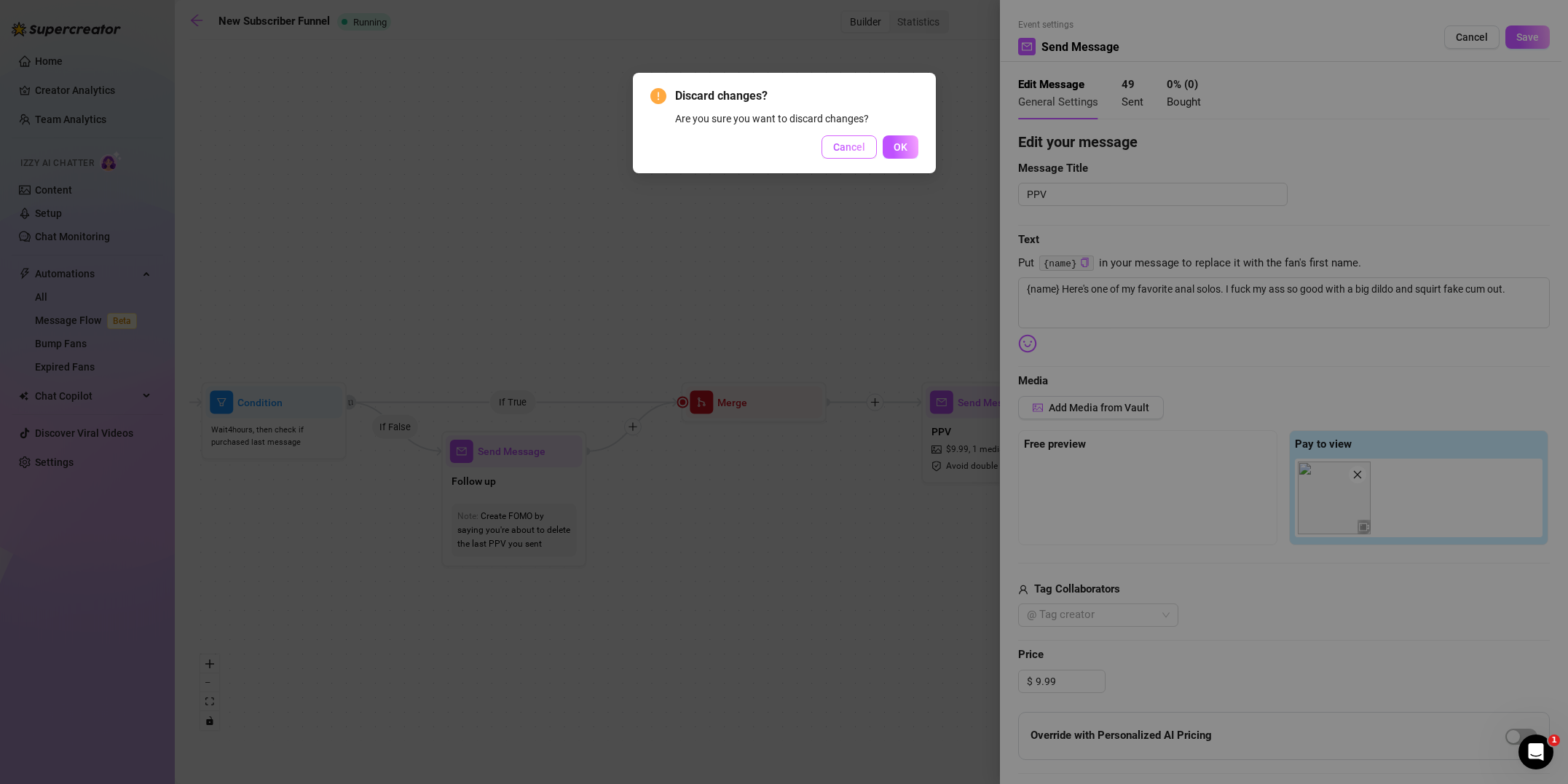
click at [849, 146] on span "Cancel" at bounding box center [849, 146] width 32 height 12
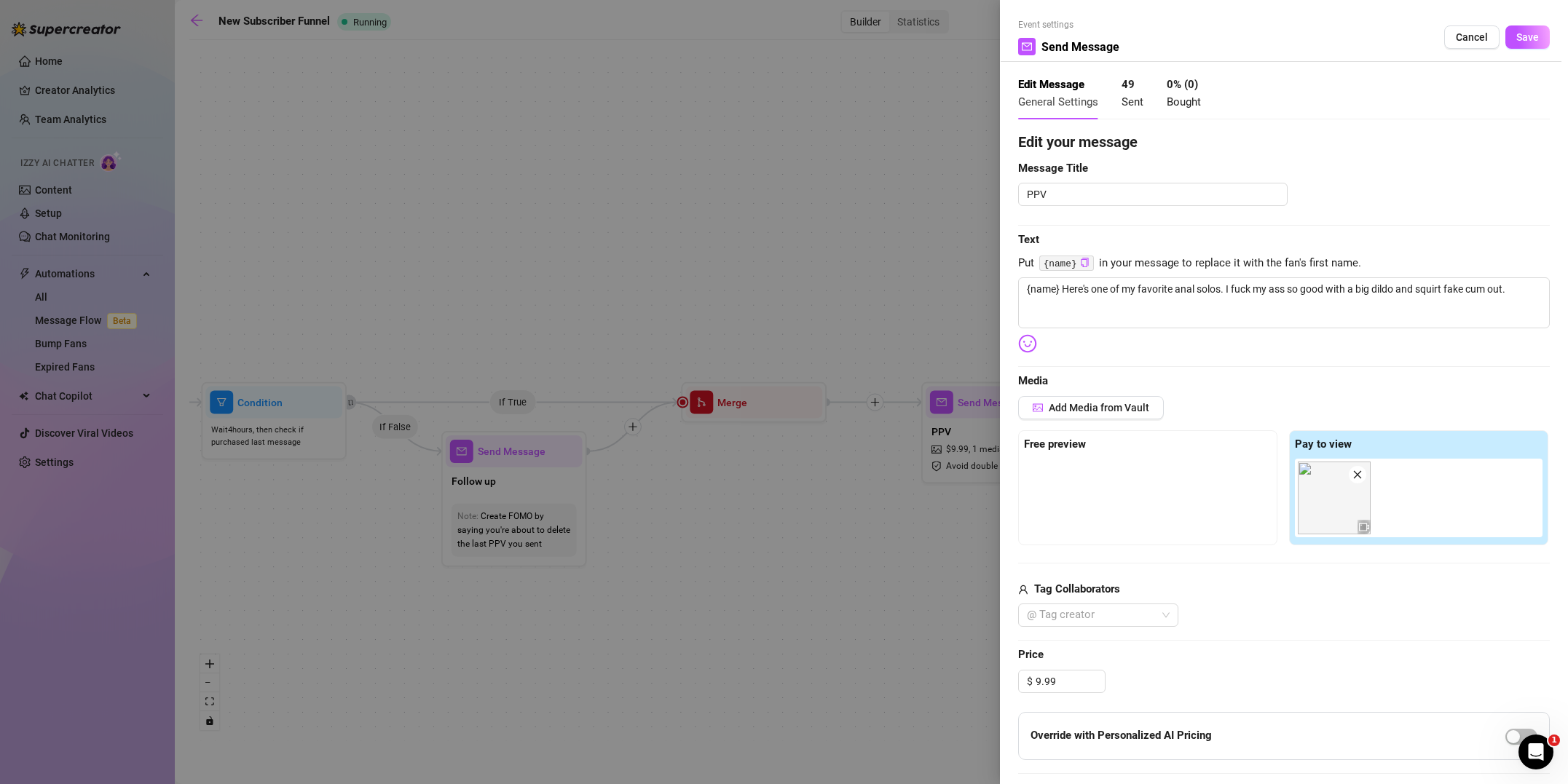
drag, startPoint x: 1470, startPoint y: 30, endPoint x: 1466, endPoint y: 41, distance: 11.7
click at [1470, 30] on button "Cancel" at bounding box center [1471, 38] width 56 height 23
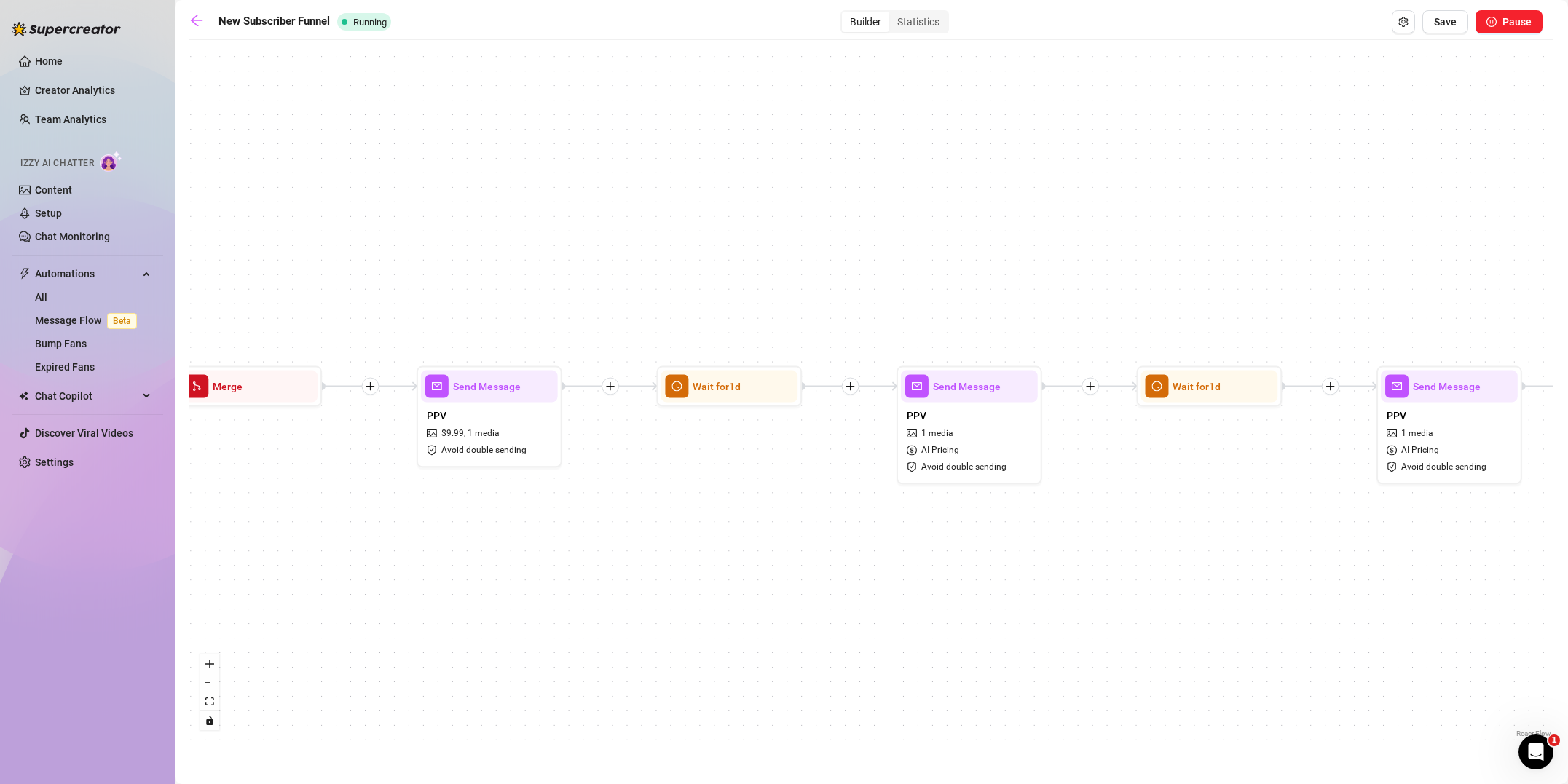
drag, startPoint x: 1185, startPoint y: 584, endPoint x: 662, endPoint y: 569, distance: 523.2
click at [662, 569] on div "If True If True If True If False If False If False If True If False Merge Merge…" at bounding box center [871, 394] width 1364 height 693
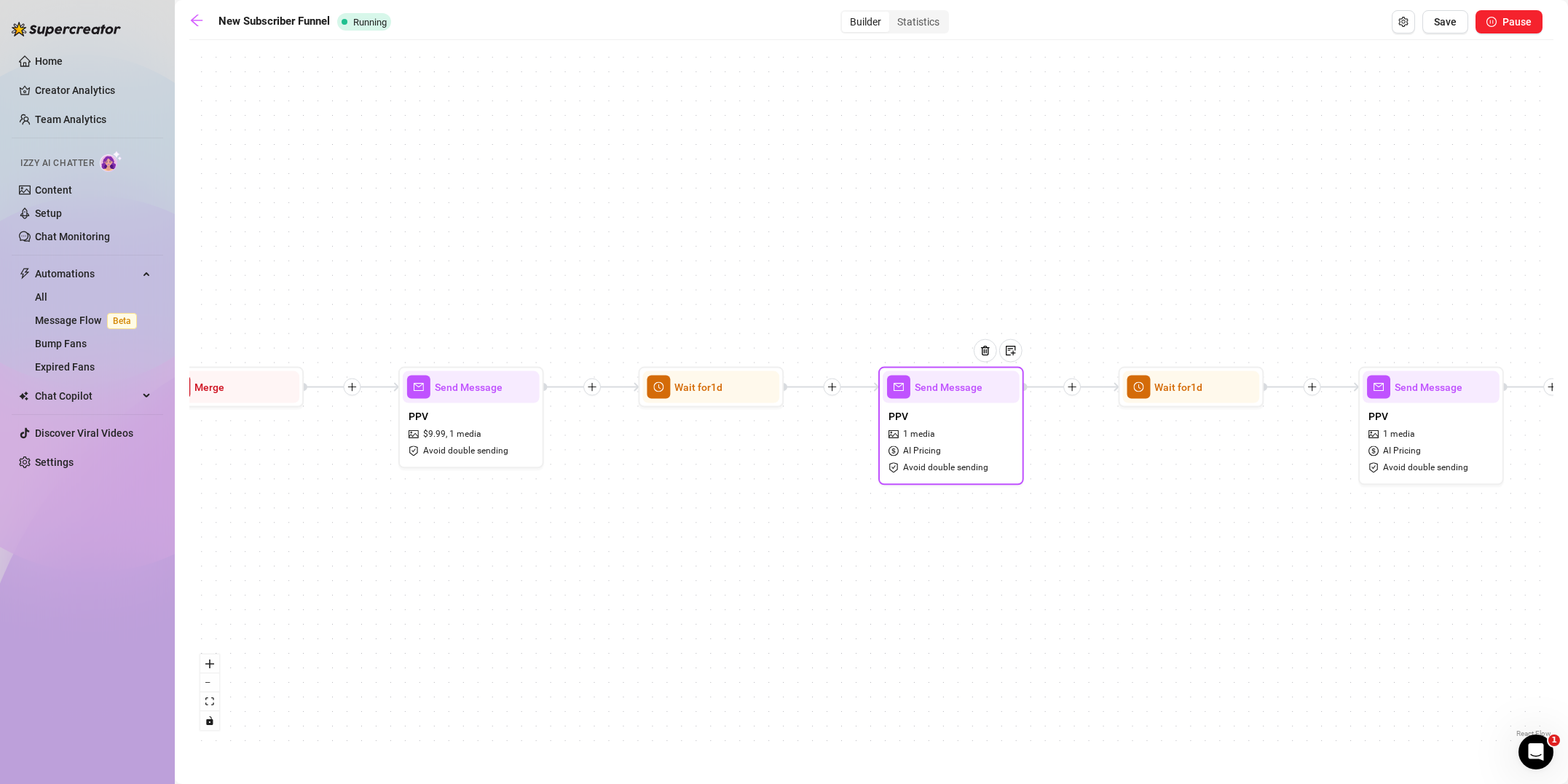
click at [979, 448] on div "PPV 1 media AI Pricing Avoid double sending" at bounding box center [950, 441] width 137 height 77
type textarea "If you like watching me squirt, you'll love watching me do it in my backyard eh…"
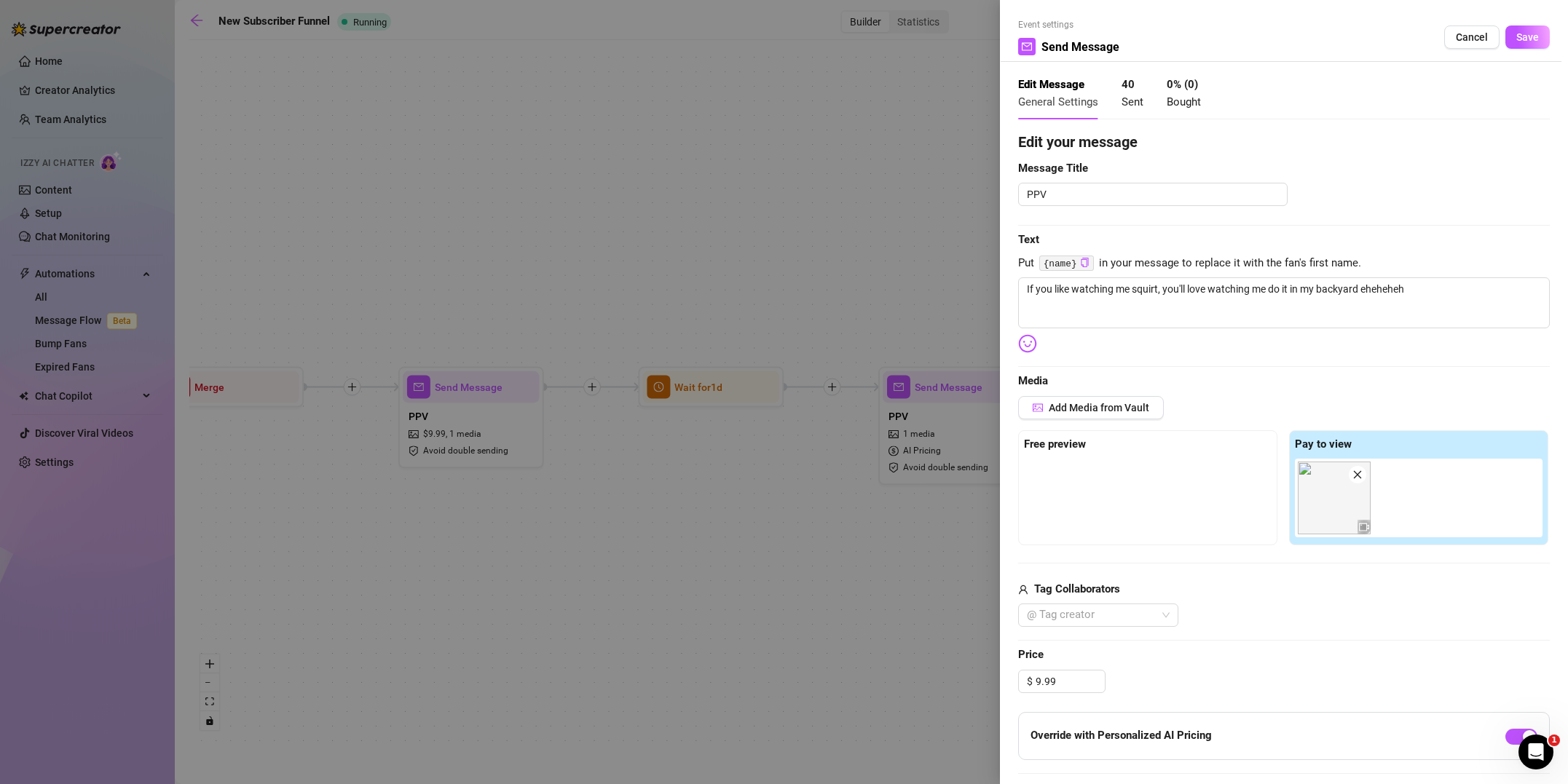
click at [722, 551] on div at bounding box center [784, 392] width 1568 height 784
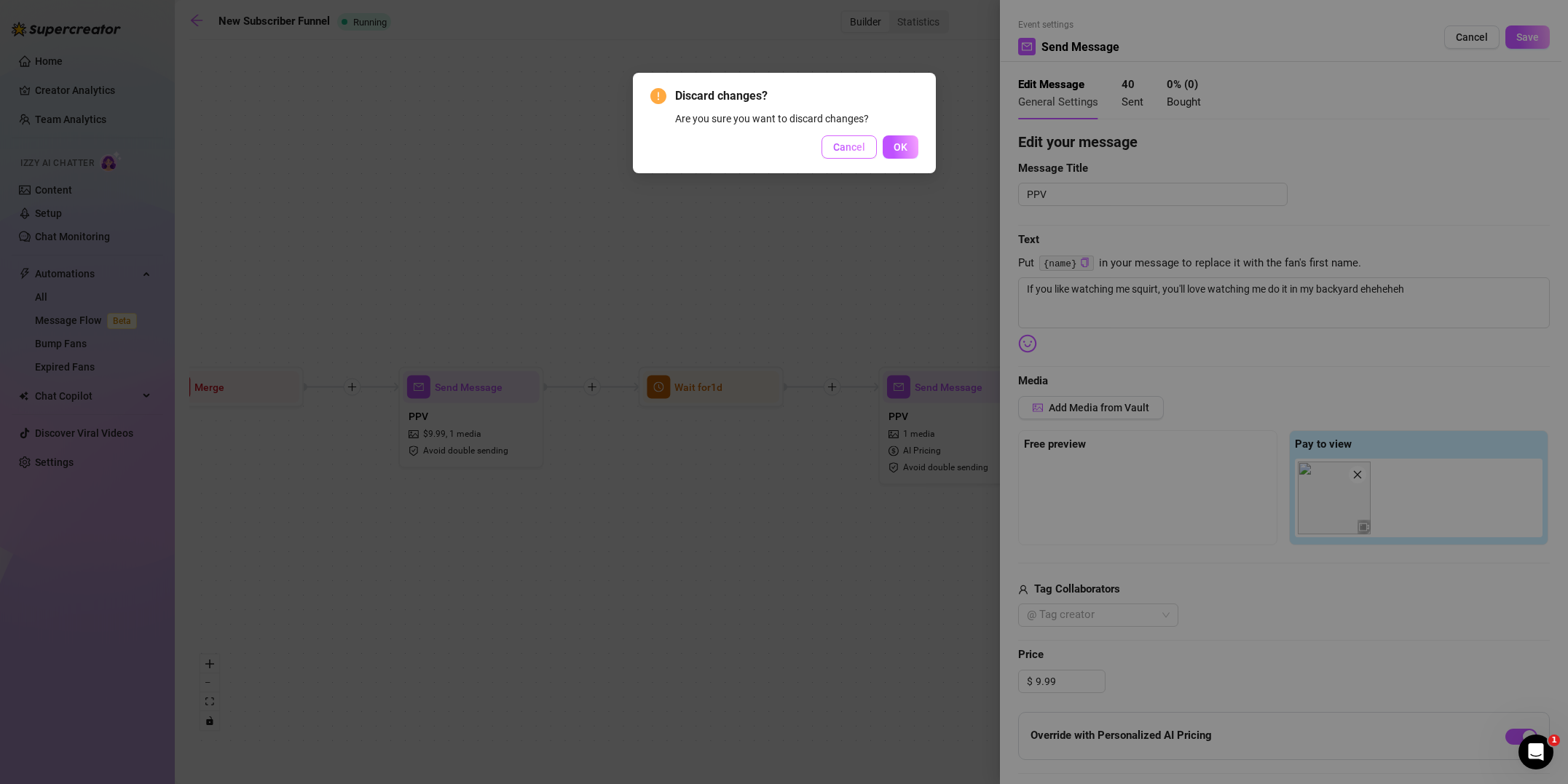
click at [857, 153] on button "Cancel" at bounding box center [849, 147] width 56 height 23
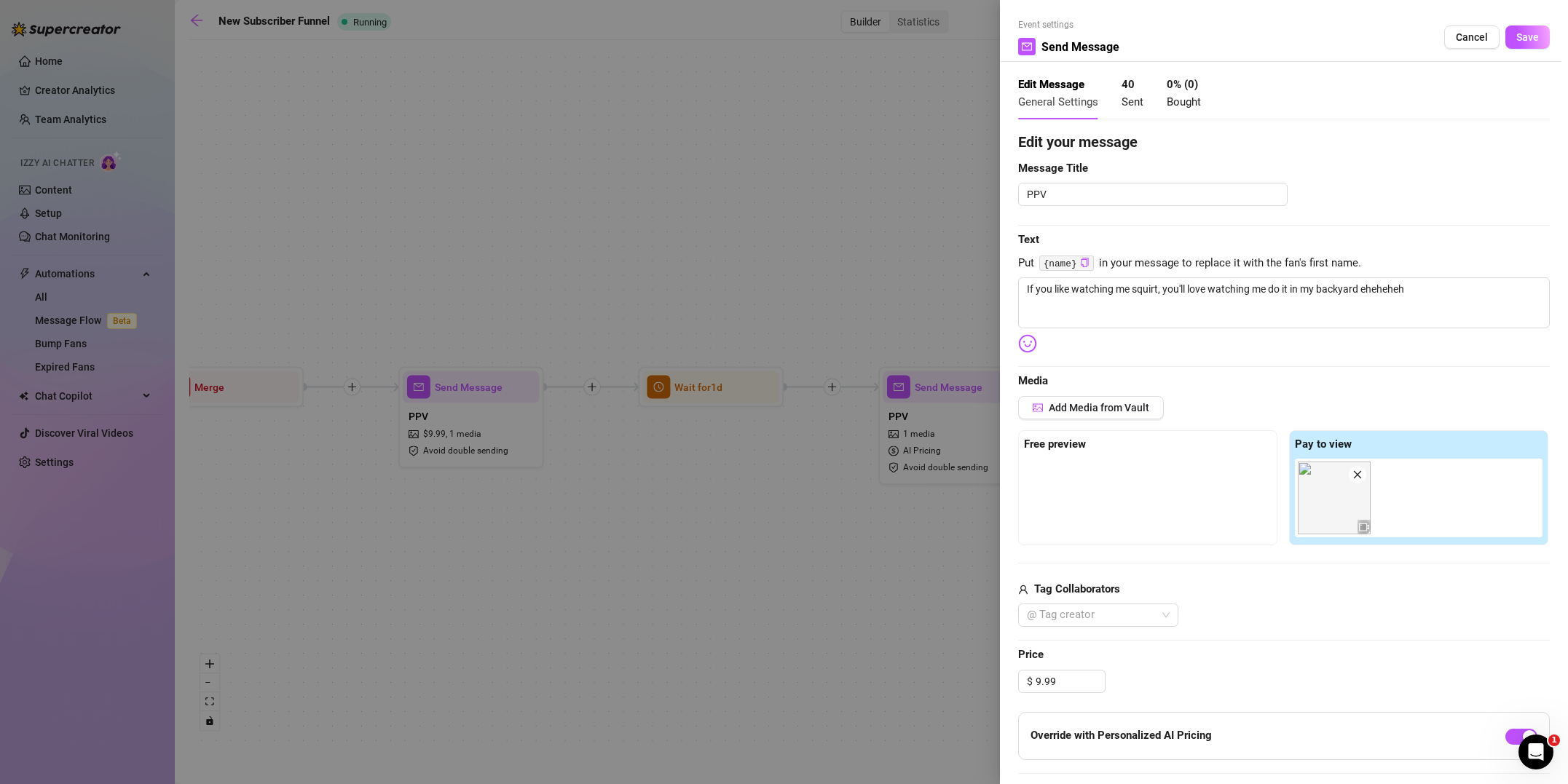
drag, startPoint x: 1470, startPoint y: 32, endPoint x: 1410, endPoint y: 123, distance: 109.0
click at [1470, 32] on span "Cancel" at bounding box center [1471, 37] width 32 height 12
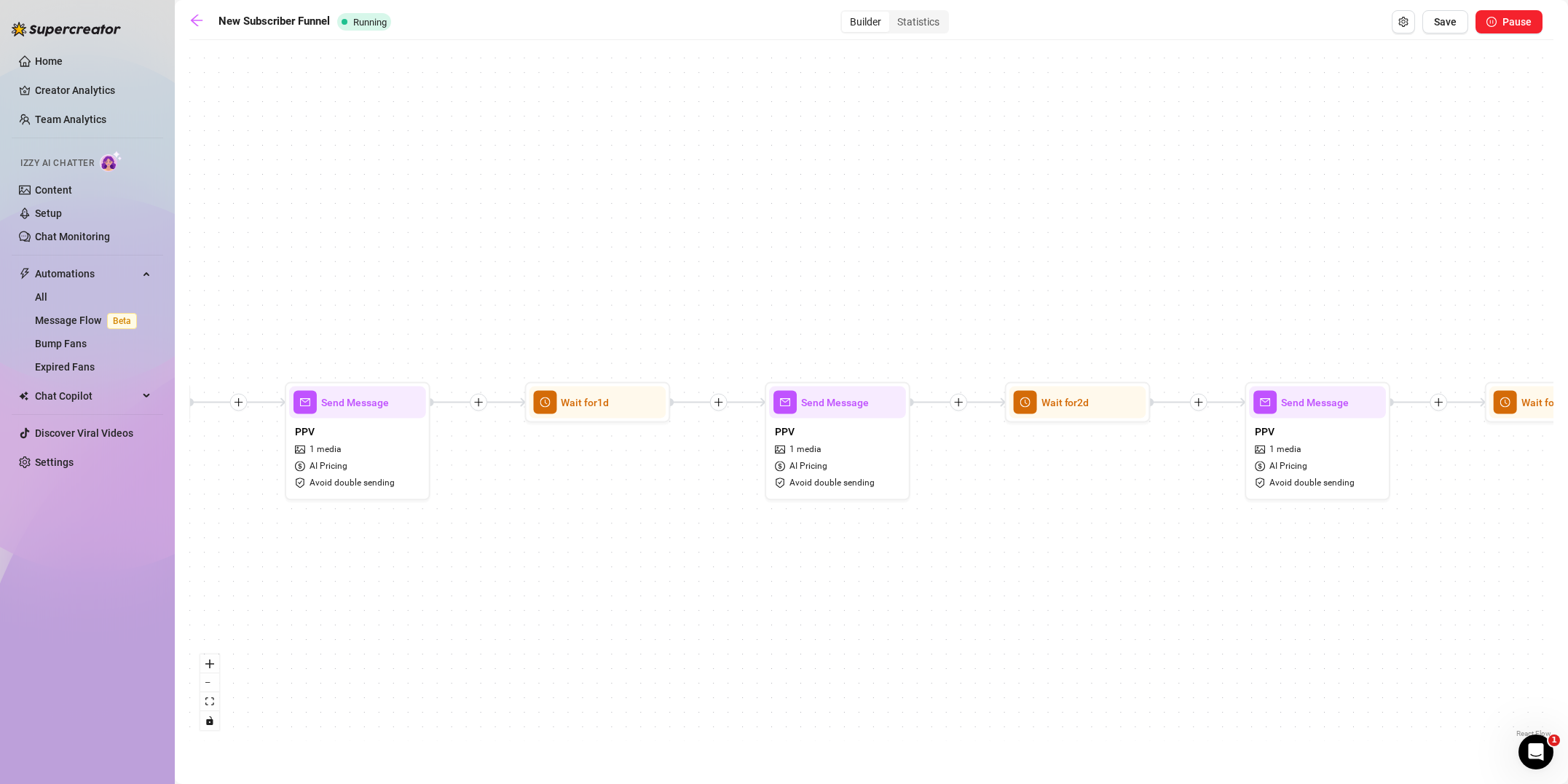
drag, startPoint x: 1243, startPoint y: 624, endPoint x: 651, endPoint y: 641, distance: 592.2
click at [651, 641] on div "If True If True If True If False If False If False If True If False Merge Merge…" at bounding box center [871, 394] width 1364 height 693
click at [882, 448] on div "PPV 1 media AI Pricing Avoid double sending" at bounding box center [831, 457] width 137 height 77
click at [873, 448] on div "PPV 1 media AI Pricing Avoid double sending" at bounding box center [831, 457] width 137 height 77
click at [877, 458] on div "PPV 1 media AI Pricing Avoid double sending" at bounding box center [831, 457] width 137 height 77
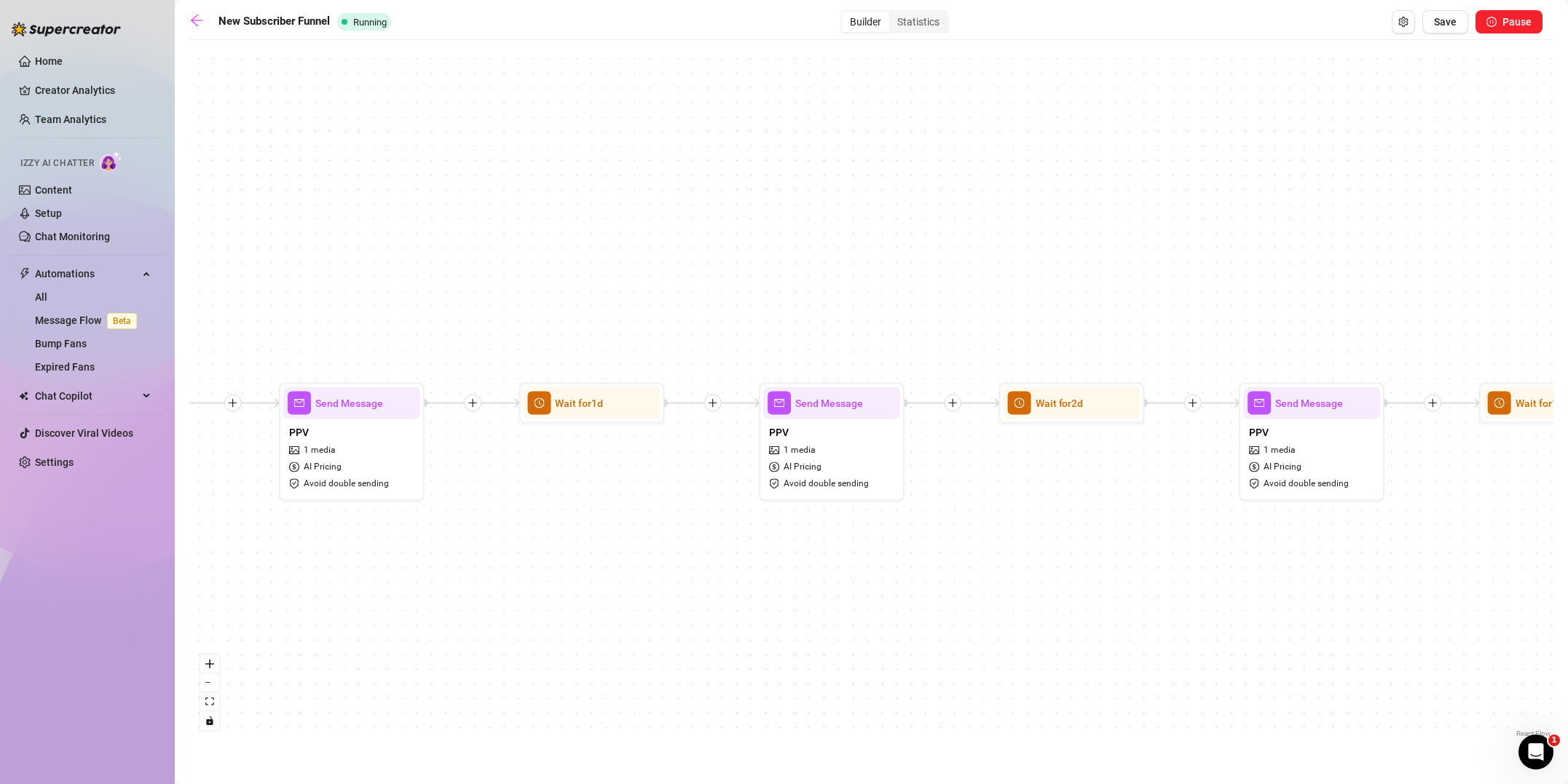
click at [954, 581] on div "If True If True If True If False If False If False If True If False Merge Merge…" at bounding box center [871, 394] width 1364 height 693
click at [872, 456] on div "PPV 1 media AI Pricing Avoid double sending" at bounding box center [831, 457] width 137 height 77
click at [871, 455] on div "PPV 1 media AI Pricing Avoid double sending" at bounding box center [831, 458] width 137 height 77
type textarea "{name} want to see one of my best sex tapes ever? I let a stranger creampie me …"
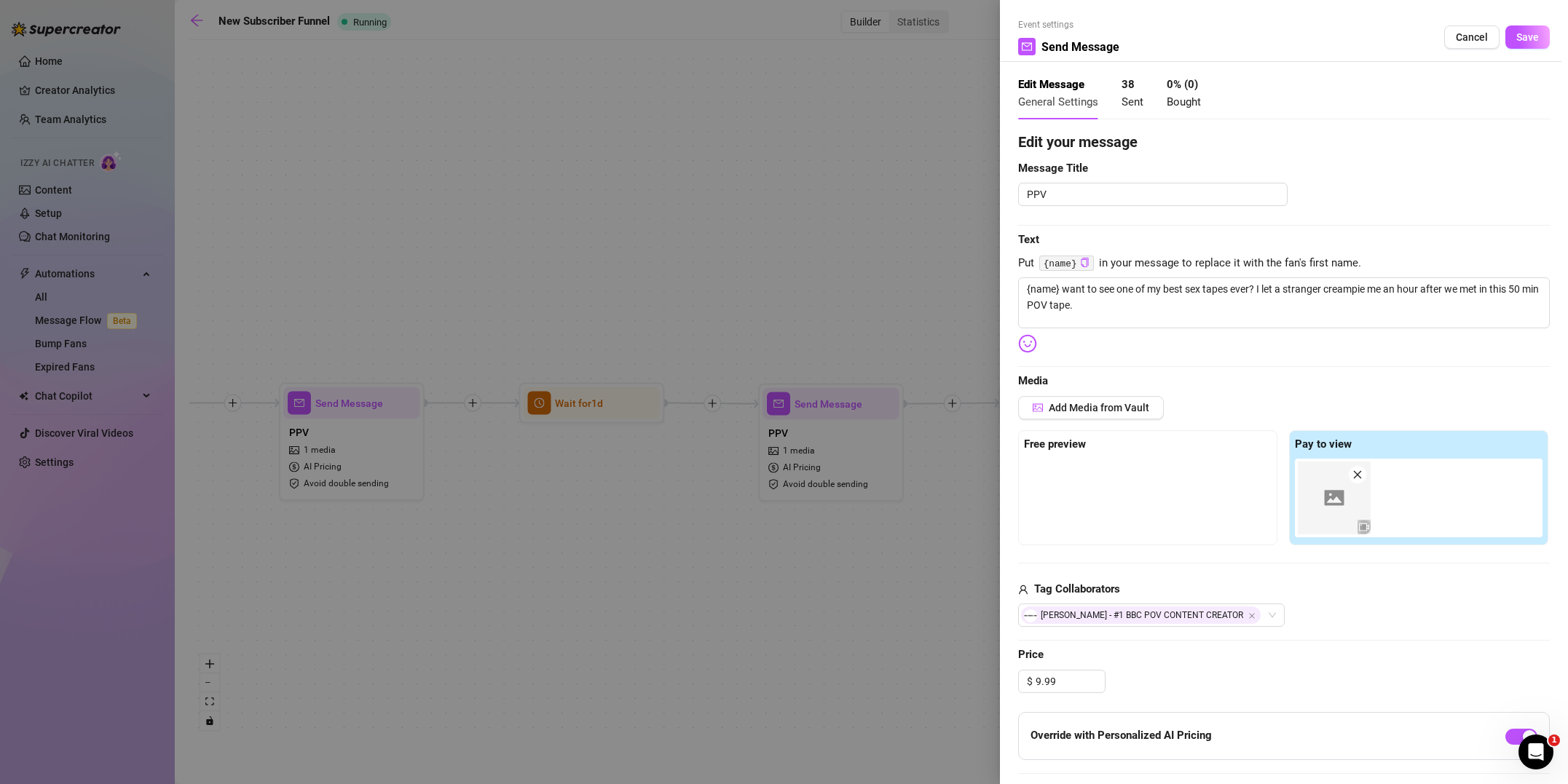
click at [1363, 526] on icon "video-camera" at bounding box center [1364, 527] width 10 height 10
click at [1343, 505] on img at bounding box center [1333, 498] width 73 height 73
click at [766, 599] on div at bounding box center [784, 392] width 1568 height 784
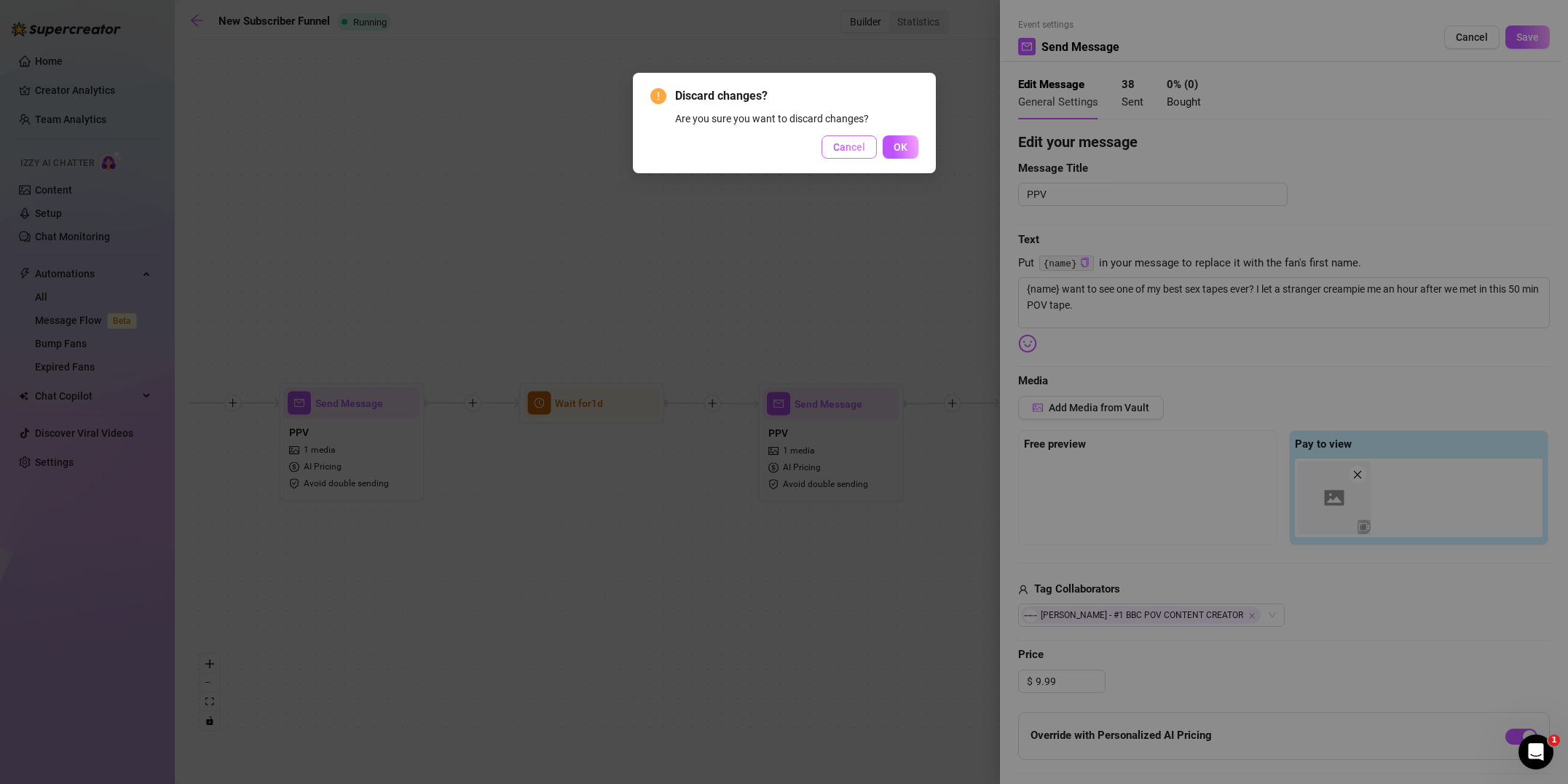
click at [849, 149] on span "Cancel" at bounding box center [849, 146] width 32 height 12
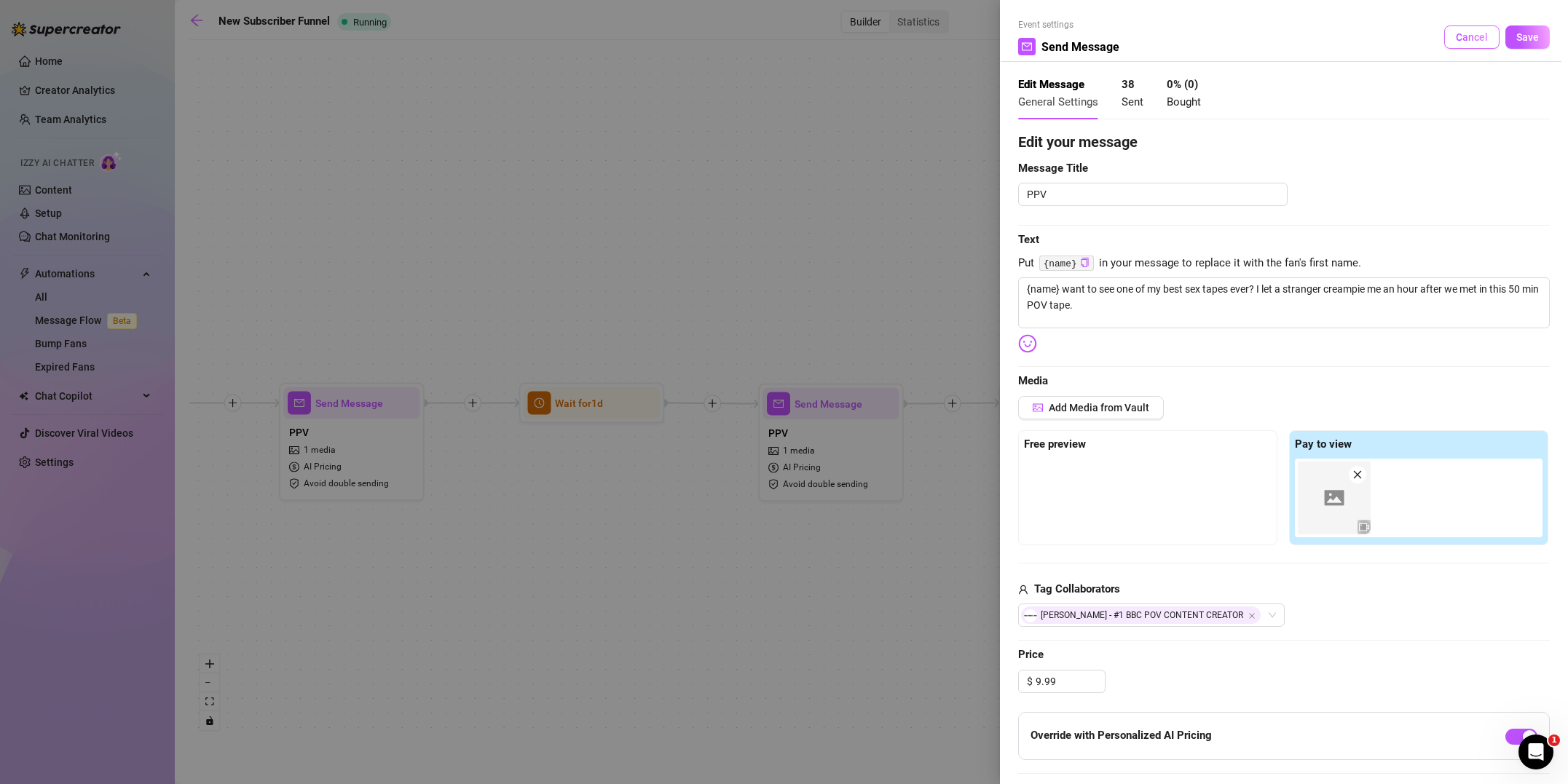
click at [1458, 37] on span "Cancel" at bounding box center [1471, 37] width 32 height 12
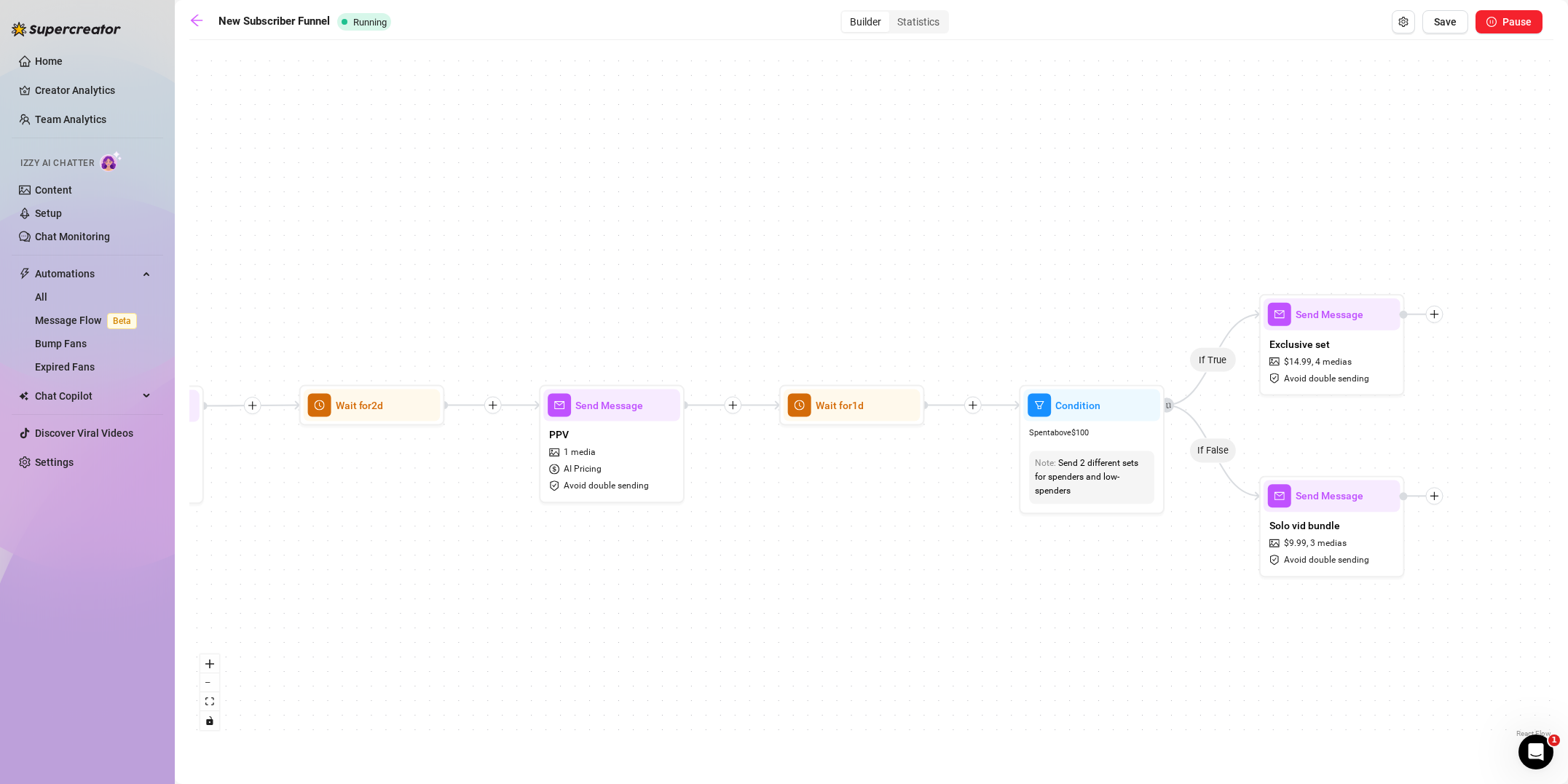
drag, startPoint x: 1101, startPoint y: 624, endPoint x: 395, endPoint y: 620, distance: 706.0
click at [395, 620] on div "If True If True If True If False If False If False If True If False Merge Merge…" at bounding box center [871, 394] width 1364 height 693
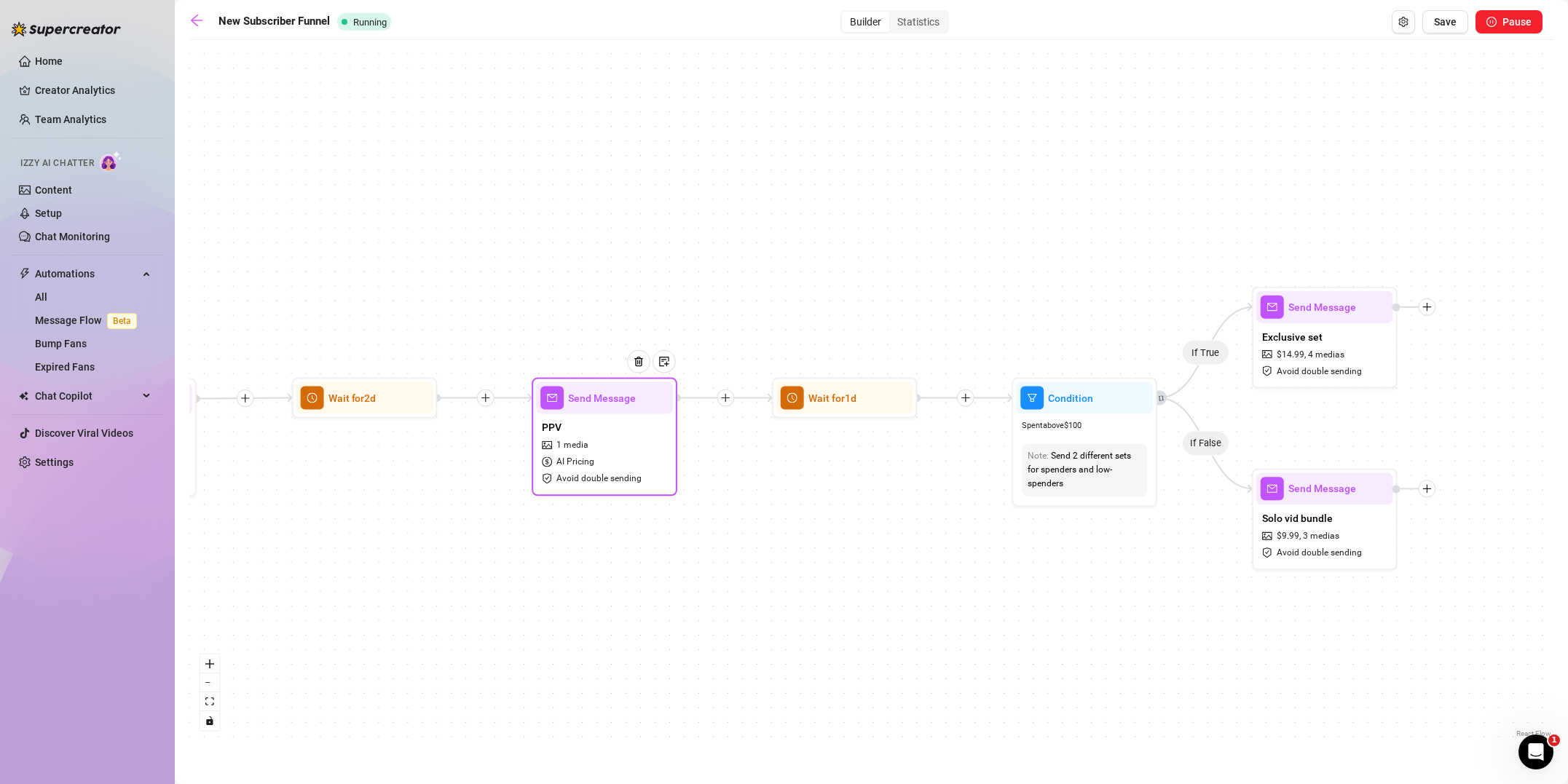
click at [613, 470] on div "PPV 1 media AI Pricing Avoid double sending" at bounding box center [604, 451] width 137 height 77
type textarea "Here's another looong sex tape to really get your money worth. It's a whole hou…"
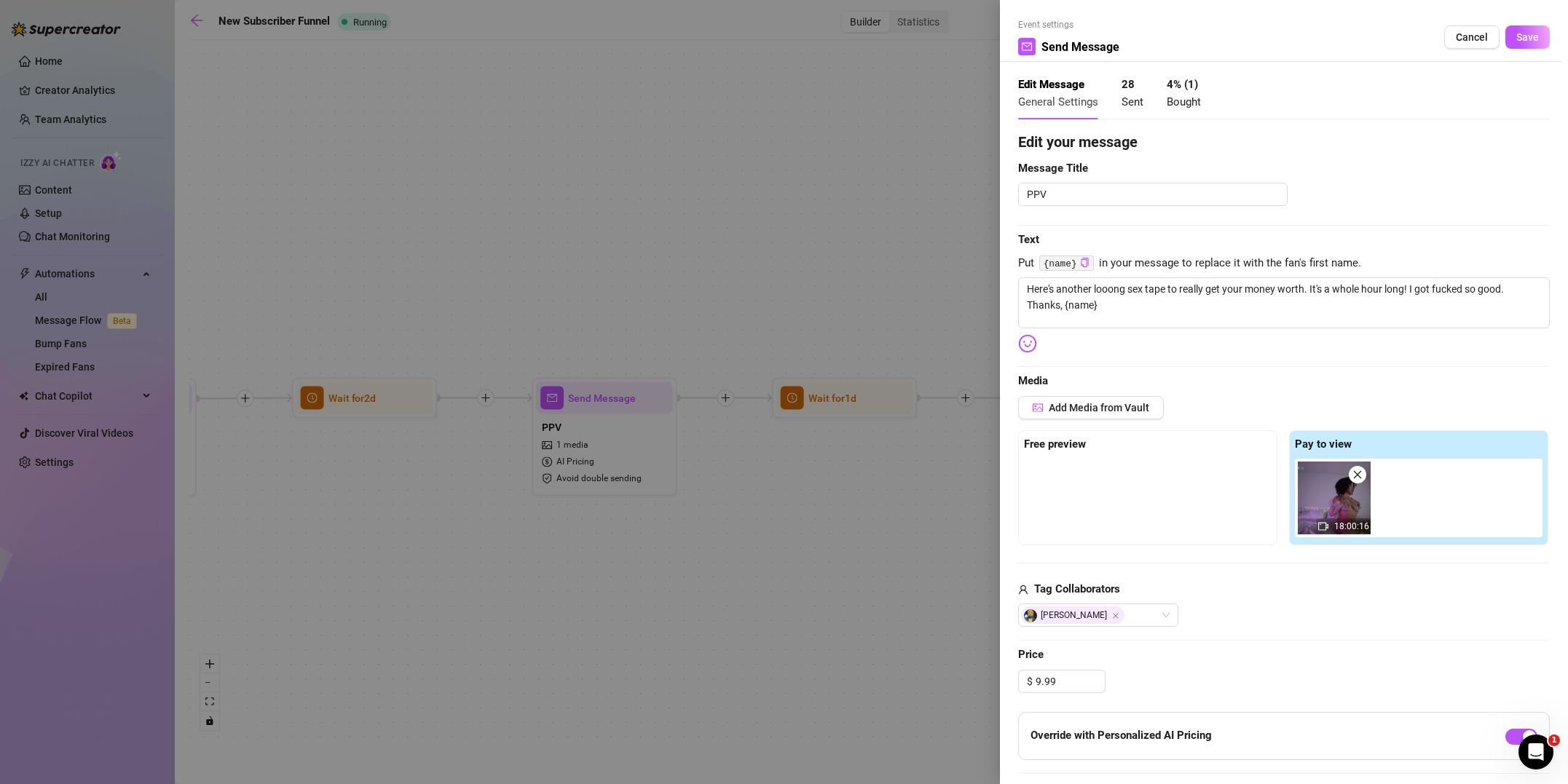
drag, startPoint x: 1475, startPoint y: 34, endPoint x: 1433, endPoint y: 75, distance: 58.7
click at [1475, 34] on span "Cancel" at bounding box center [1471, 37] width 32 height 12
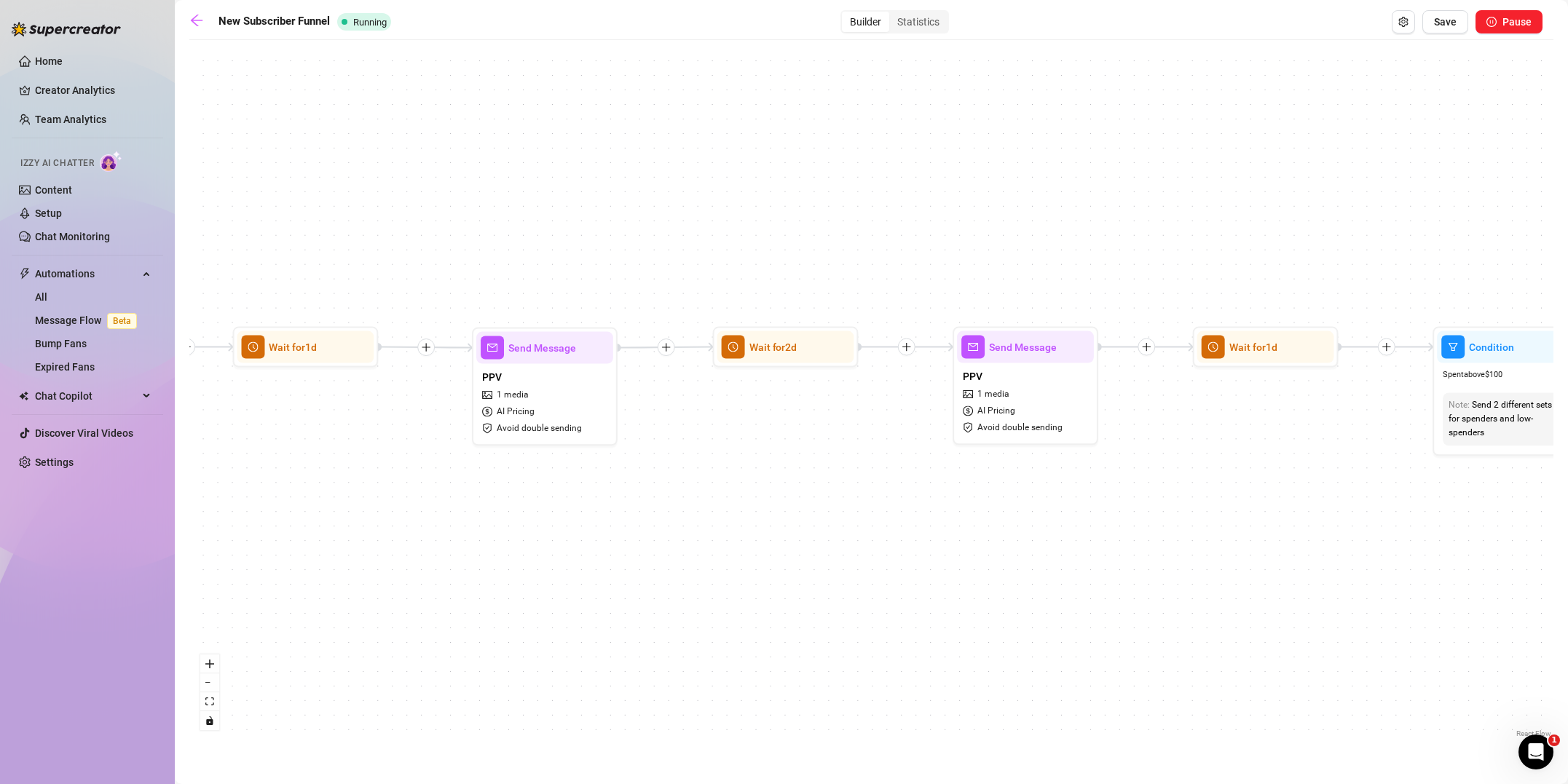
drag, startPoint x: 851, startPoint y: 581, endPoint x: 1108, endPoint y: 538, distance: 260.6
click at [1121, 542] on div "If True If True If True If False If False If False If True If False Merge Merge…" at bounding box center [871, 394] width 1364 height 693
click at [559, 408] on div "PPV 1 media AI Pricing Avoid double sending" at bounding box center [542, 402] width 137 height 77
type textarea "{name} want to see one of my best sex tapes ever? I let a stranger creampie me …"
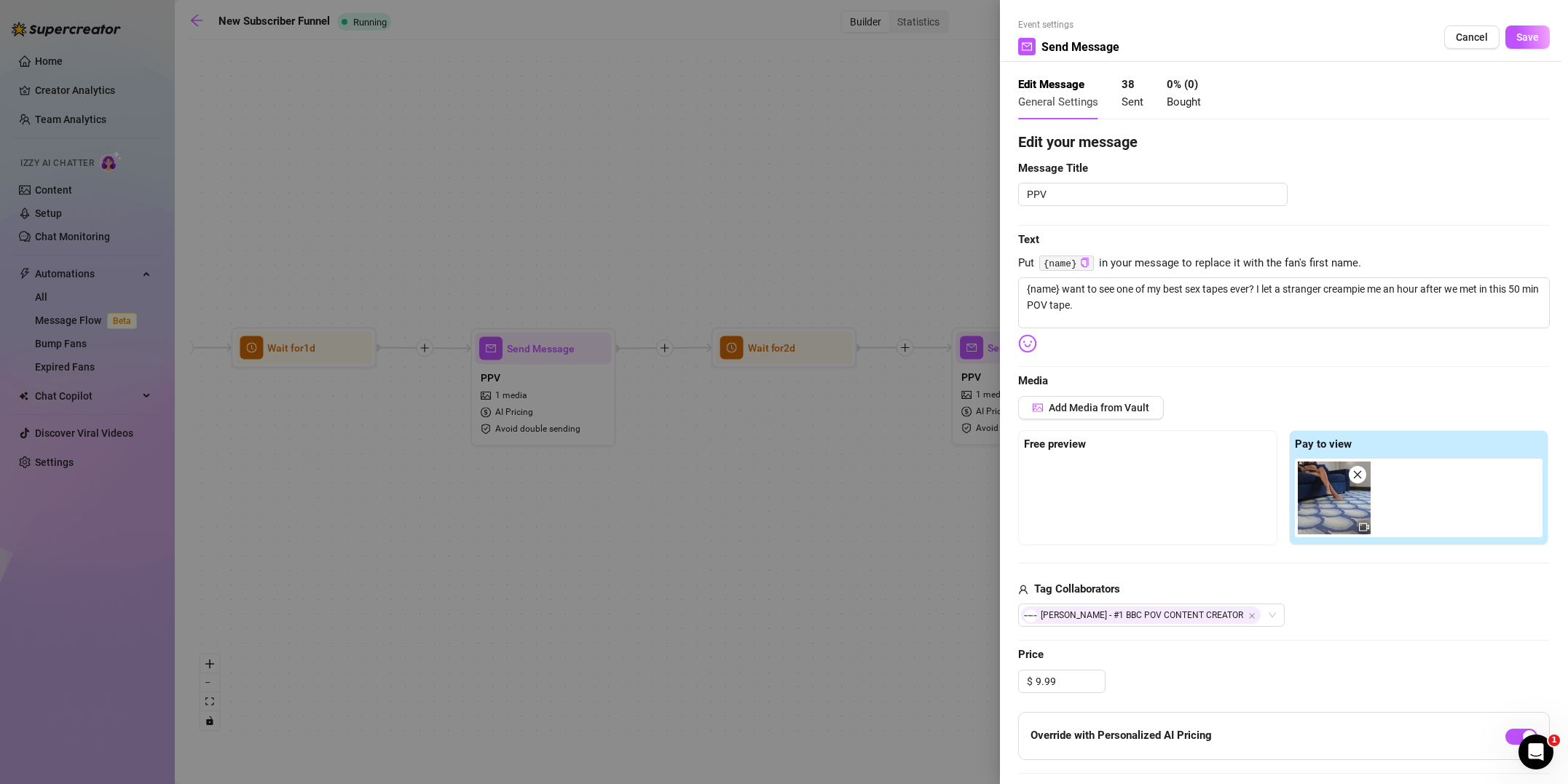
click at [1324, 494] on img at bounding box center [1333, 498] width 73 height 73
click at [1361, 526] on icon "video-camera" at bounding box center [1364, 527] width 10 height 10
click at [1336, 499] on img at bounding box center [1333, 498] width 73 height 73
click at [1114, 404] on span "Add Media from Vault" at bounding box center [1098, 407] width 100 height 12
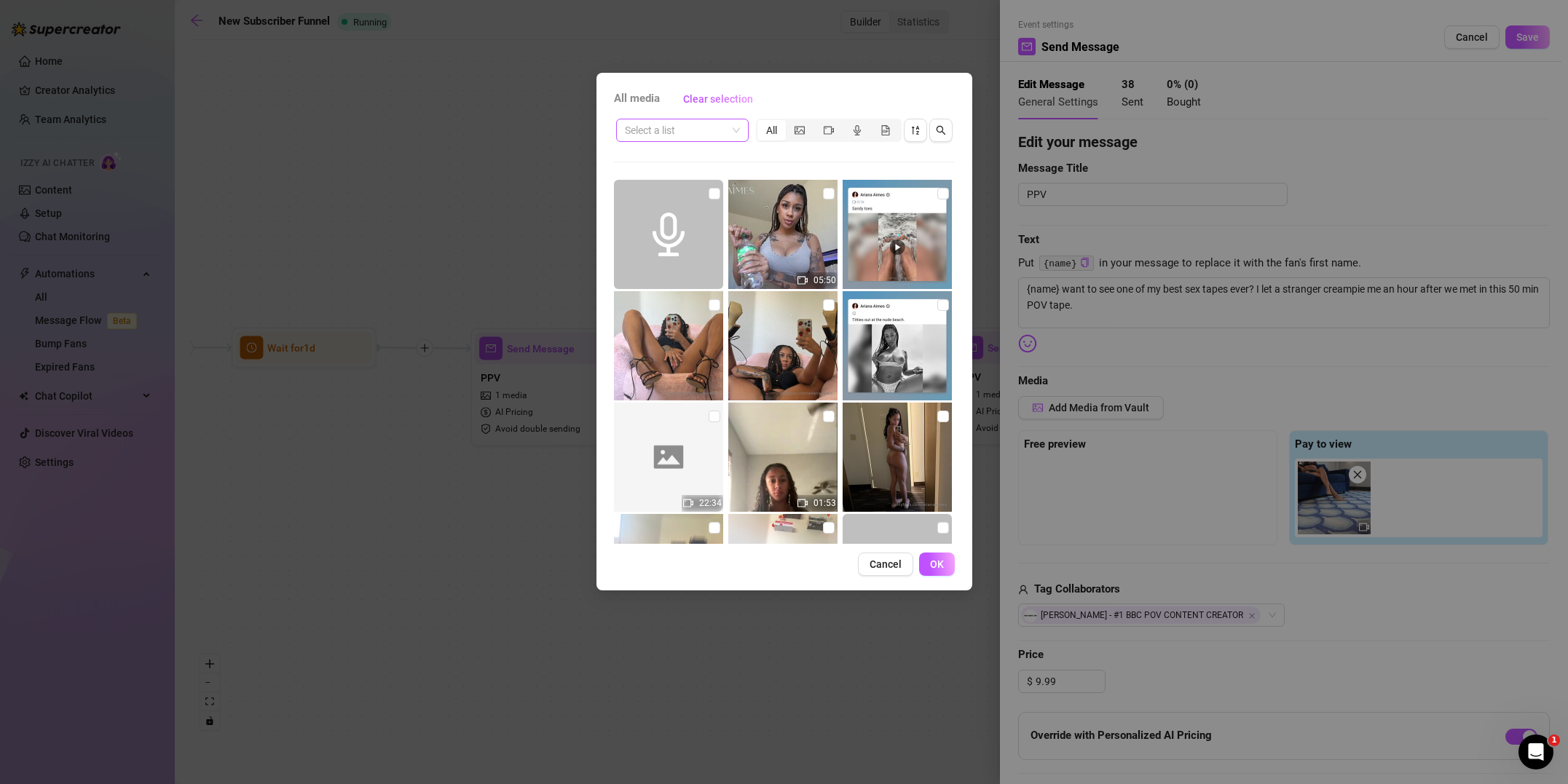
click at [701, 135] on input "search" at bounding box center [676, 131] width 102 height 22
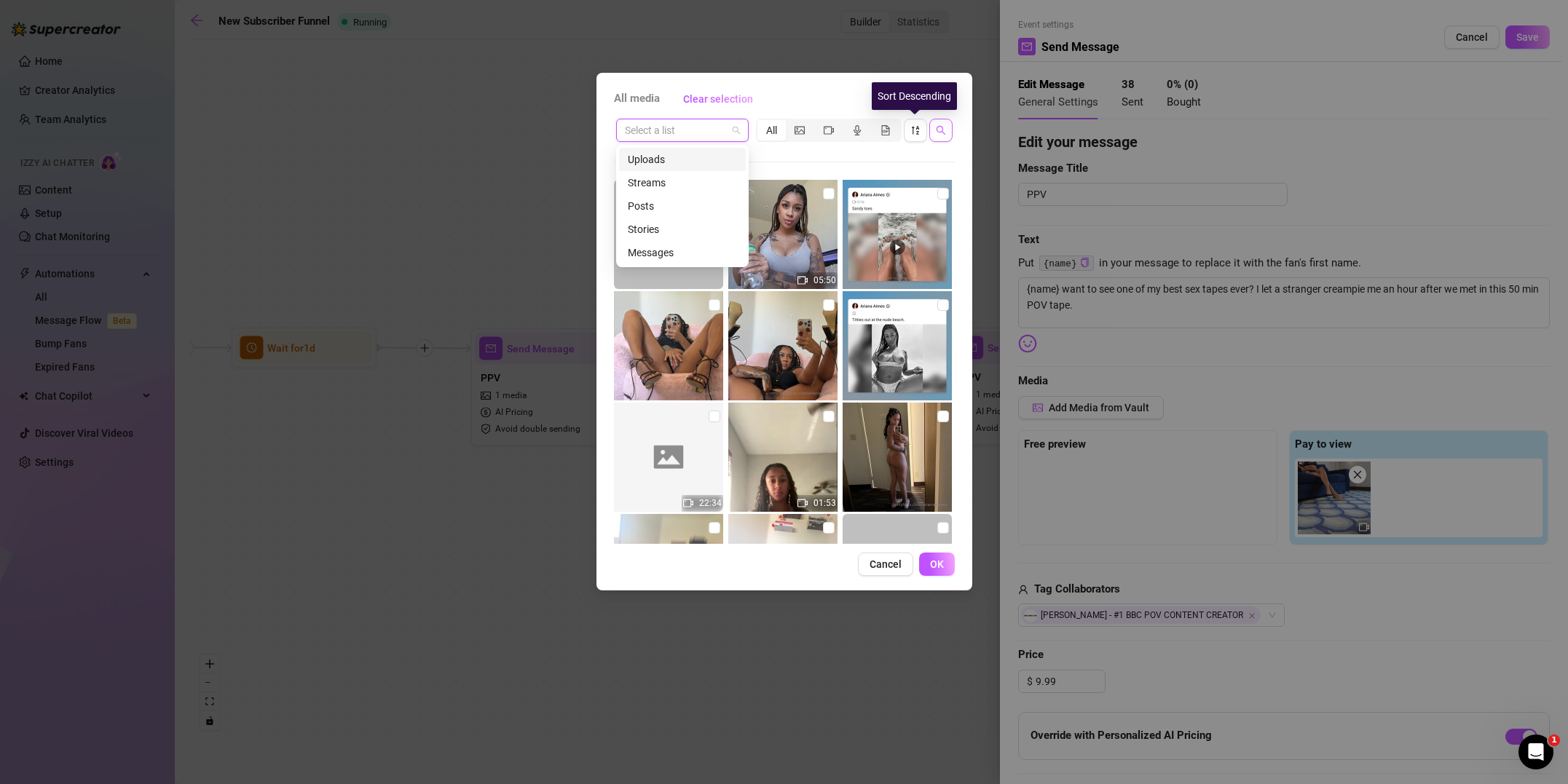
click at [934, 131] on button "button" at bounding box center [941, 131] width 23 height 23
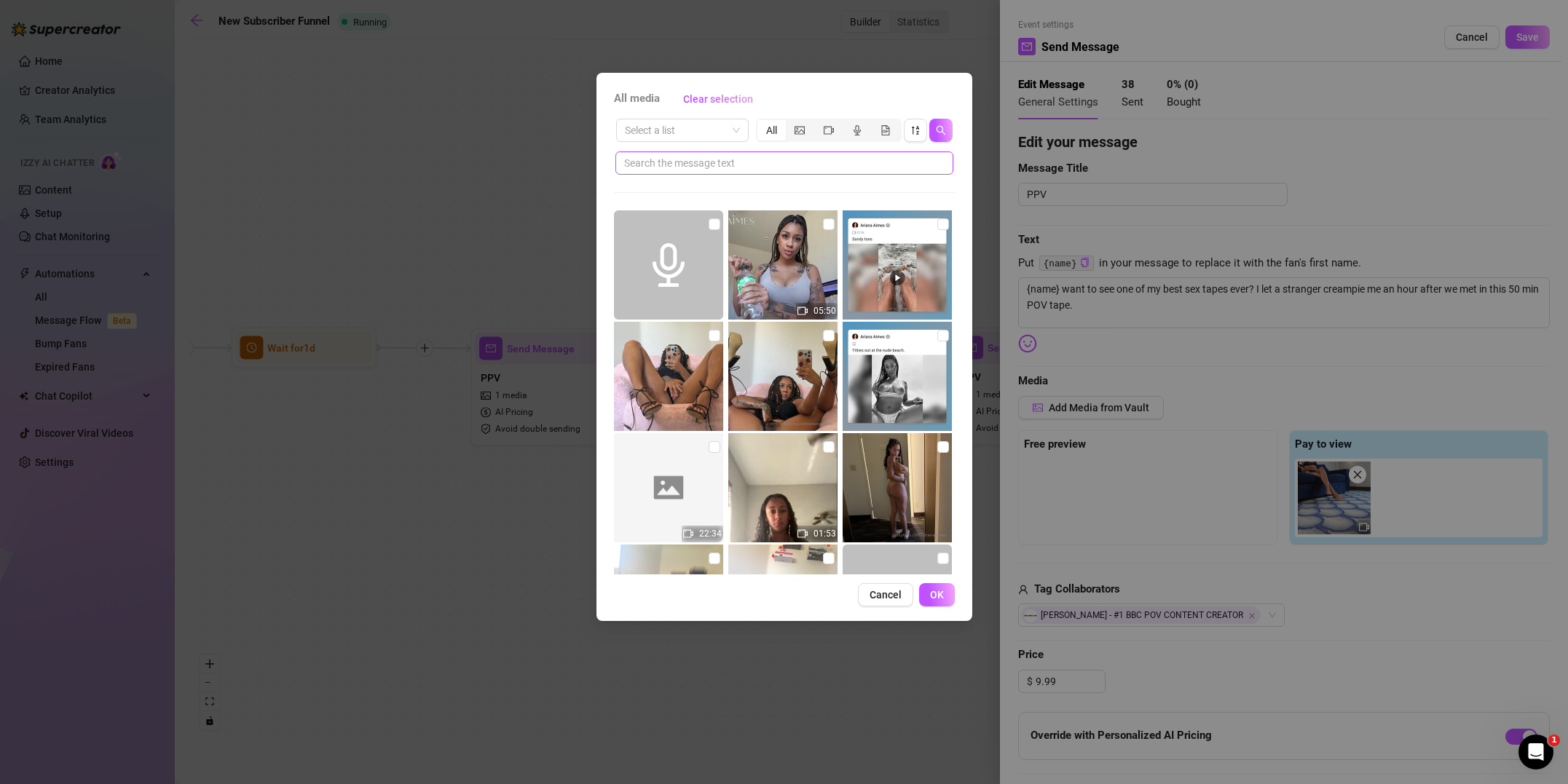
click at [879, 151] on span at bounding box center [784, 163] width 338 height 23
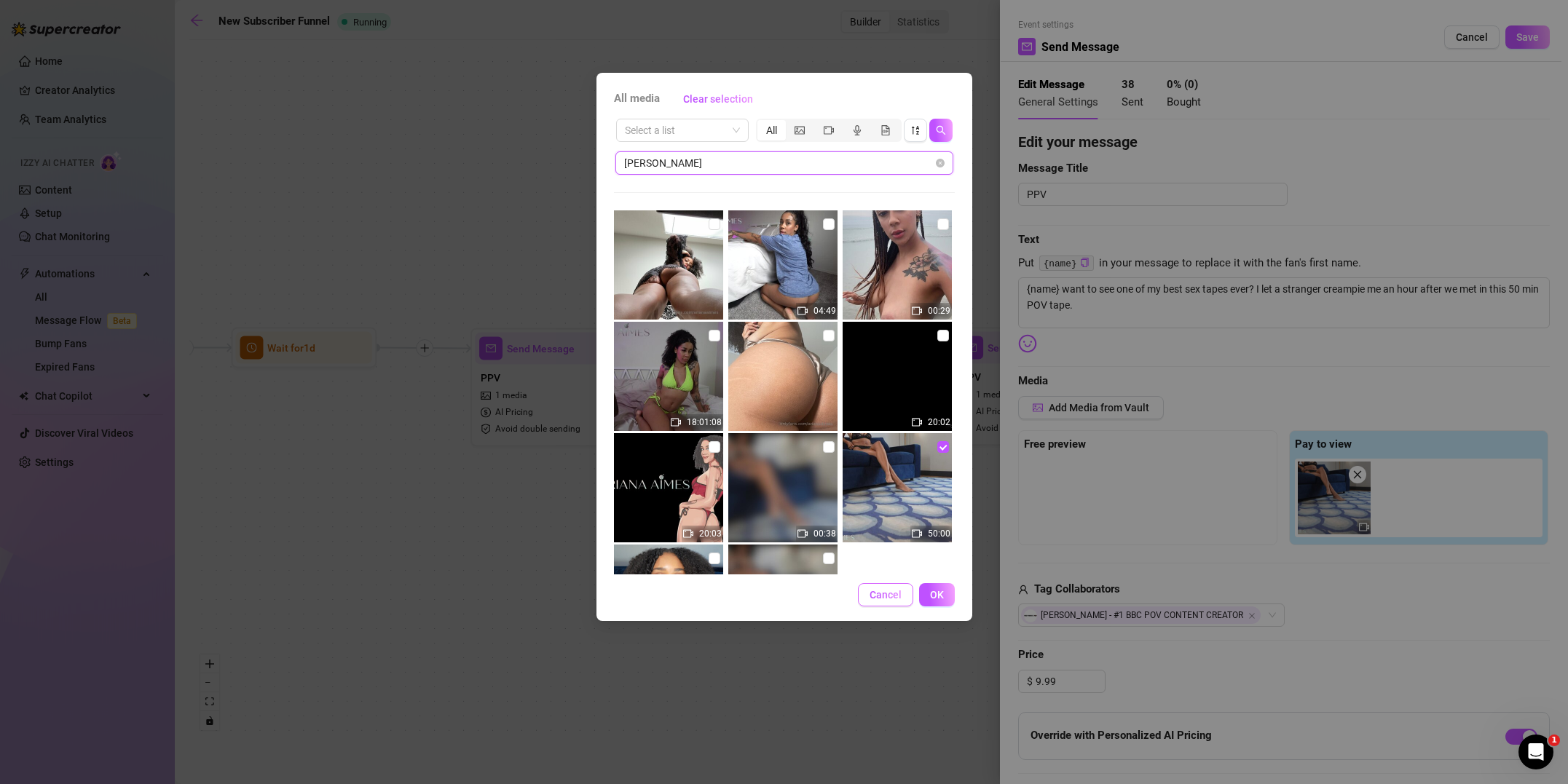
type input "[PERSON_NAME]"
click at [899, 597] on span "Cancel" at bounding box center [885, 594] width 32 height 12
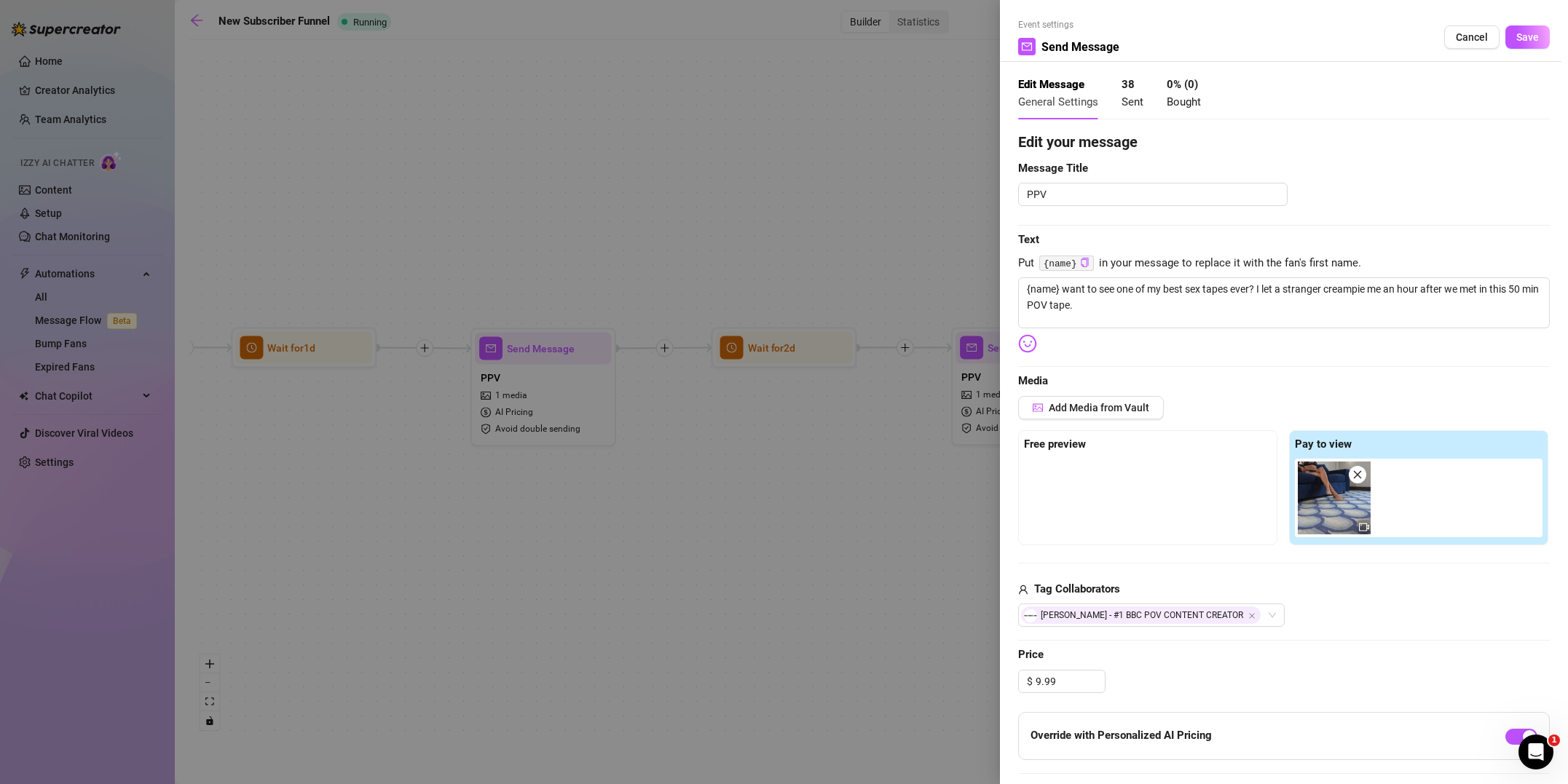
click at [1464, 34] on span "Cancel" at bounding box center [1471, 37] width 32 height 12
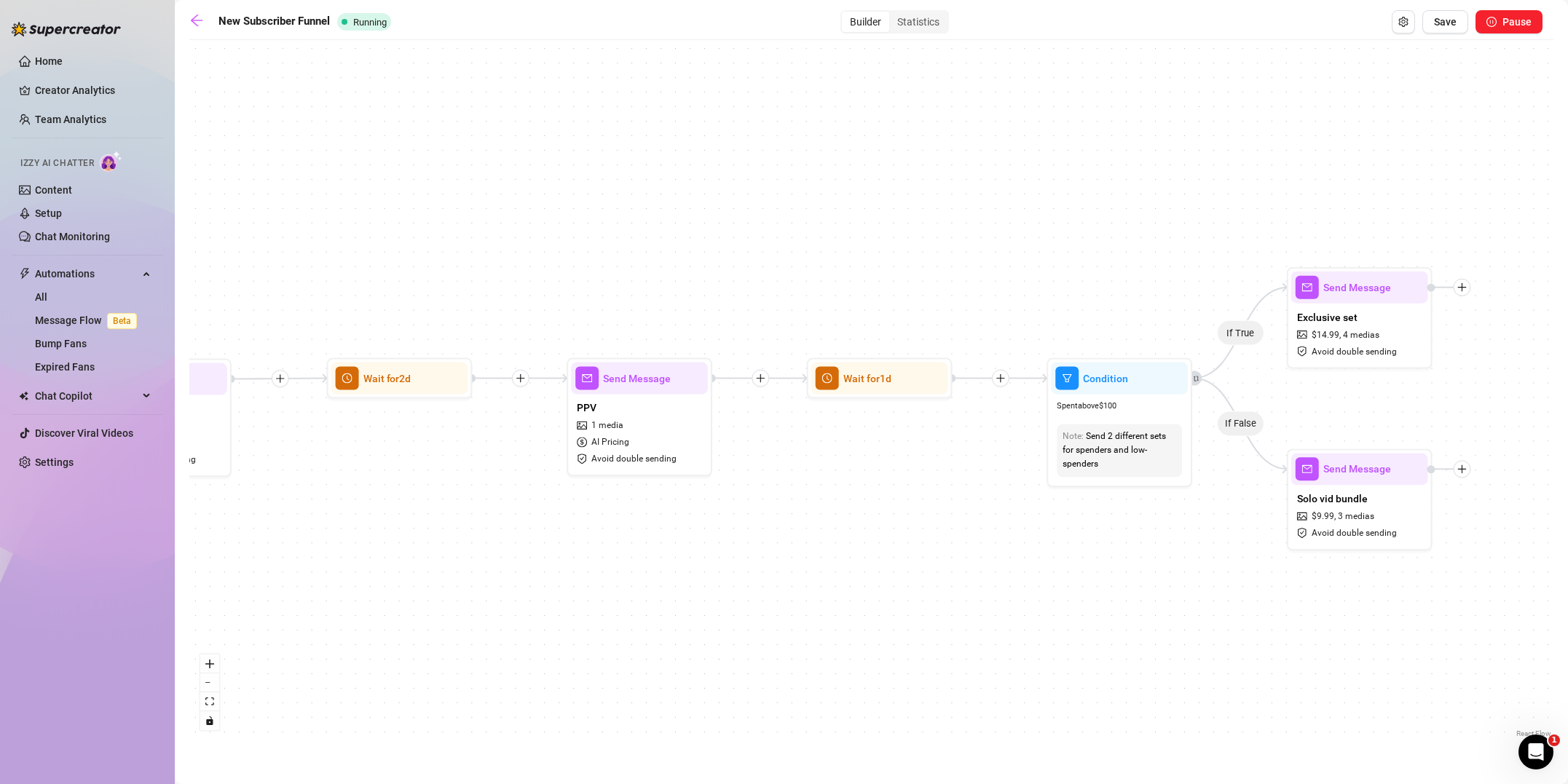
drag, startPoint x: 1094, startPoint y: 588, endPoint x: 779, endPoint y: 604, distance: 315.4
click at [793, 610] on div "If True If True If True If False If False If False If True If False Merge Merge…" at bounding box center [871, 394] width 1364 height 693
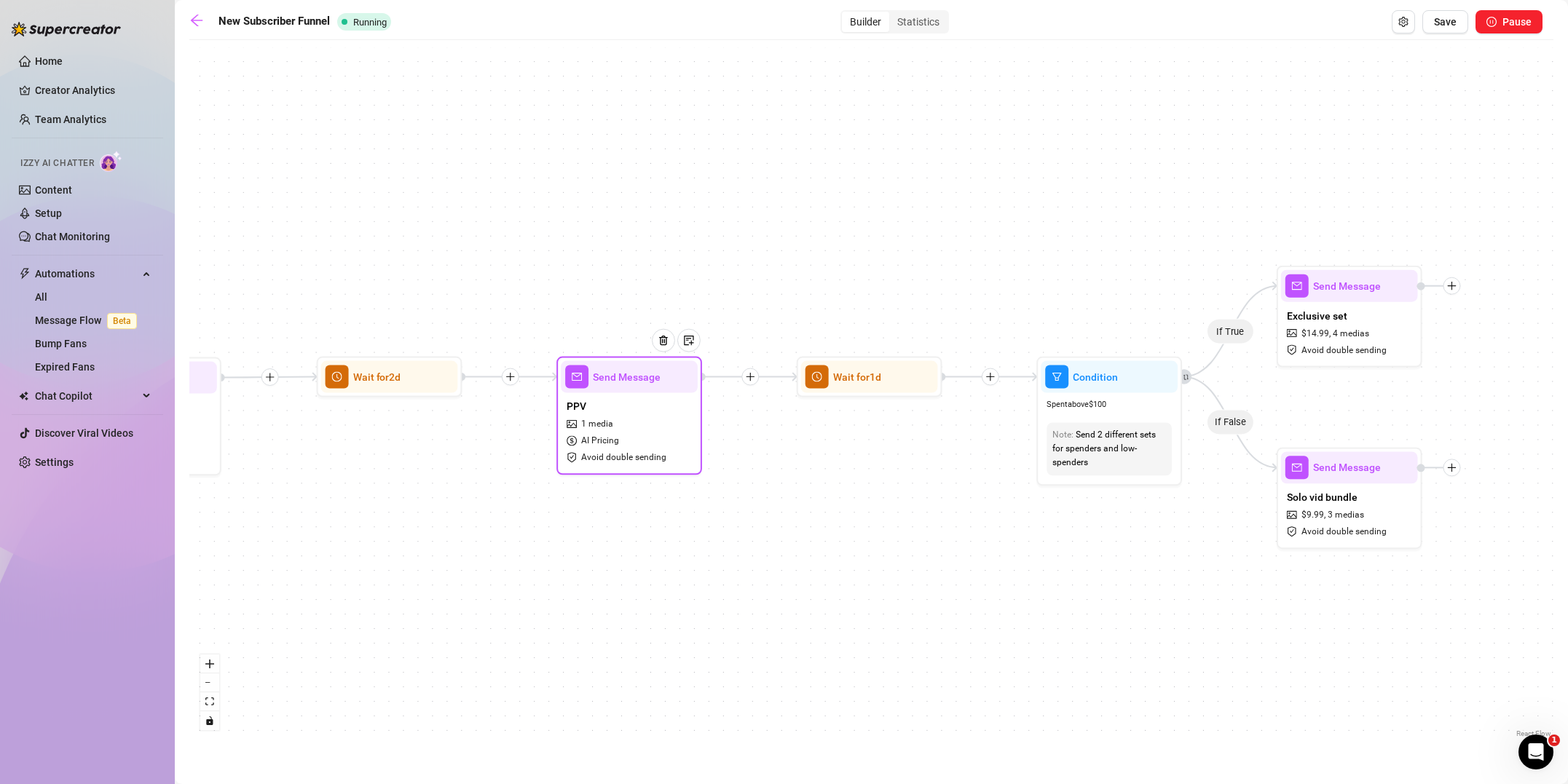
click at [661, 411] on div "PPV 1 media AI Pricing Avoid double sending" at bounding box center [629, 430] width 137 height 77
click at [666, 443] on div "PPV 1 media AI Pricing Avoid double sending" at bounding box center [629, 430] width 137 height 77
type textarea "Here's another looong sex tape to really get your money worth. It's a whole hou…"
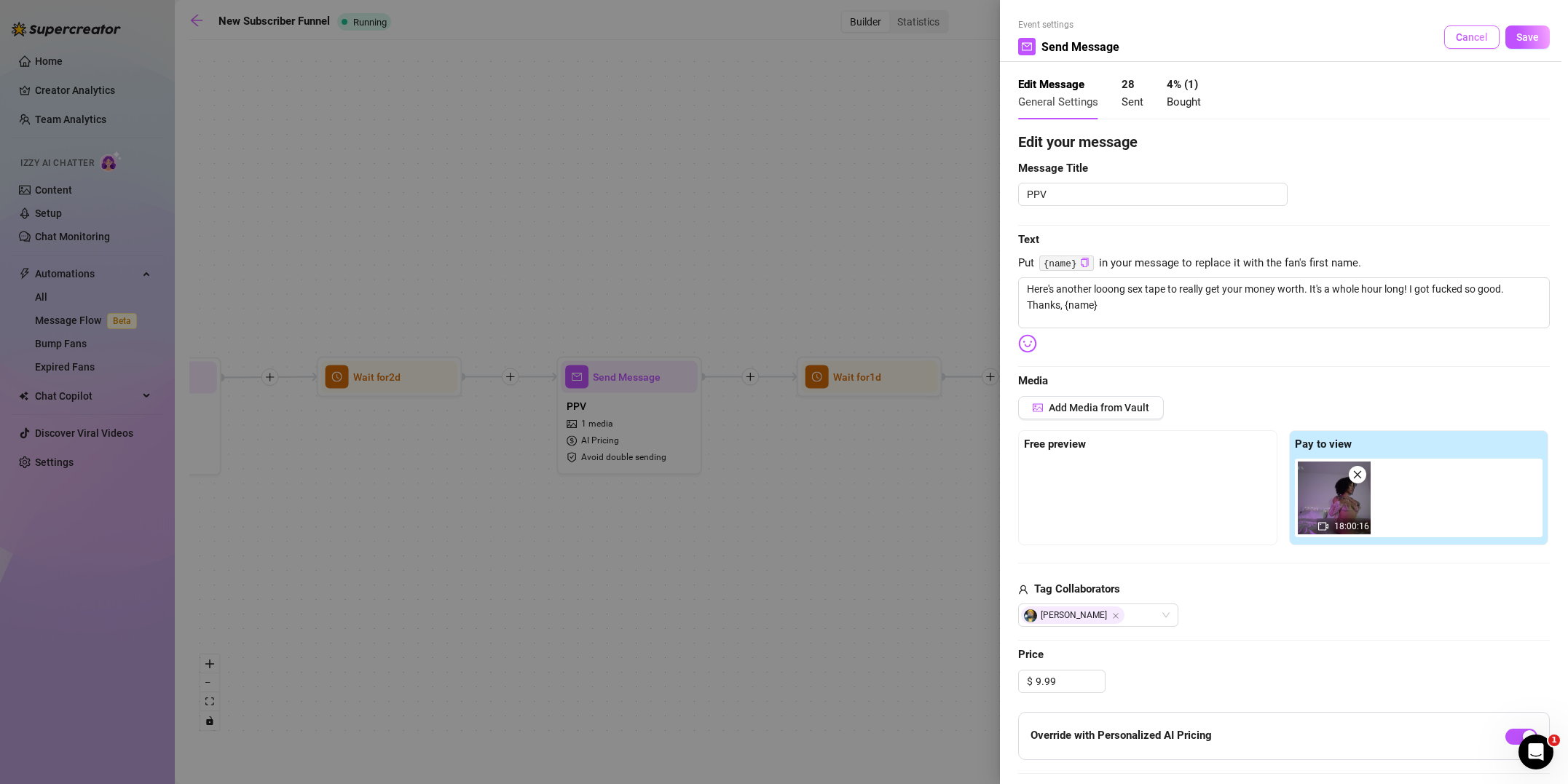
click at [1458, 42] on span "Cancel" at bounding box center [1471, 37] width 32 height 12
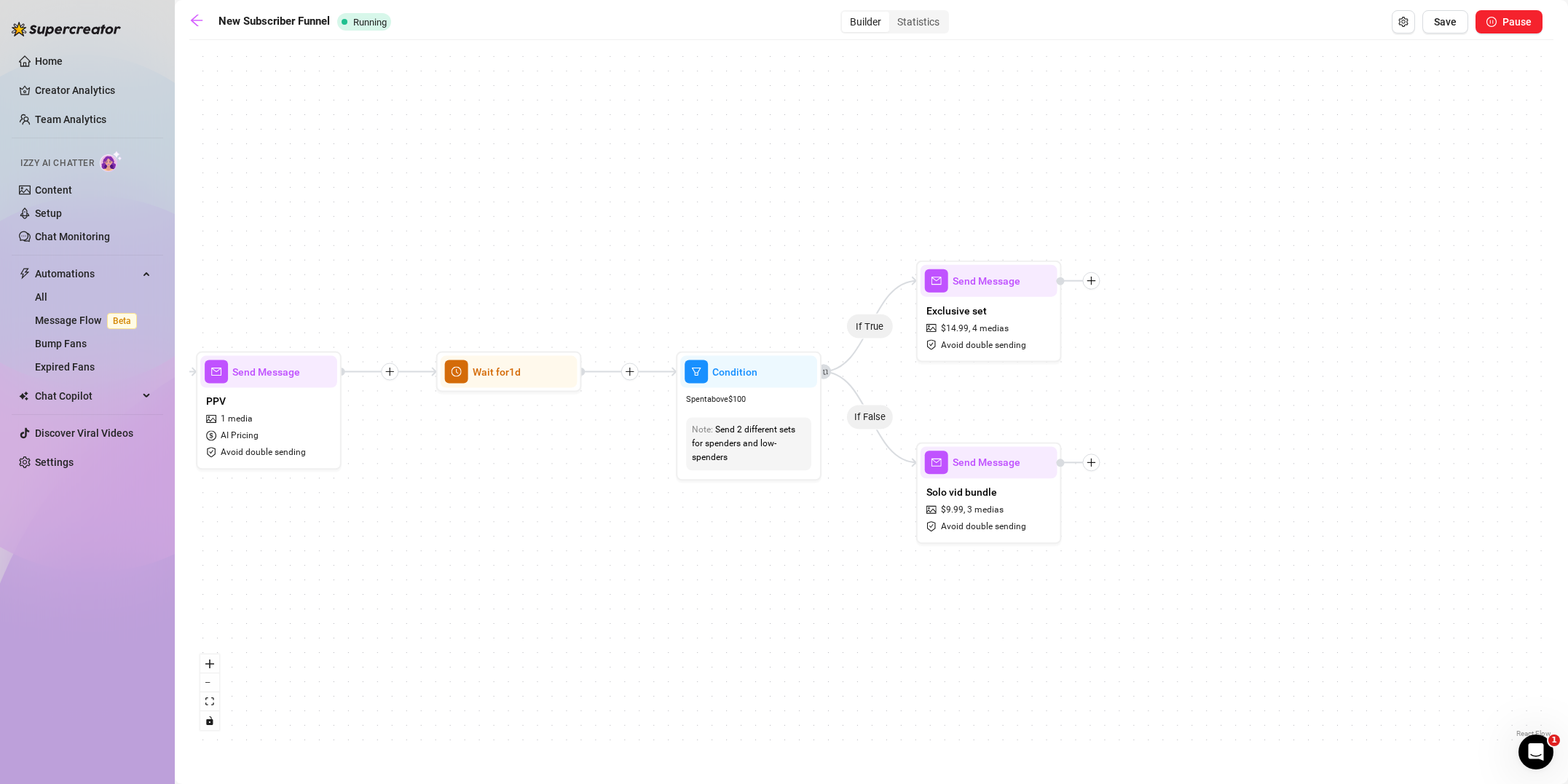
drag, startPoint x: 1024, startPoint y: 573, endPoint x: 693, endPoint y: 576, distance: 331.0
click at [705, 570] on div "If True If True If True If False If False If False If True If False Merge Merge…" at bounding box center [871, 394] width 1364 height 693
click at [1040, 327] on div "Exclusive set $ 14.99 , 4 medias Avoid double sending" at bounding box center [989, 329] width 137 height 61
type textarea "Here's a special solo vids bundle deal for my special fan (: 50% OFF Thanks {na…"
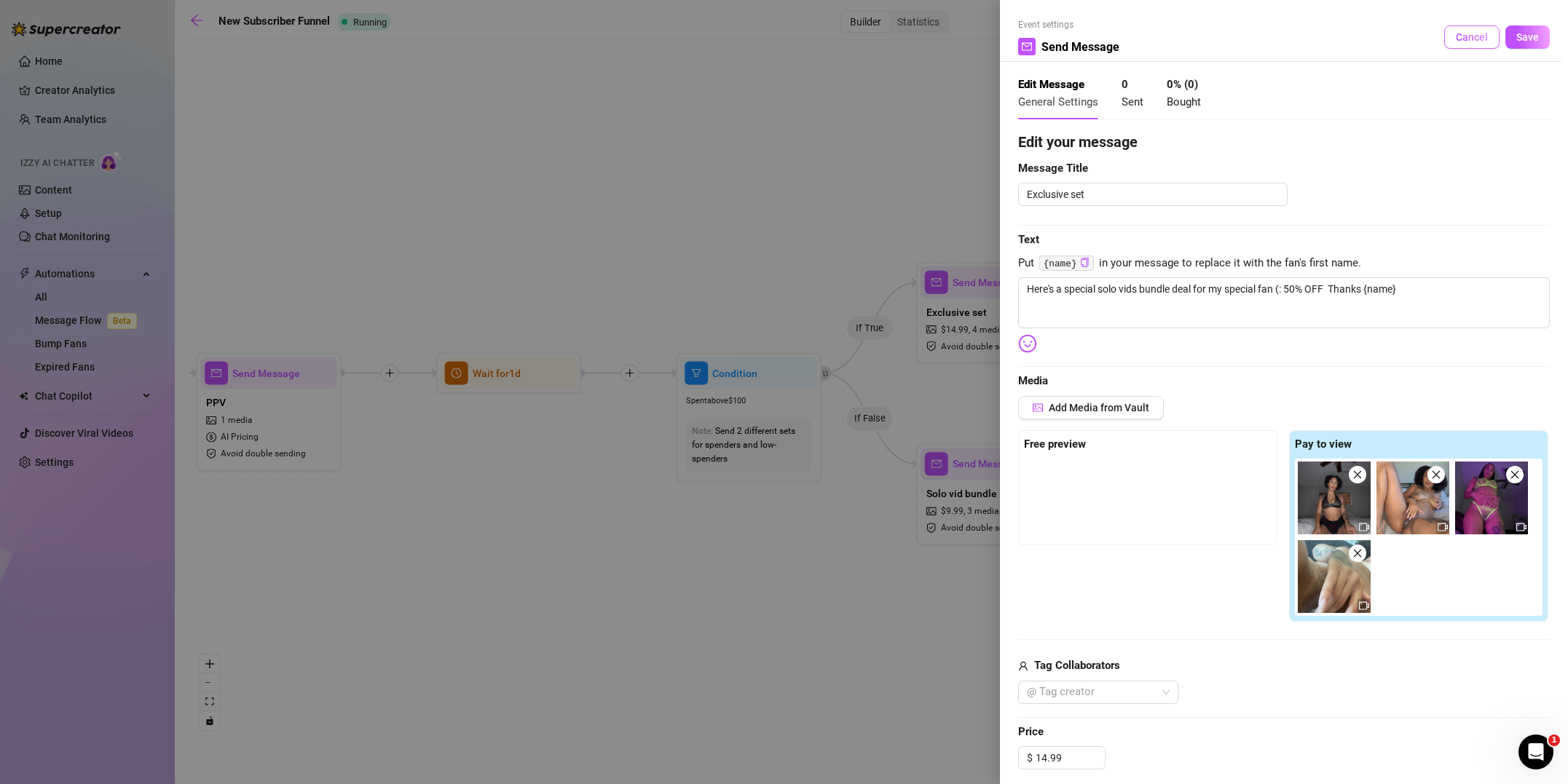
click at [1476, 40] on span "Cancel" at bounding box center [1471, 37] width 32 height 12
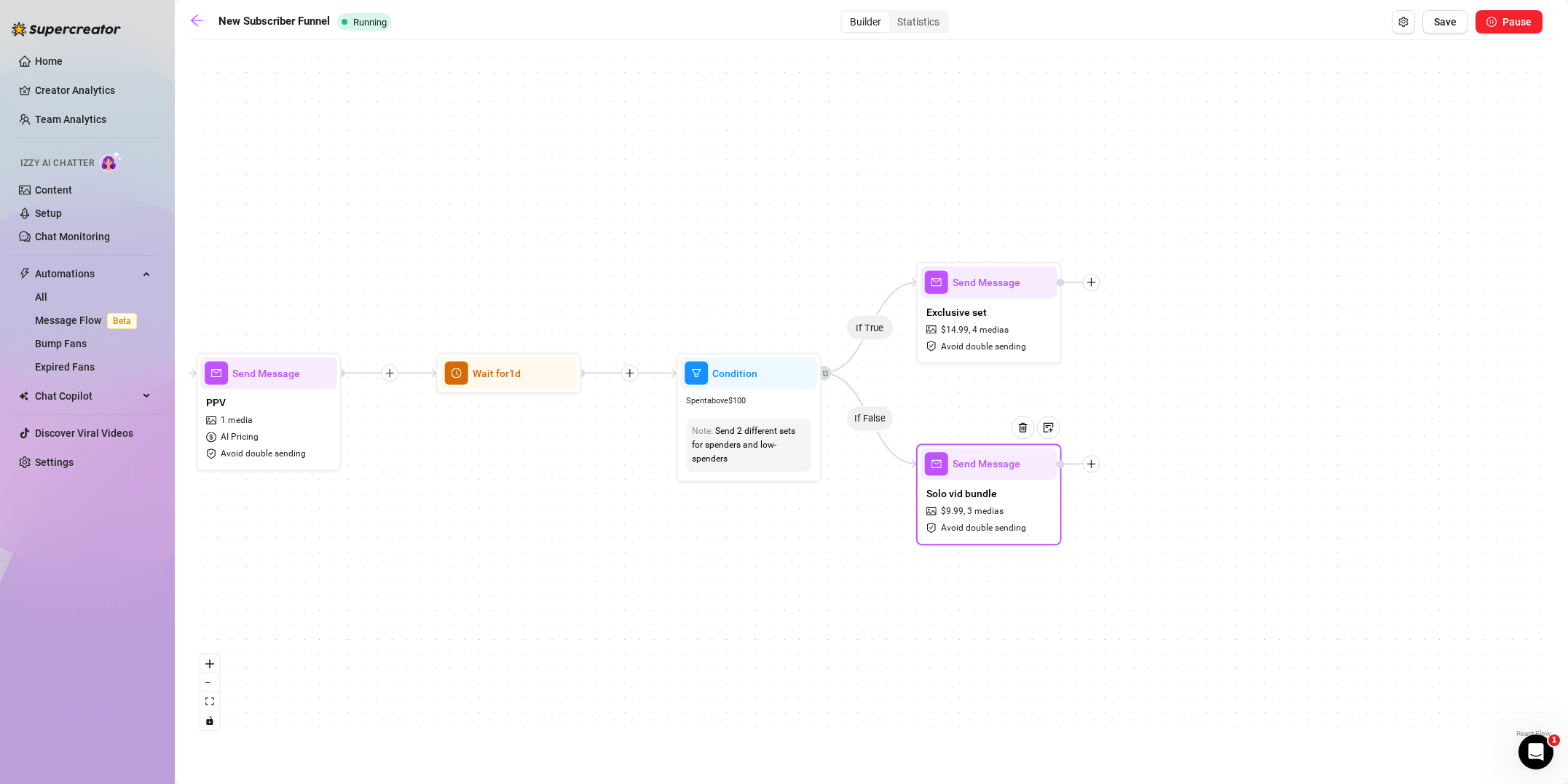
click at [1043, 518] on div "Solo vid bundle $ 9.99 , 3 medias Avoid double sending" at bounding box center [989, 510] width 137 height 61
type textarea "{name} Here's a super cheap solo vid bundle. Special for you for being a great …"
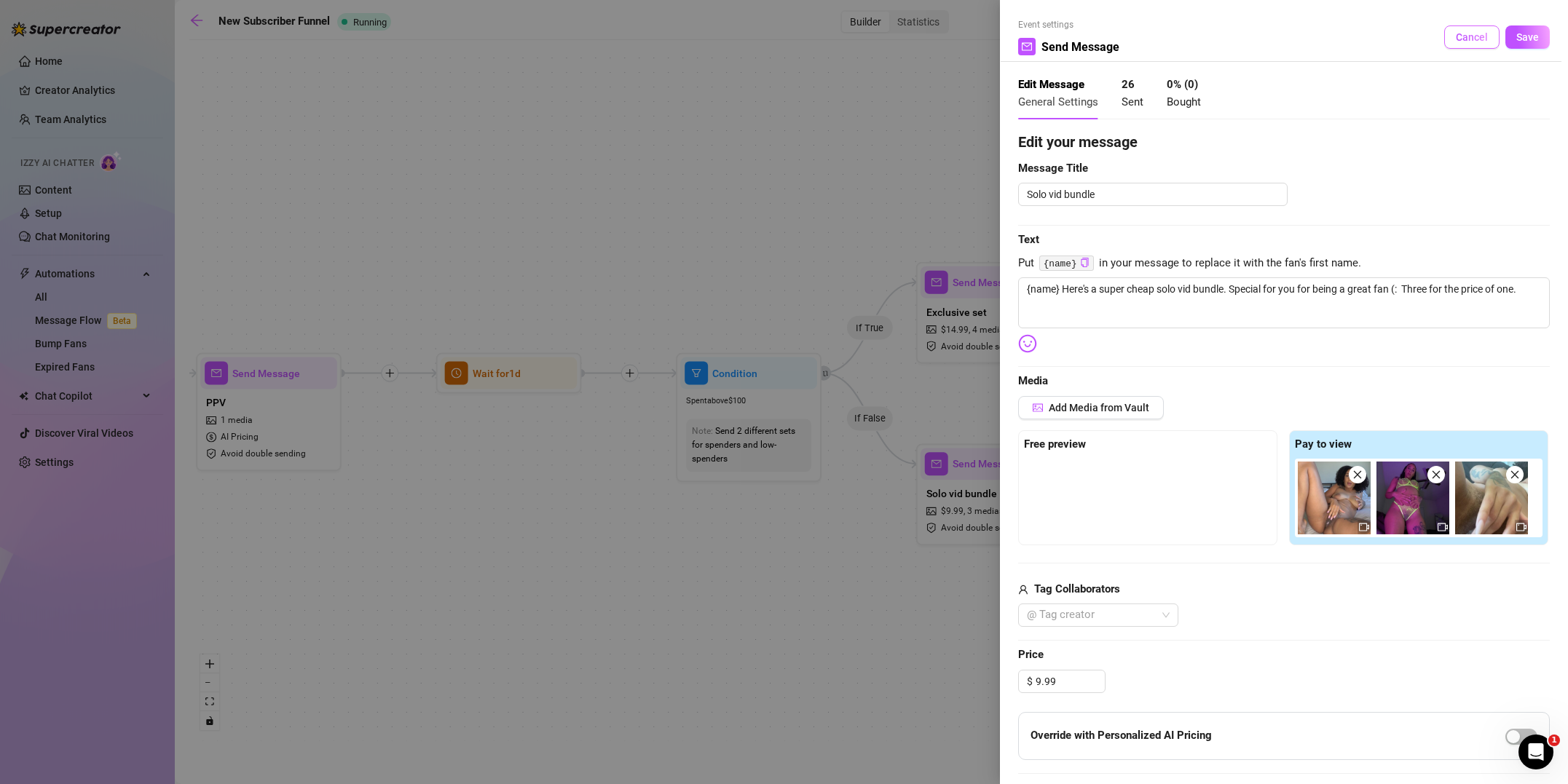
click at [1479, 40] on span "Cancel" at bounding box center [1471, 37] width 32 height 12
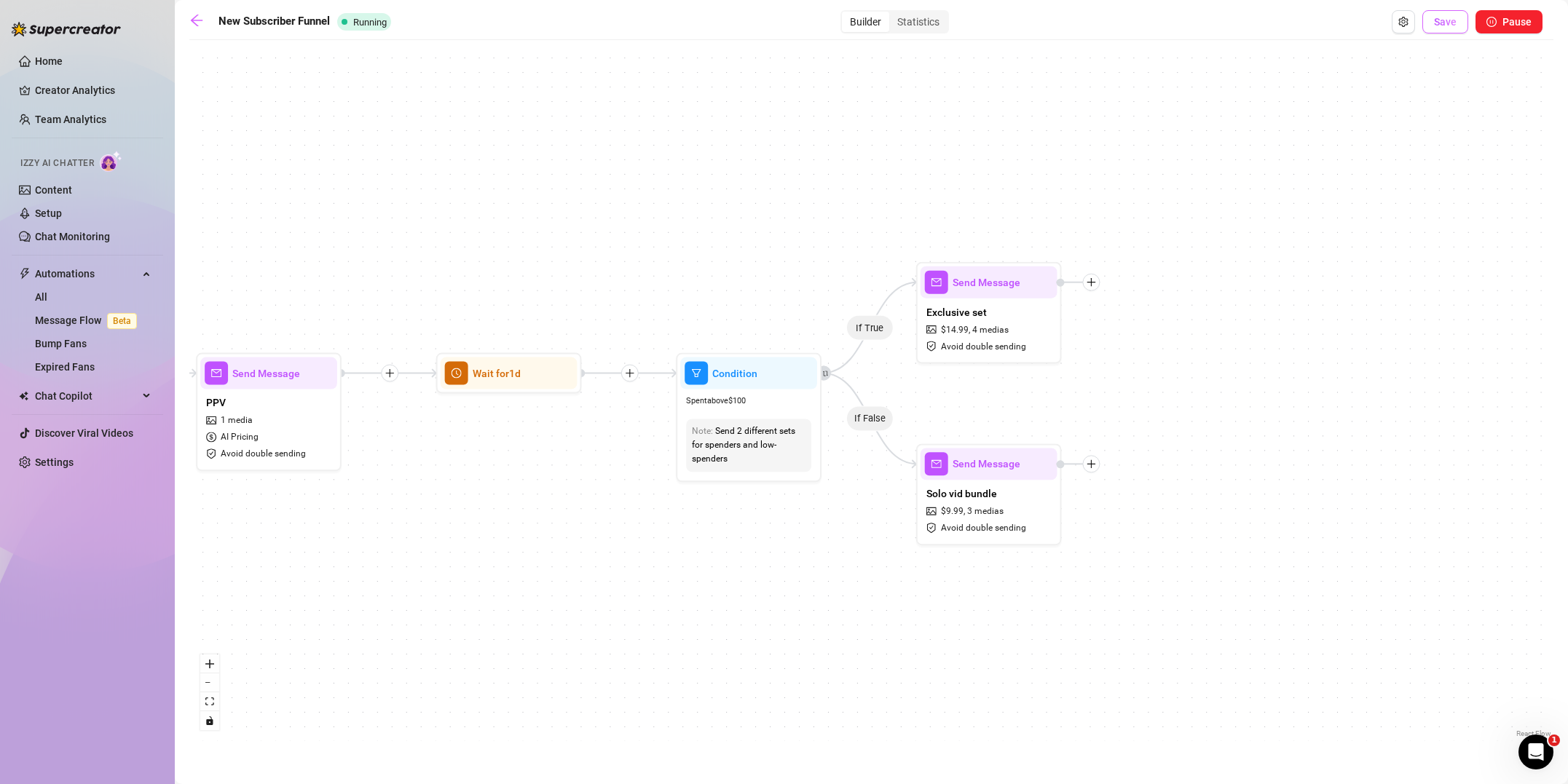
click at [1451, 23] on span "Save" at bounding box center [1444, 21] width 23 height 12
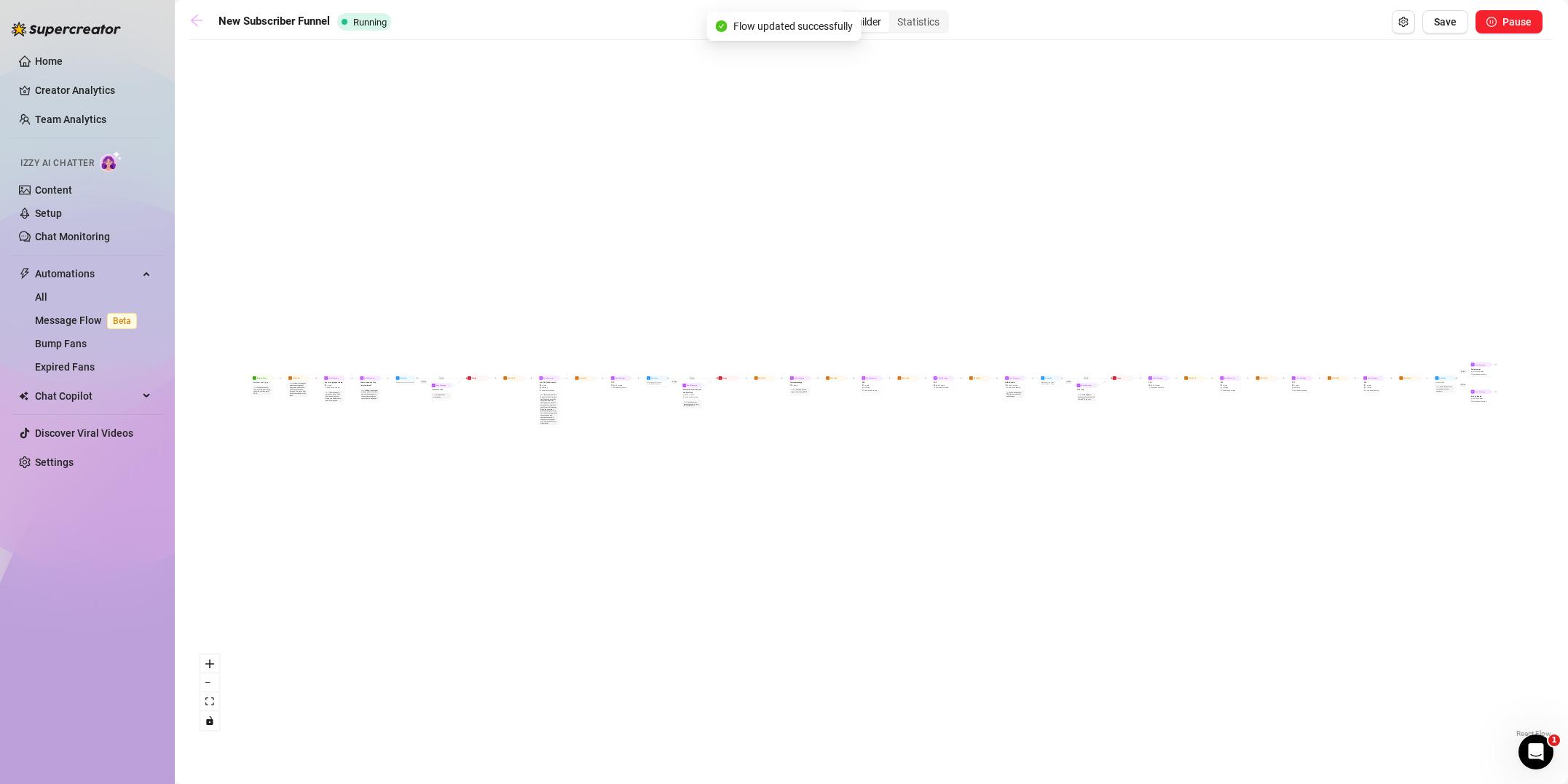
click at [205, 22] on link at bounding box center [200, 22] width 22 height 17
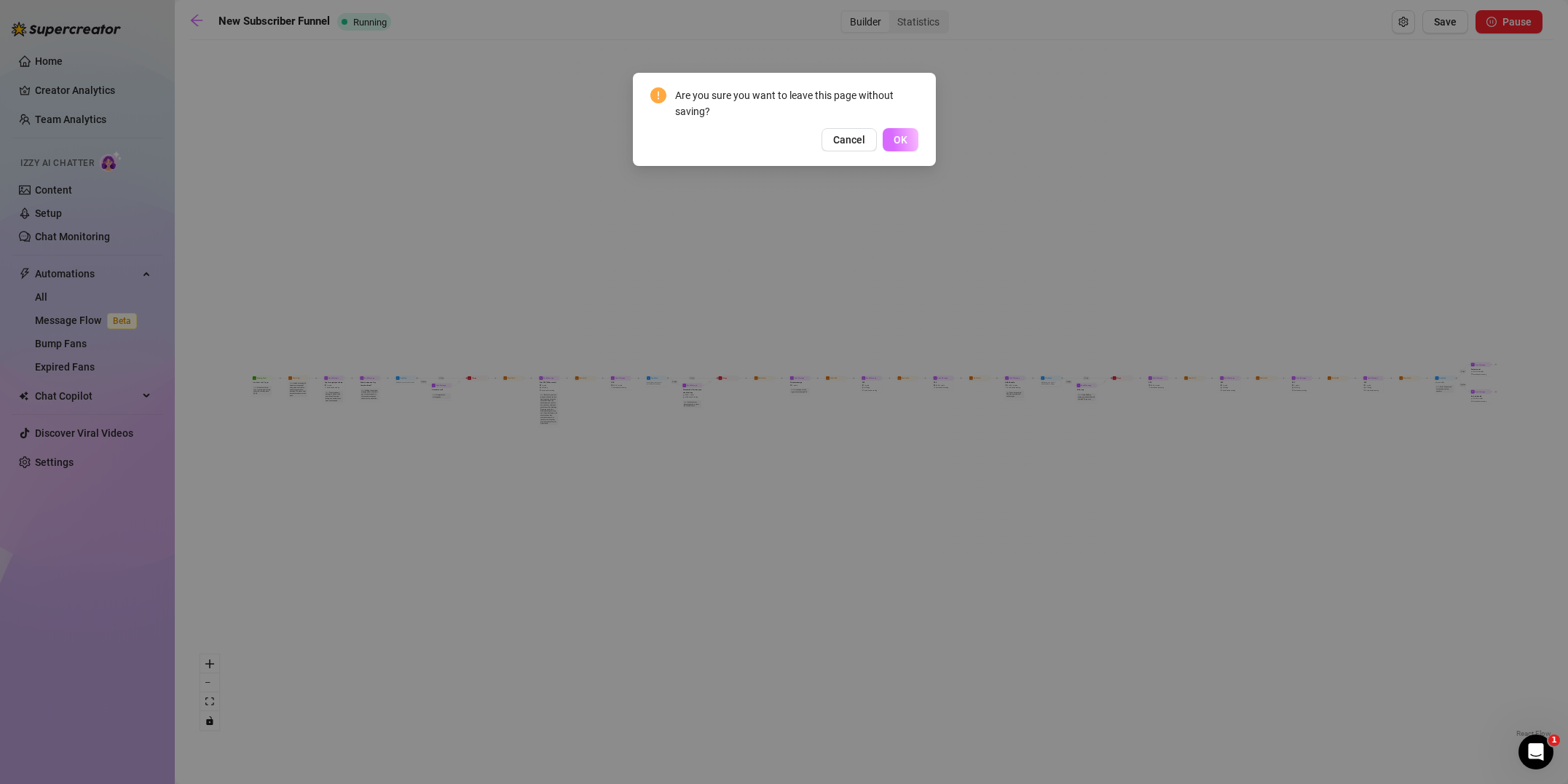
click at [891, 135] on button "OK" at bounding box center [900, 140] width 36 height 23
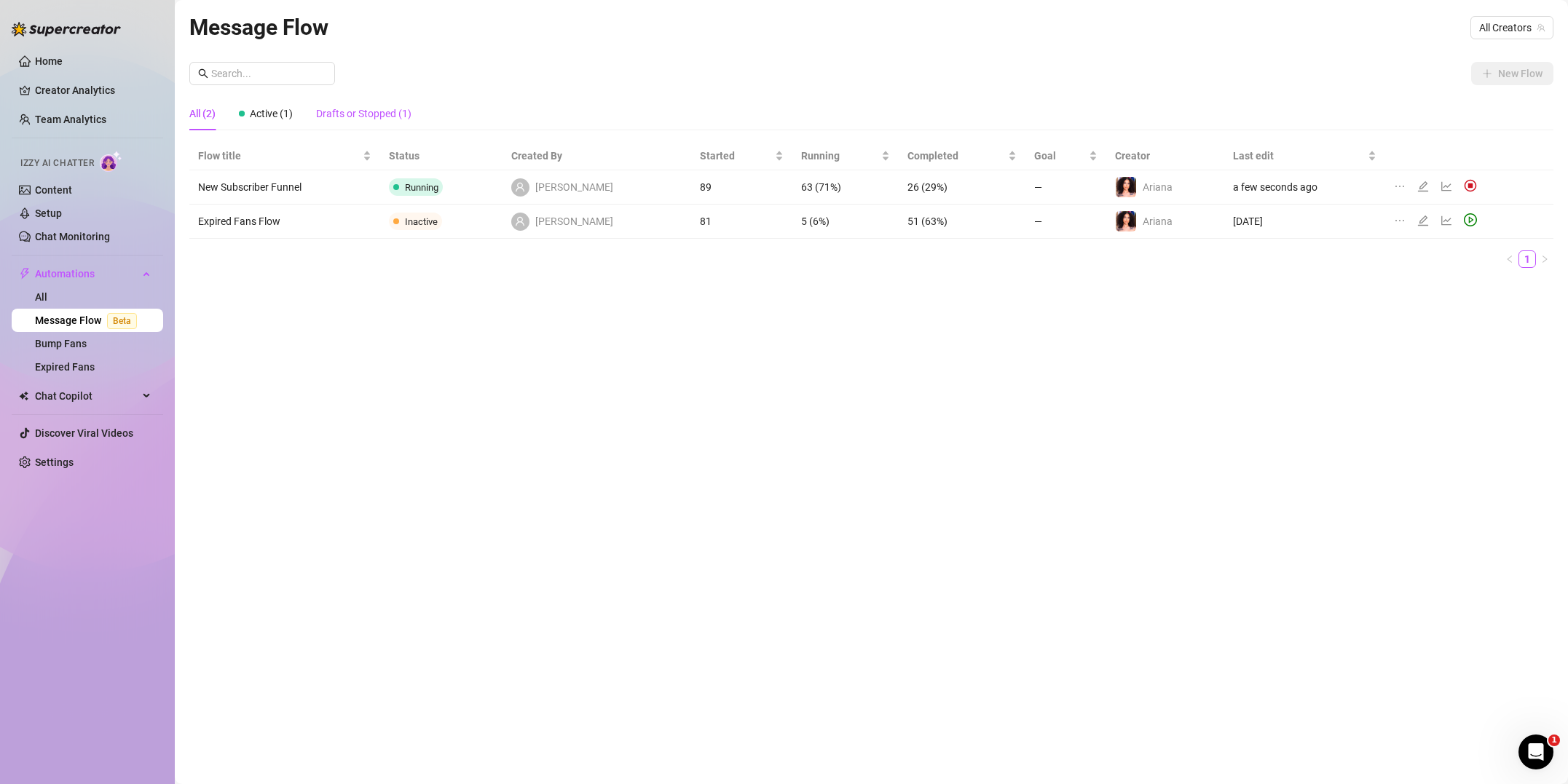
click at [368, 117] on div "Drafts or Stopped (1)" at bounding box center [364, 113] width 96 height 16
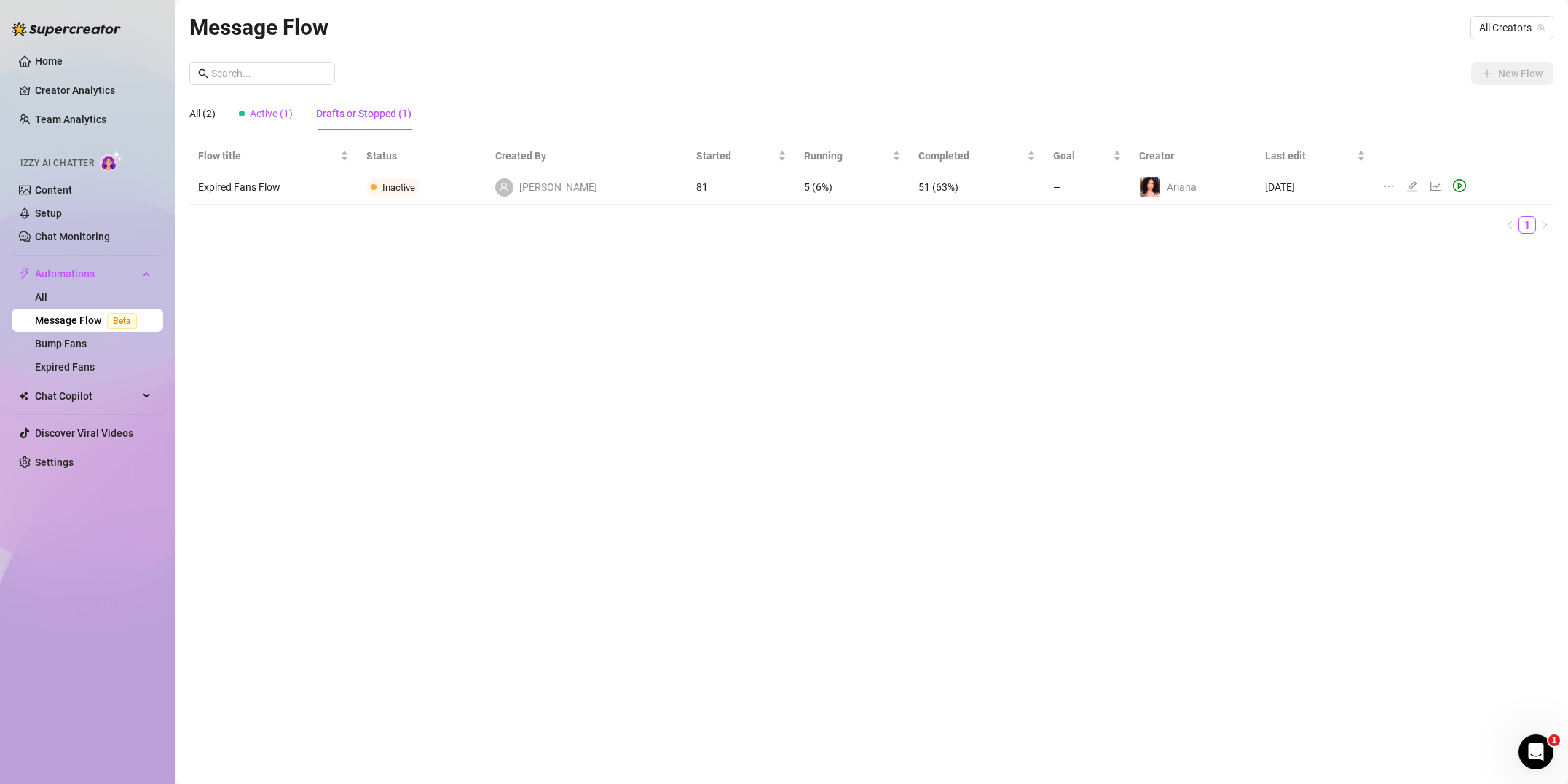
click at [263, 118] on span "Active (1)" at bounding box center [271, 113] width 43 height 12
click at [196, 109] on div "All (2)" at bounding box center [202, 113] width 26 height 16
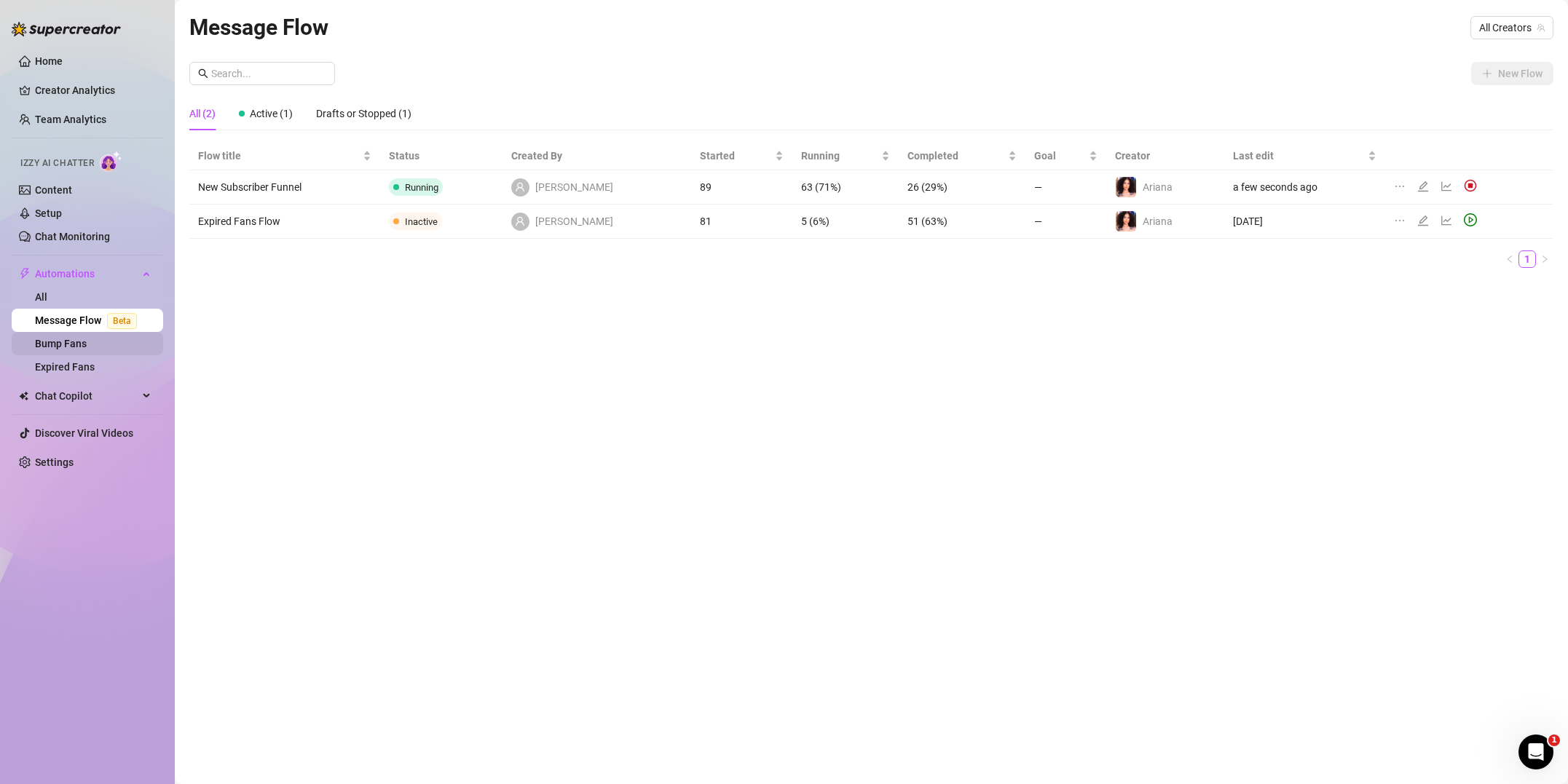
click at [74, 343] on link "Bump Fans" at bounding box center [61, 343] width 52 height 12
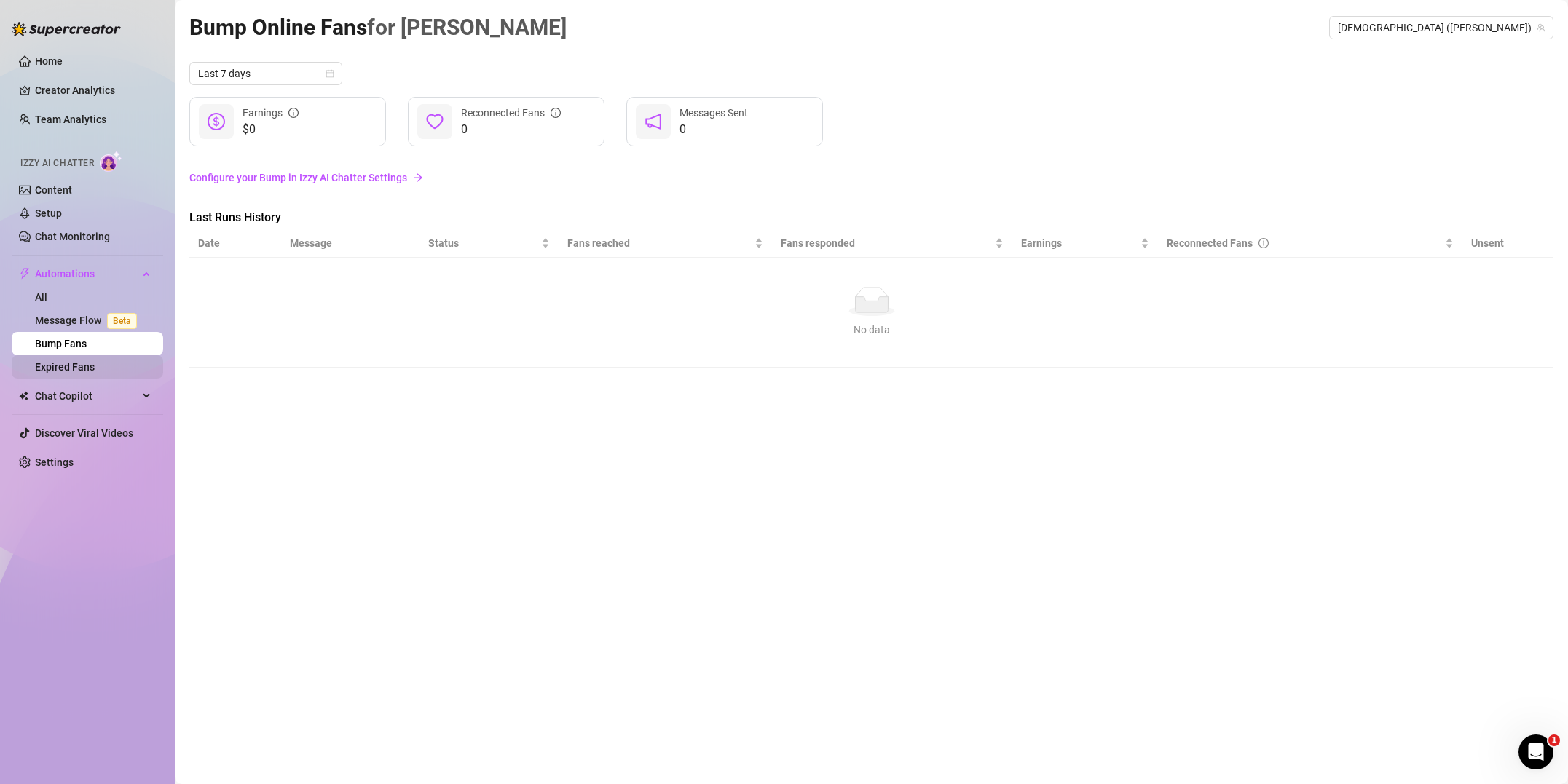
click at [76, 368] on link "Expired Fans" at bounding box center [65, 366] width 59 height 12
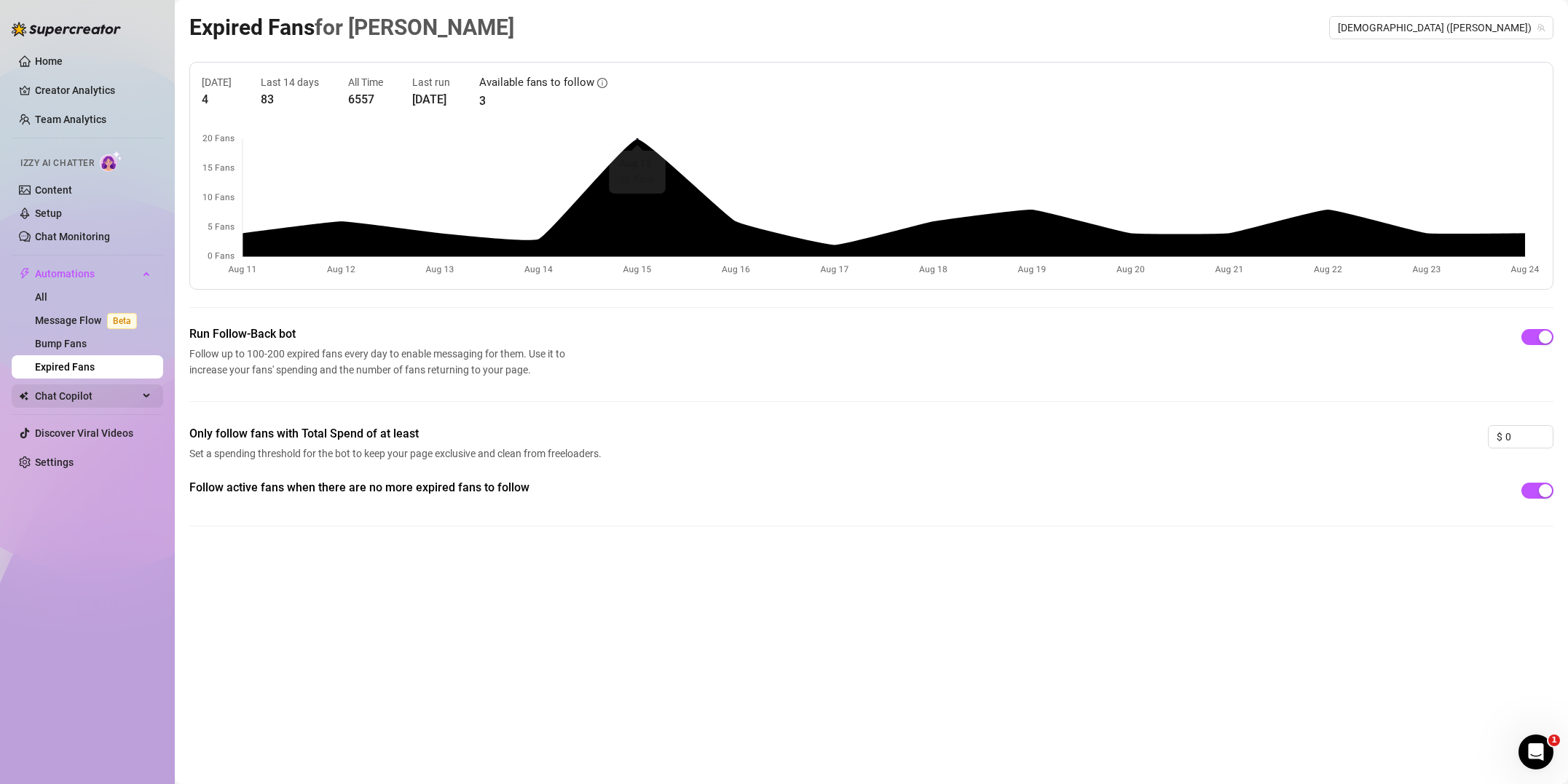
click at [67, 395] on span "Chat Copilot" at bounding box center [87, 396] width 103 height 23
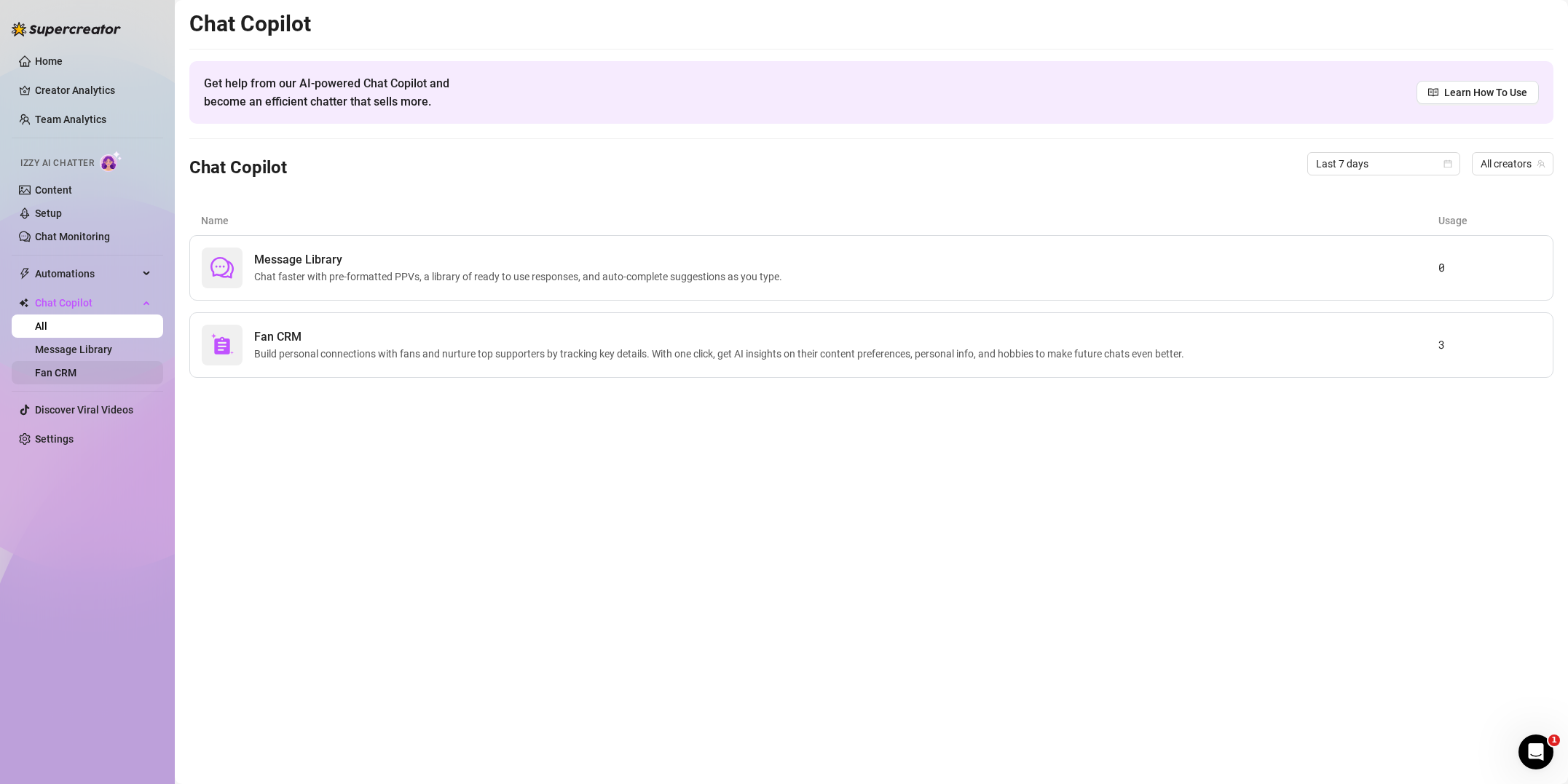
click at [77, 367] on link "Fan CRM" at bounding box center [56, 372] width 41 height 12
